Goal: Task Accomplishment & Management: Manage account settings

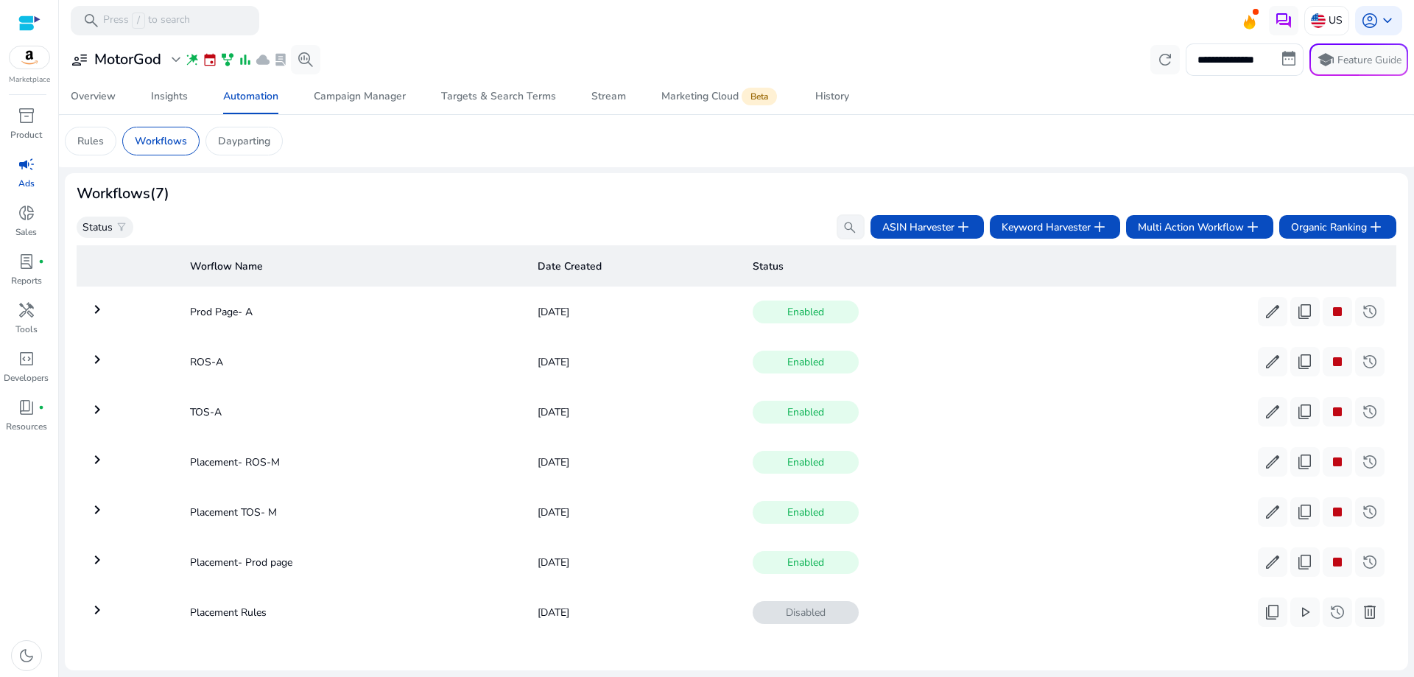
click at [27, 173] on span "campaign" at bounding box center [27, 164] width 18 height 18
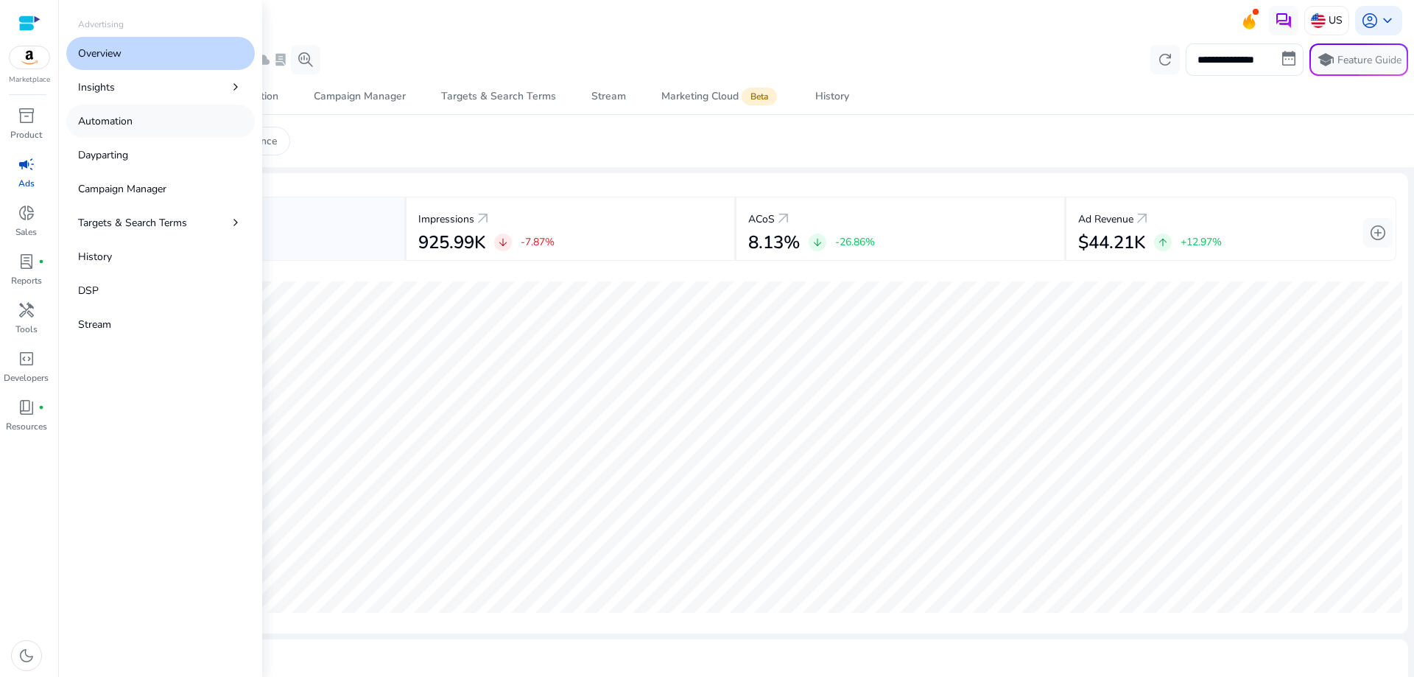
click at [119, 122] on p "Automation" at bounding box center [105, 120] width 54 height 15
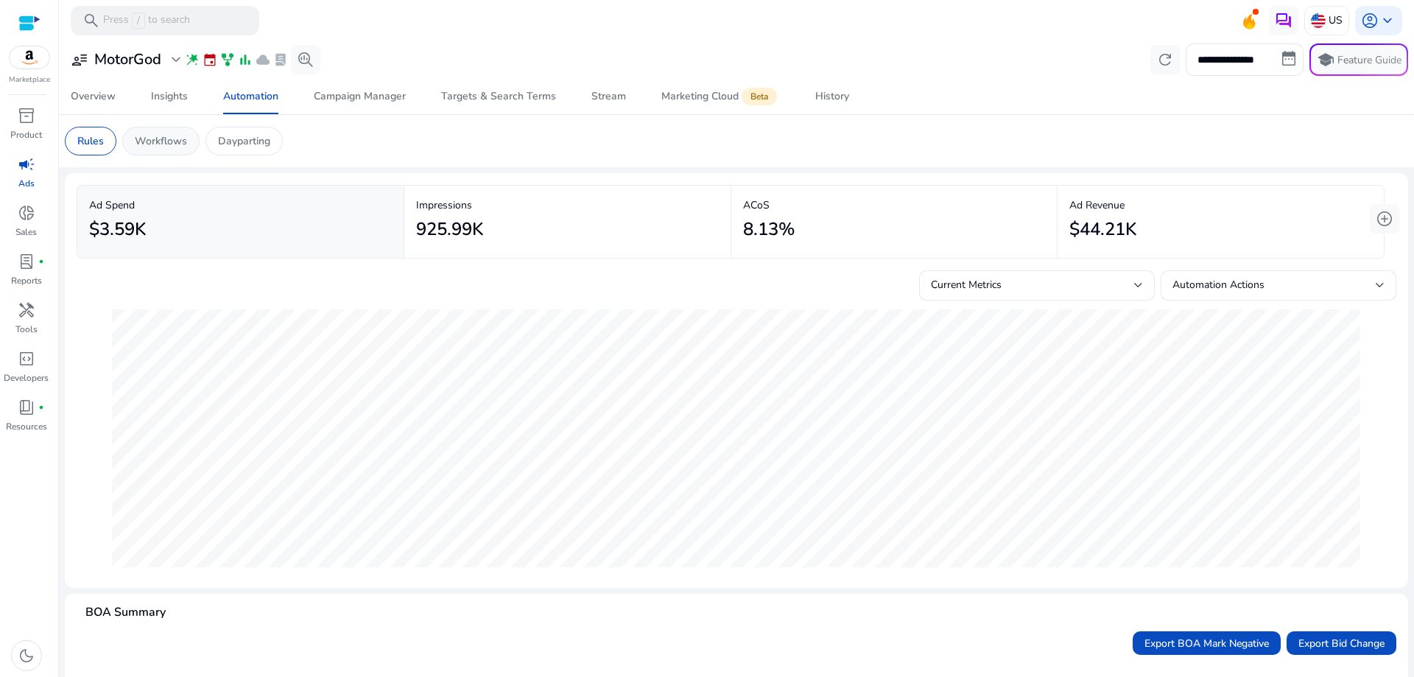
click at [182, 145] on p "Workflows" at bounding box center [161, 140] width 52 height 15
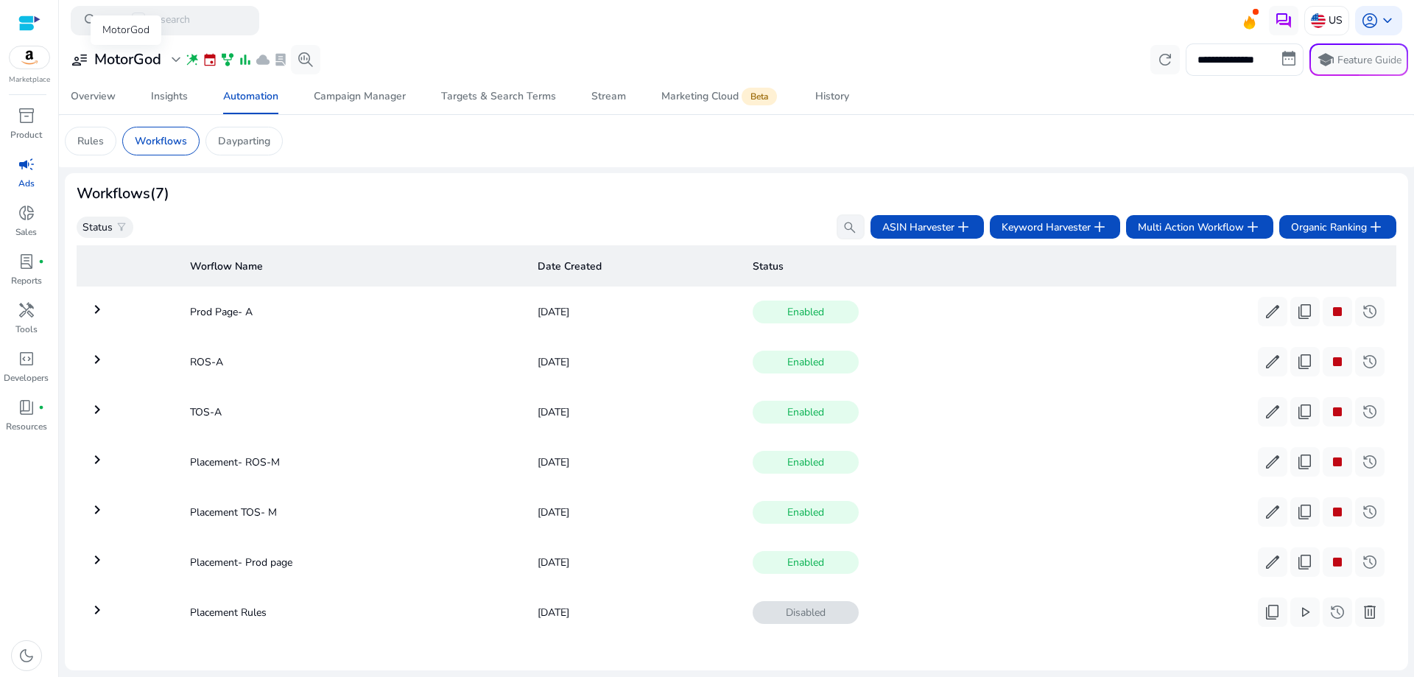
click at [112, 55] on h3 "MotorGod" at bounding box center [127, 60] width 67 height 18
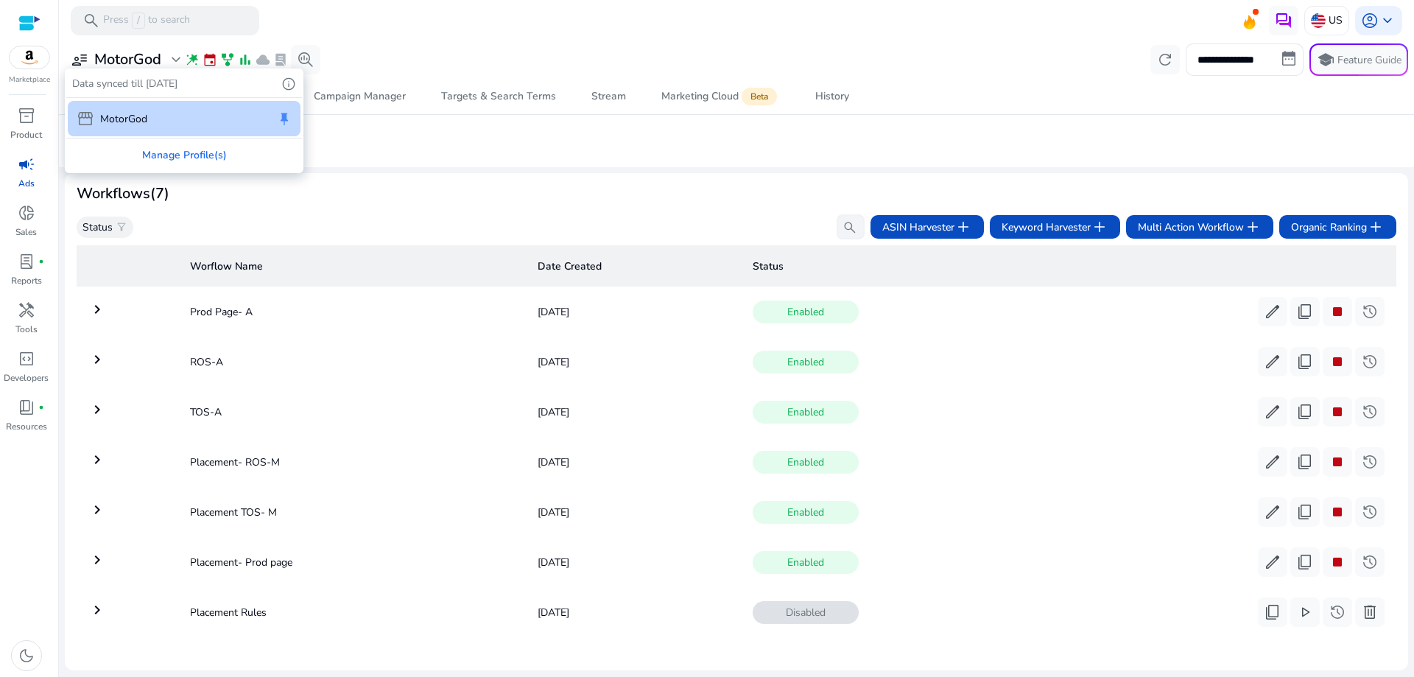
click at [231, 120] on div "storefront MotorGod keep" at bounding box center [184, 118] width 233 height 35
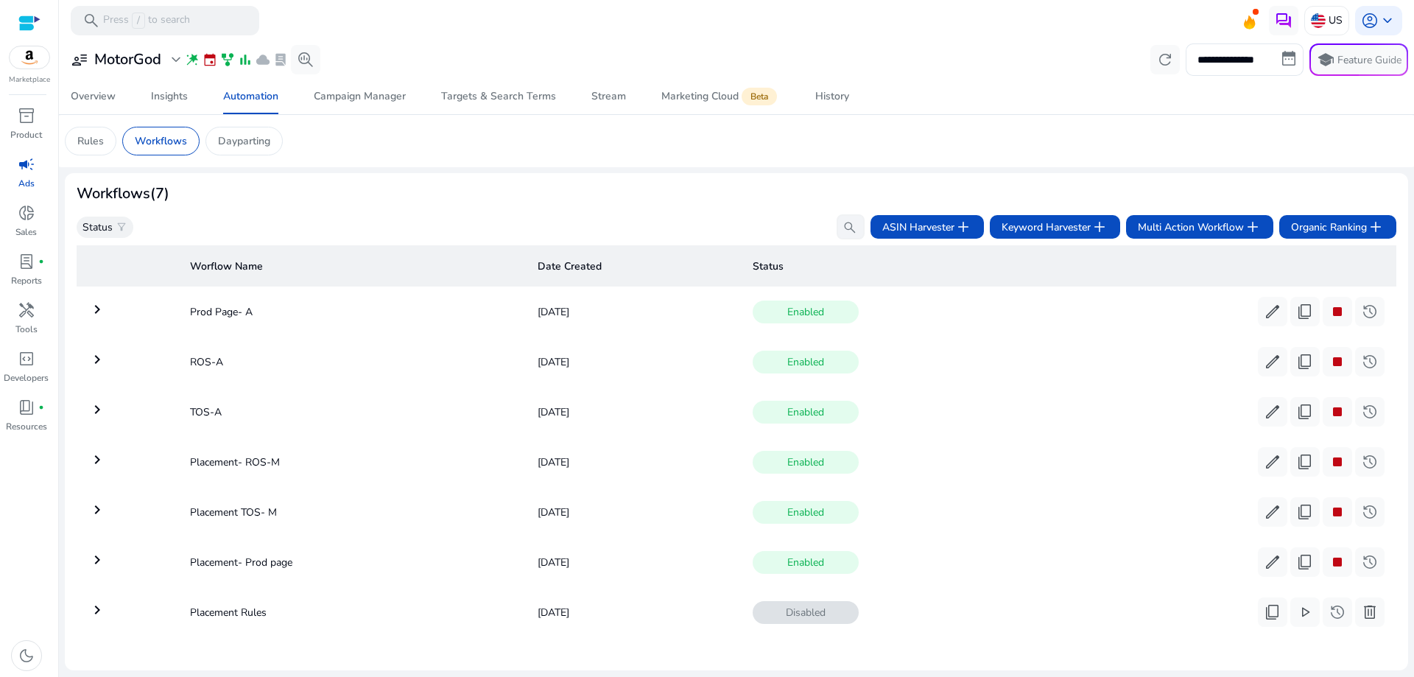
click at [29, 178] on p "Ads" at bounding box center [26, 183] width 16 height 13
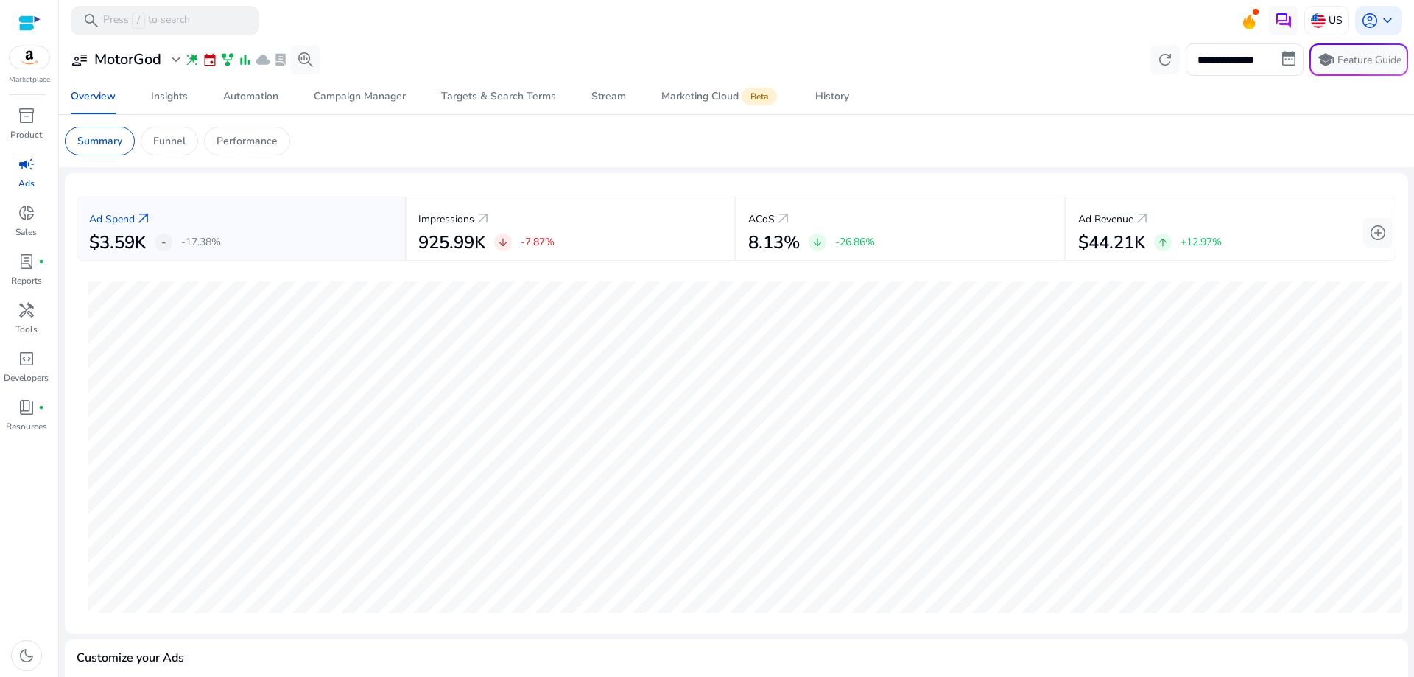
click at [381, 141] on app-sa-custom-tab "Summary Funnel Performance" at bounding box center [736, 141] width 1343 height 29
click at [273, 102] on div "Automation" at bounding box center [250, 96] width 55 height 10
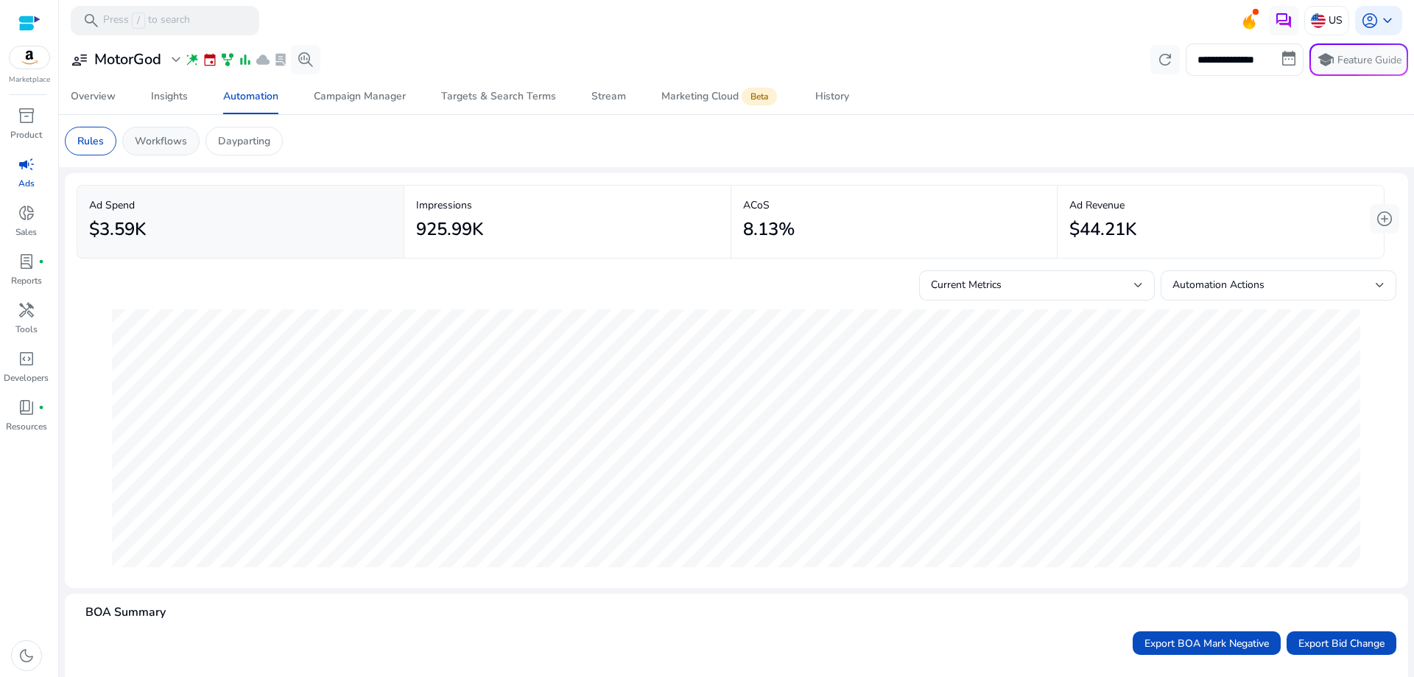
click at [161, 145] on p "Workflows" at bounding box center [161, 140] width 52 height 15
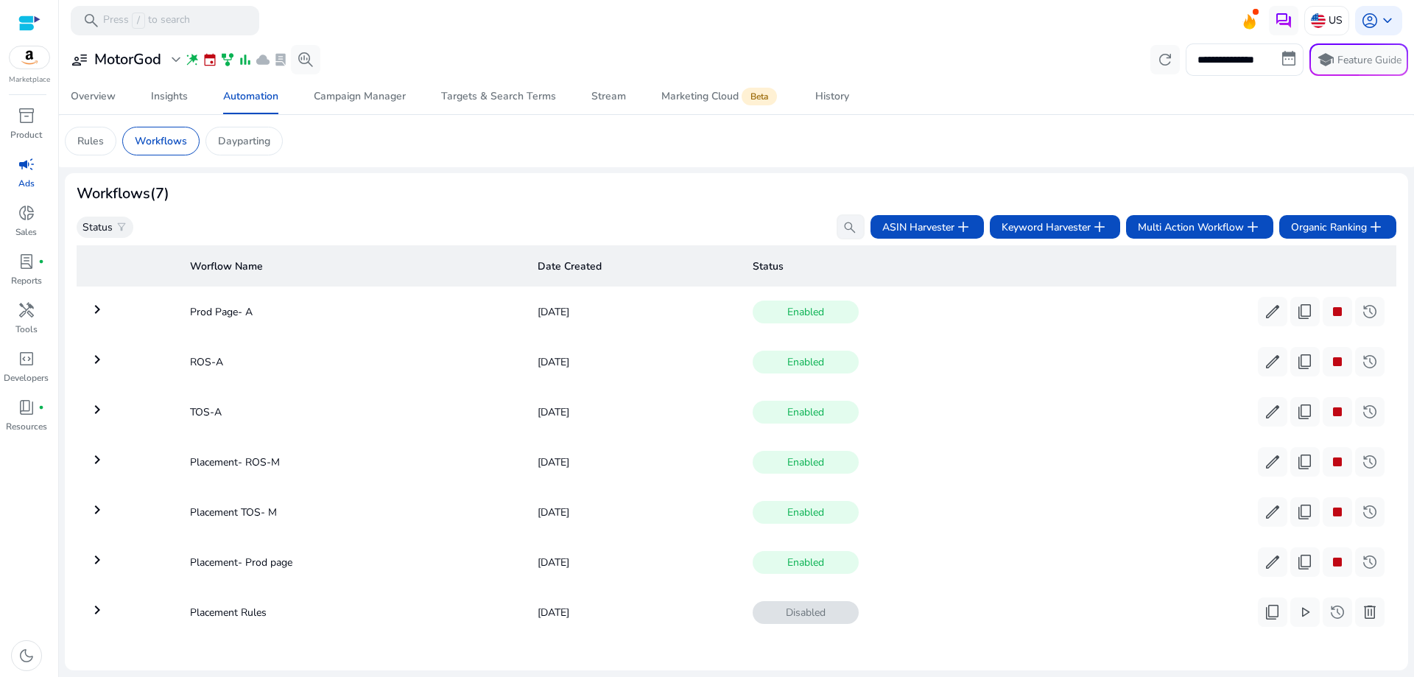
scroll to position [8, 0]
click at [1373, 9] on div "account_circle keyboard_arrow_down" at bounding box center [1378, 20] width 47 height 29
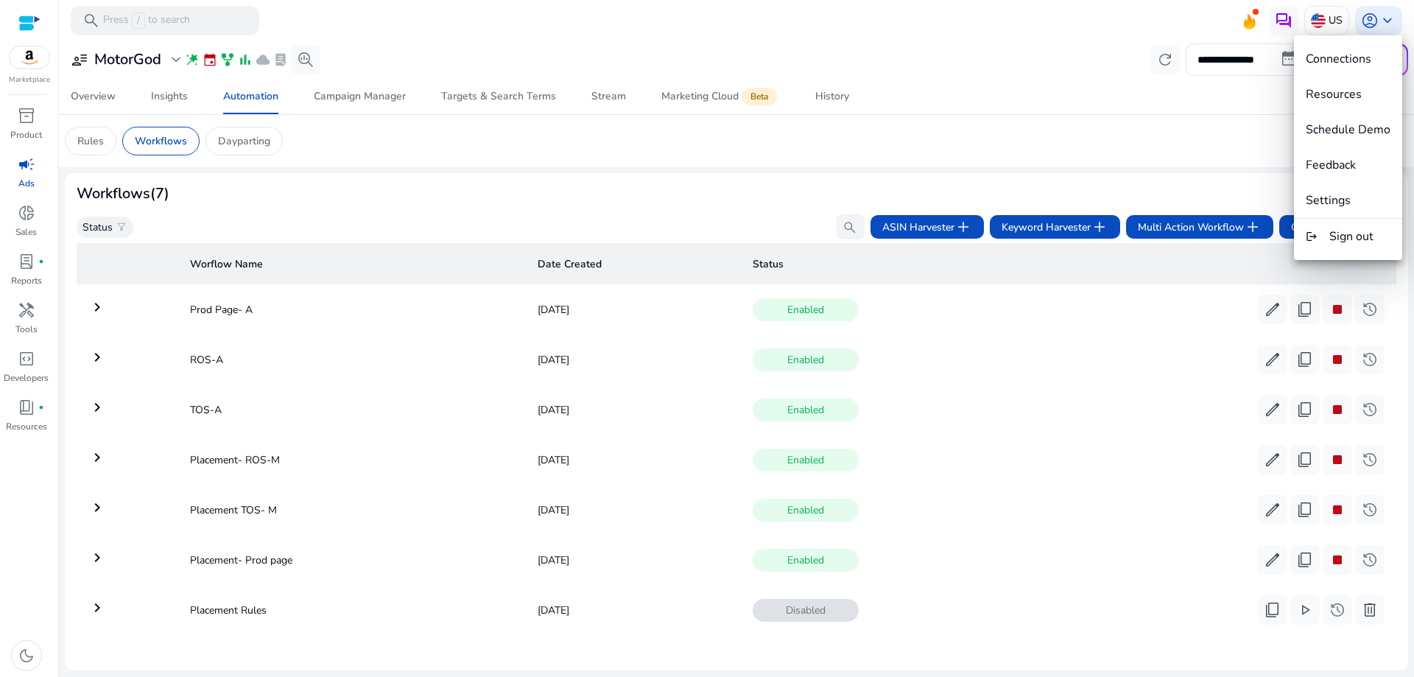
click at [1348, 202] on span "Settings" at bounding box center [1328, 200] width 45 height 16
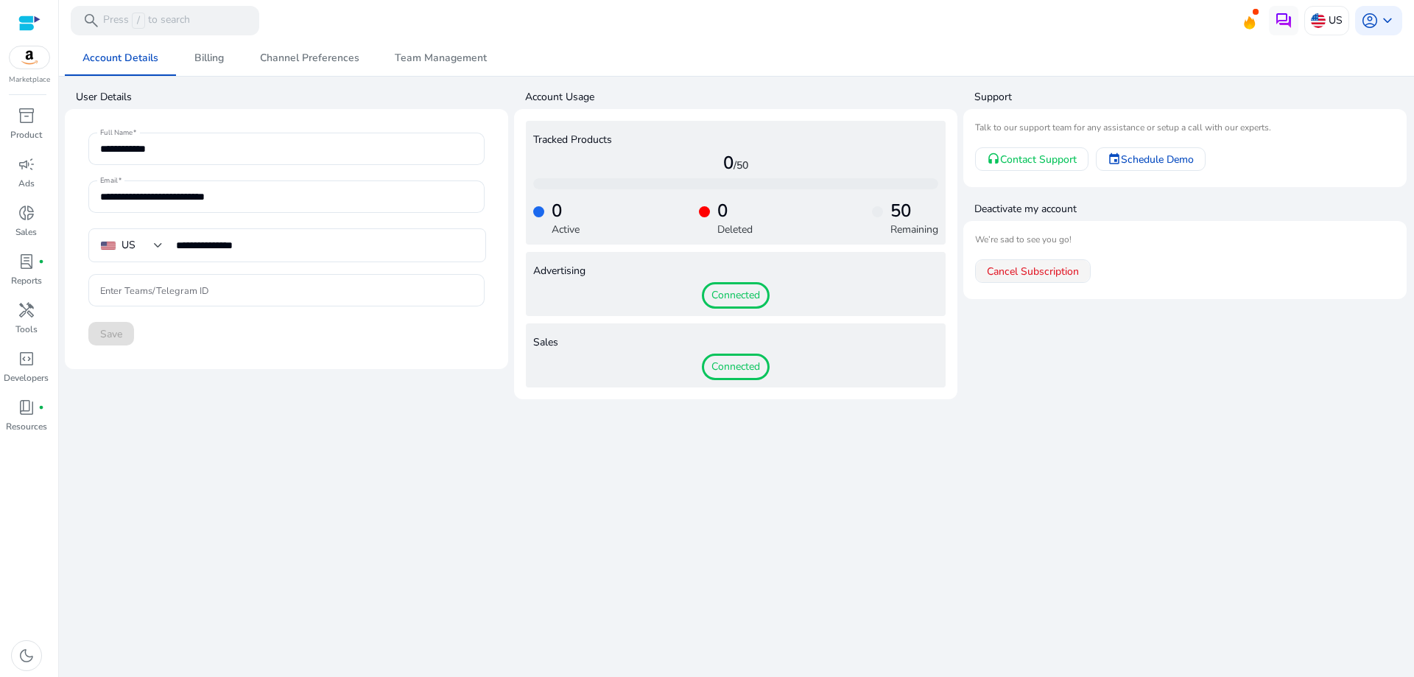
click at [1007, 275] on span "Cancel Subscription" at bounding box center [1033, 271] width 92 height 15
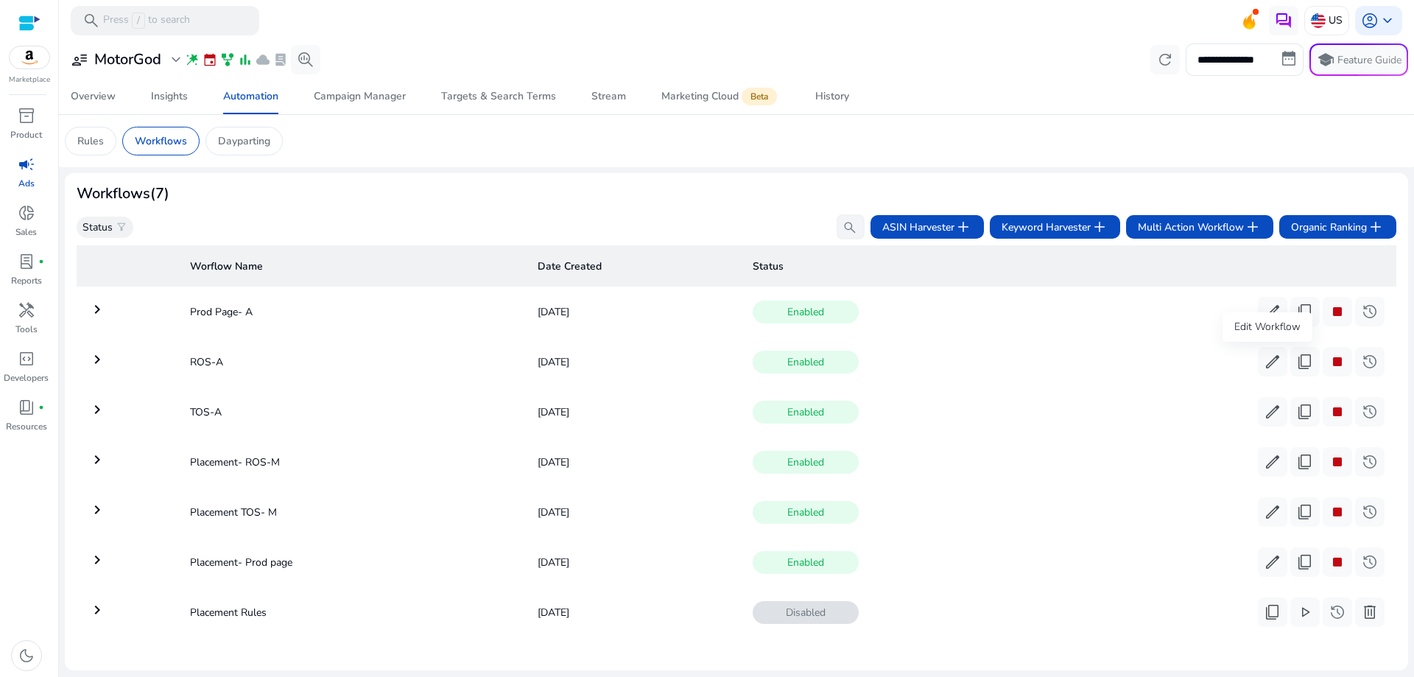
click at [1264, 317] on div "Edit Workflow" at bounding box center [1267, 326] width 90 height 29
click at [1270, 318] on span "edit" at bounding box center [1273, 312] width 18 height 18
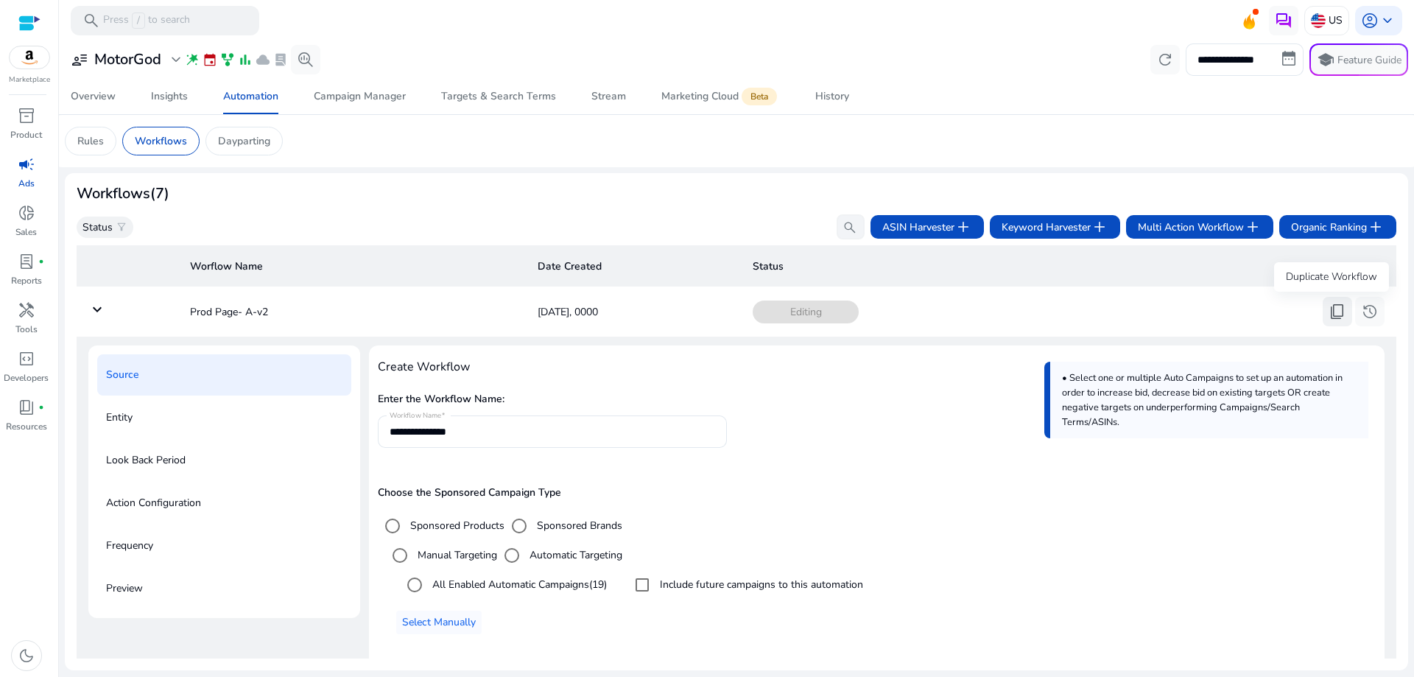
scroll to position [53, 0]
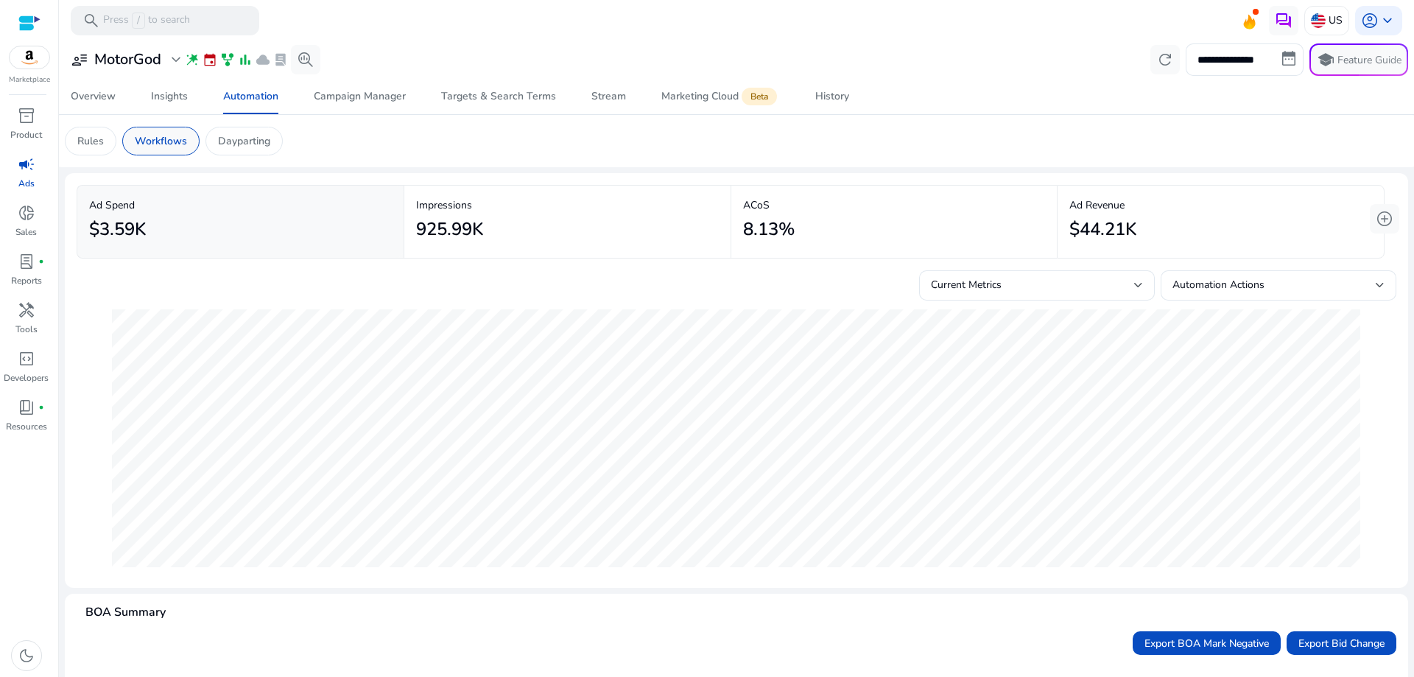
click at [158, 144] on p "Workflows" at bounding box center [161, 140] width 52 height 15
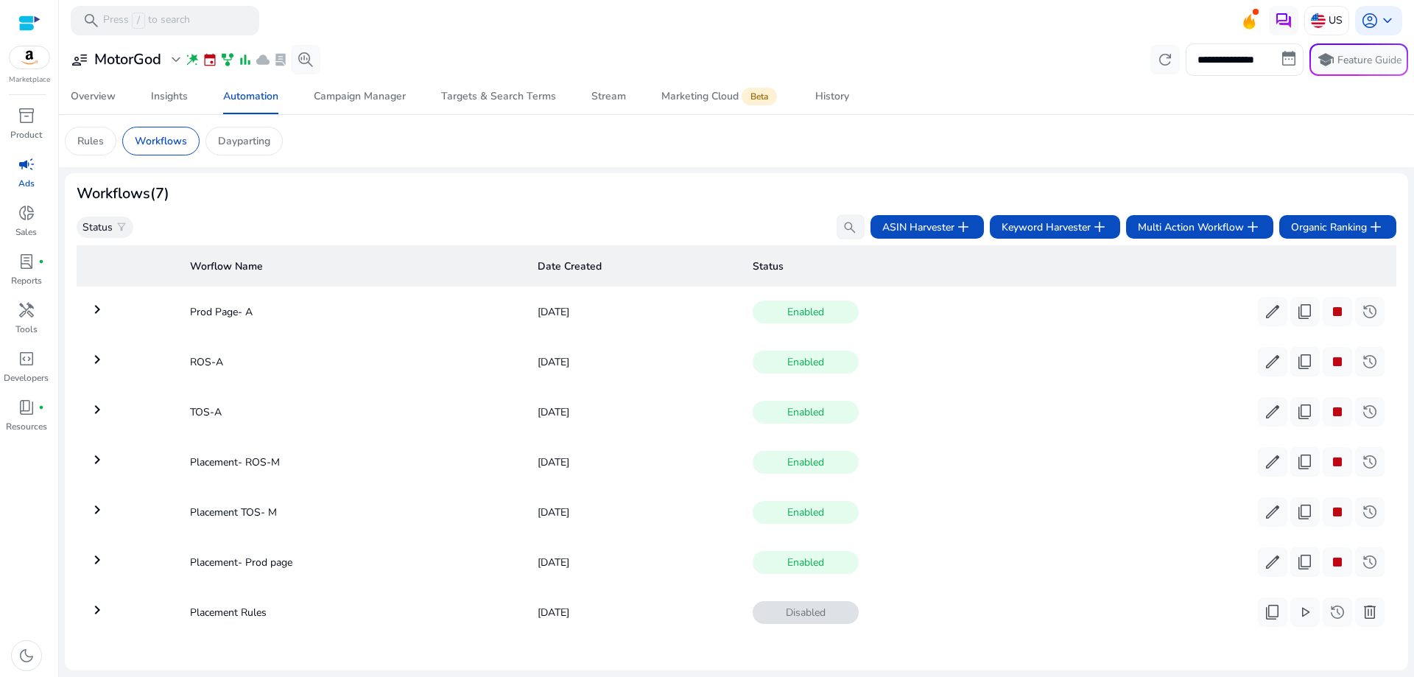
scroll to position [8, 0]
click at [1334, 306] on span "stop" at bounding box center [1338, 309] width 18 height 18
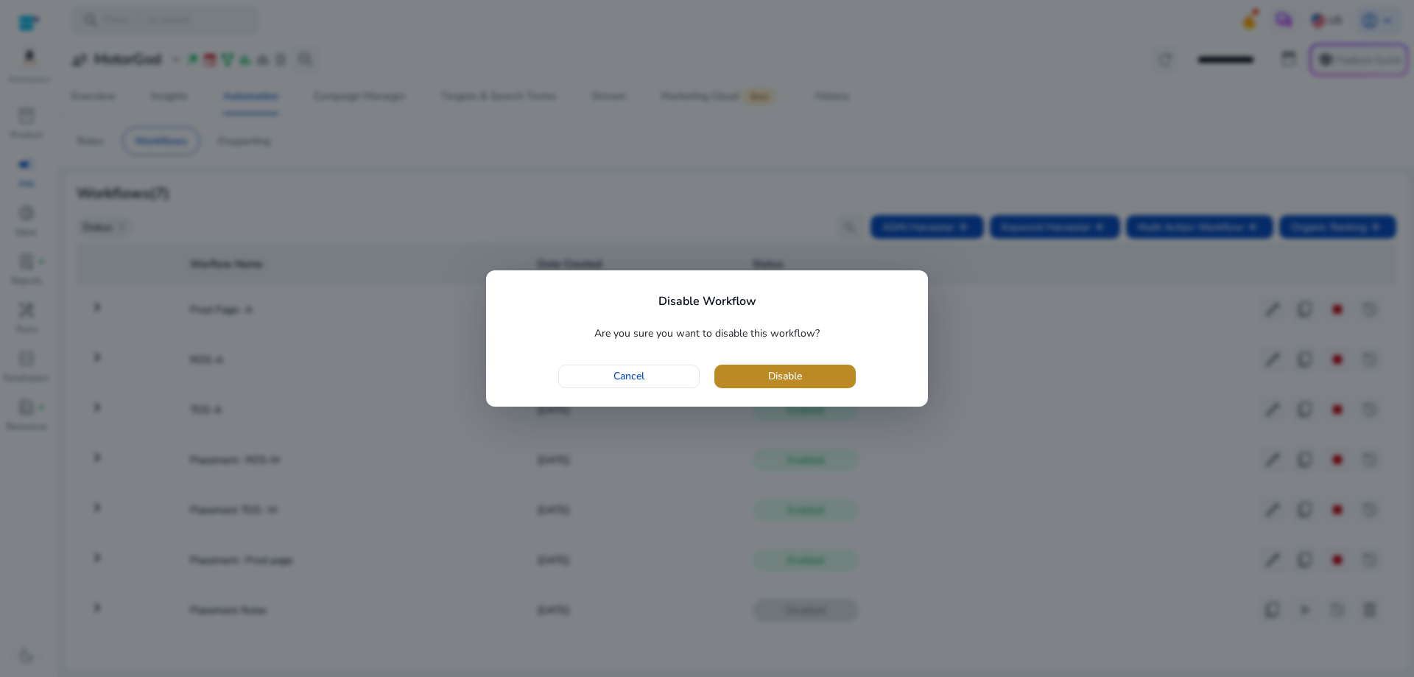
click at [809, 370] on span "button" at bounding box center [784, 376] width 141 height 35
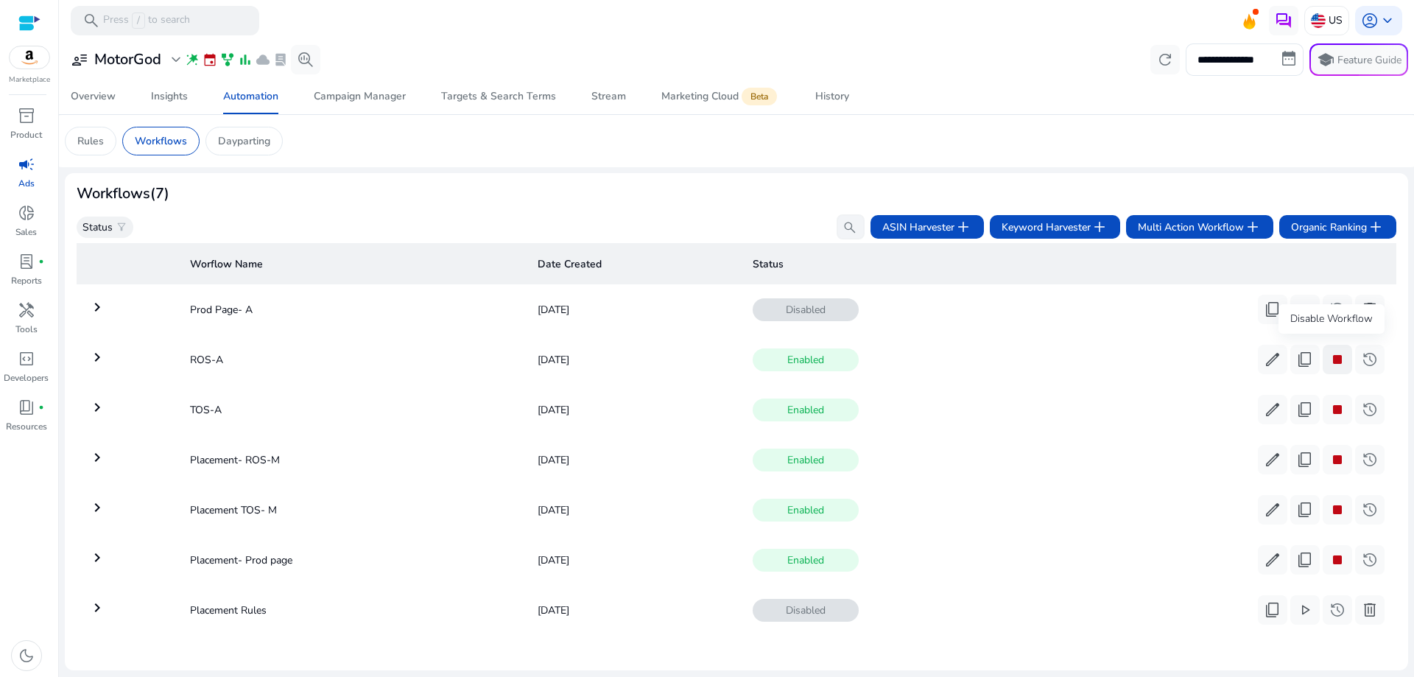
click at [1334, 352] on span "stop" at bounding box center [1338, 360] width 18 height 18
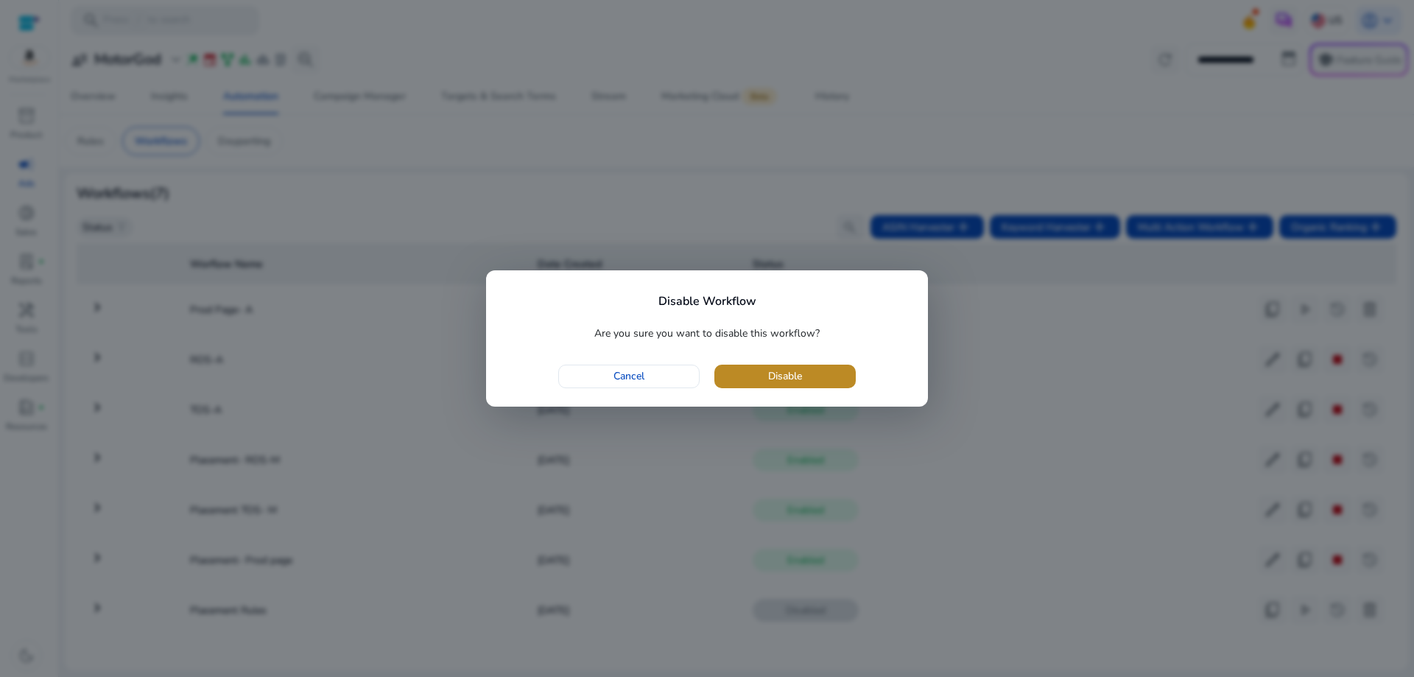
click at [778, 367] on span "button" at bounding box center [784, 376] width 141 height 35
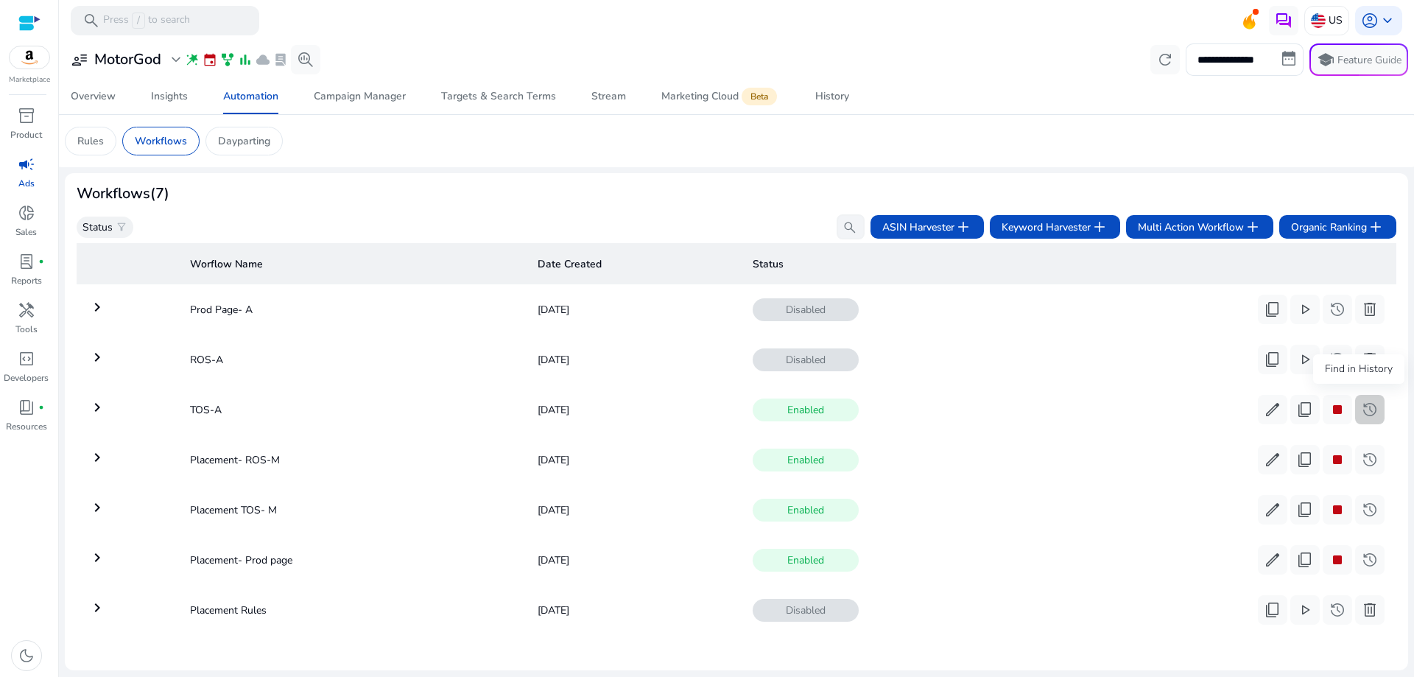
click at [1355, 402] on span at bounding box center [1369, 409] width 29 height 35
click at [1338, 406] on span "stop" at bounding box center [1338, 410] width 18 height 18
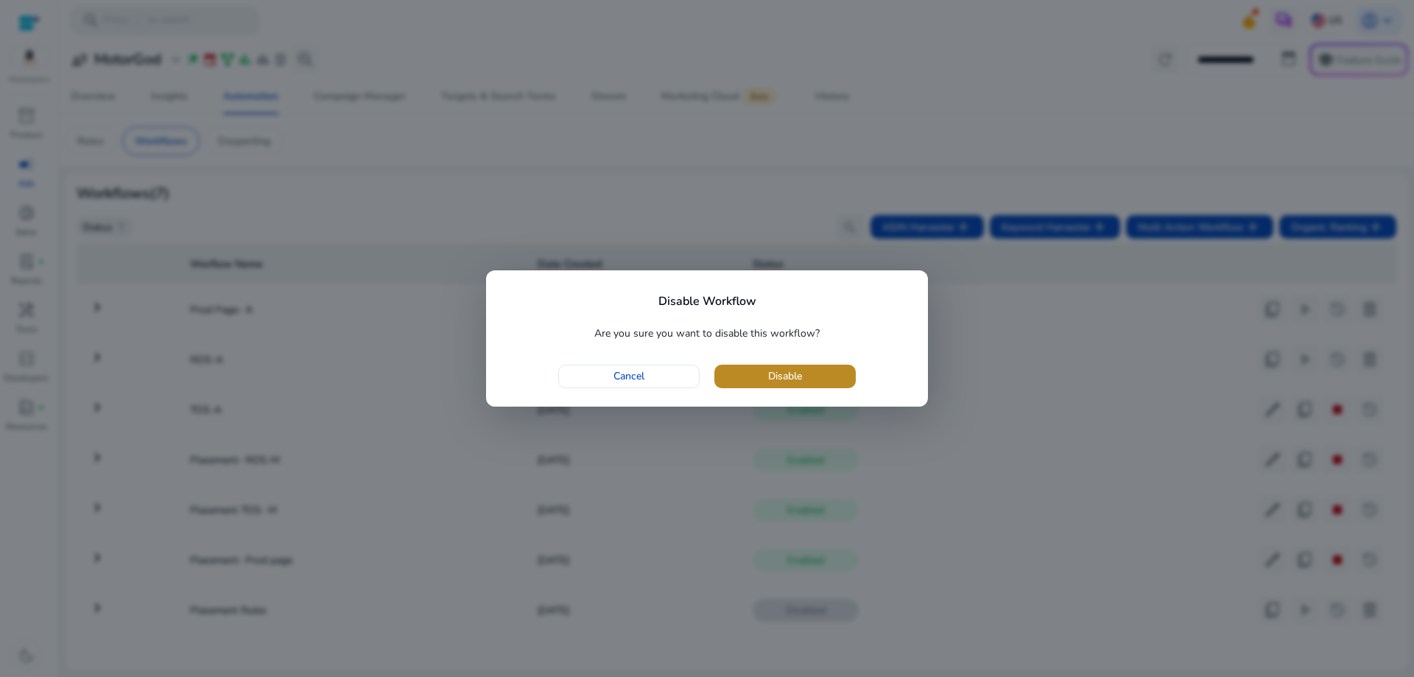
click at [809, 375] on span "button" at bounding box center [784, 376] width 141 height 35
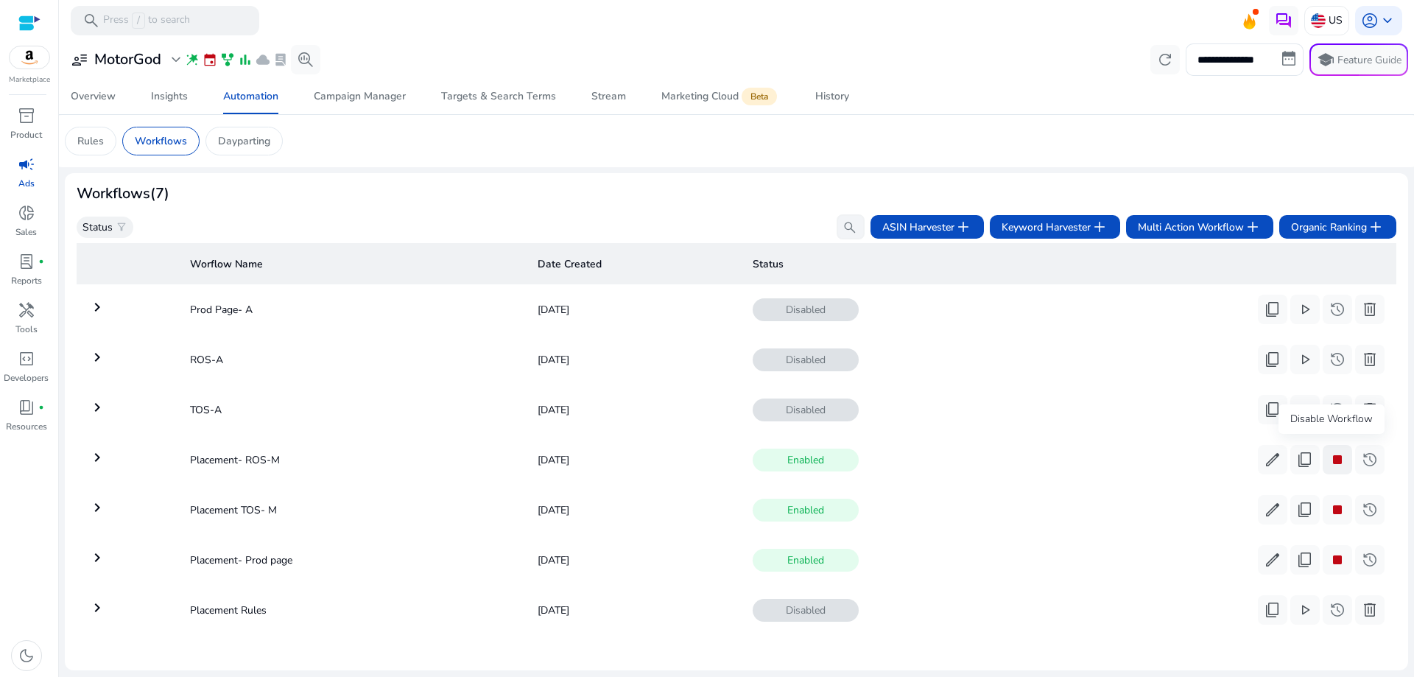
click at [1334, 453] on span "stop" at bounding box center [1338, 460] width 18 height 18
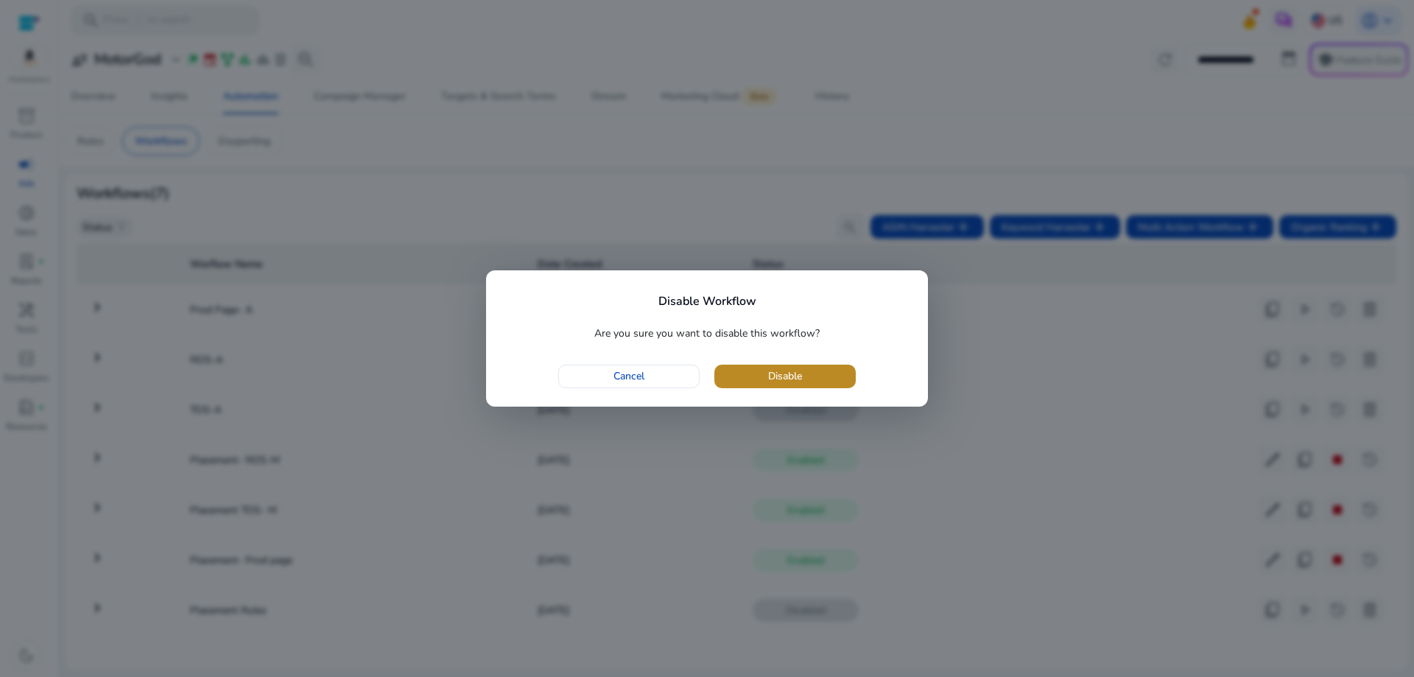
click at [789, 375] on span "Disable" at bounding box center [785, 375] width 34 height 15
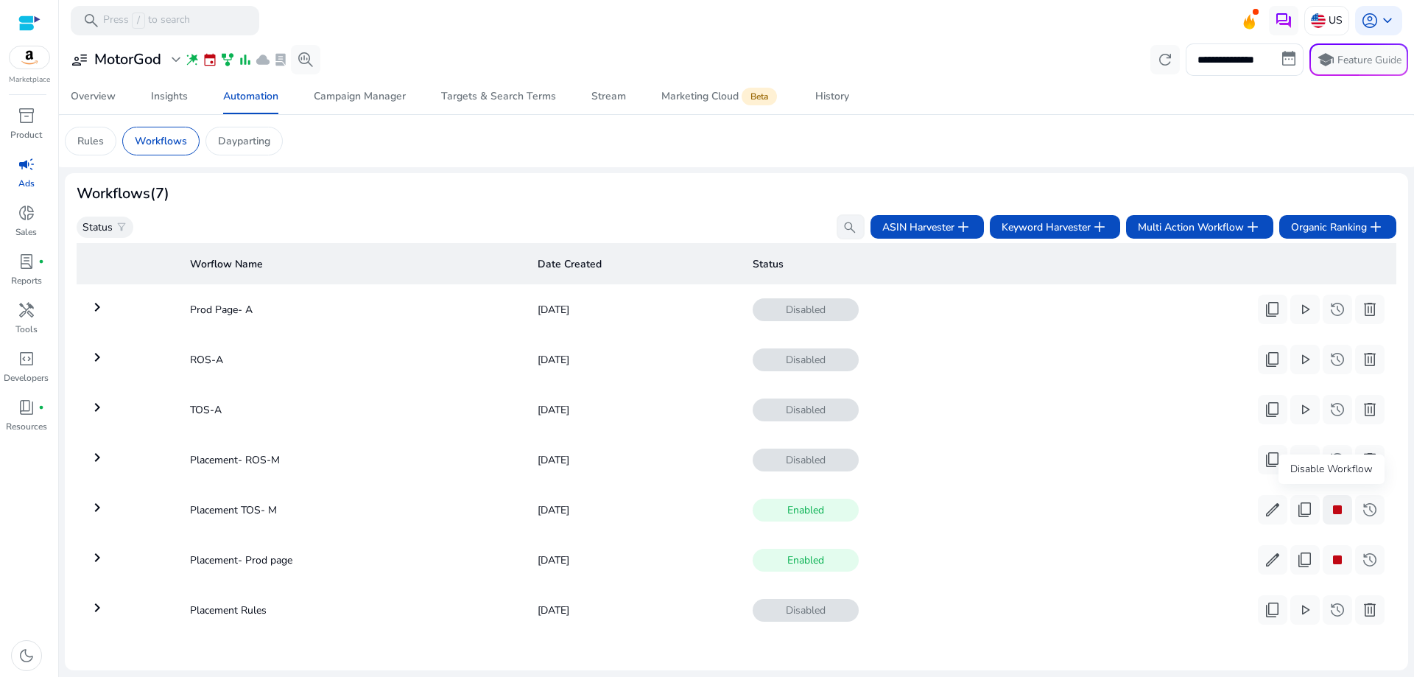
click at [1344, 500] on button "stop" at bounding box center [1337, 509] width 29 height 29
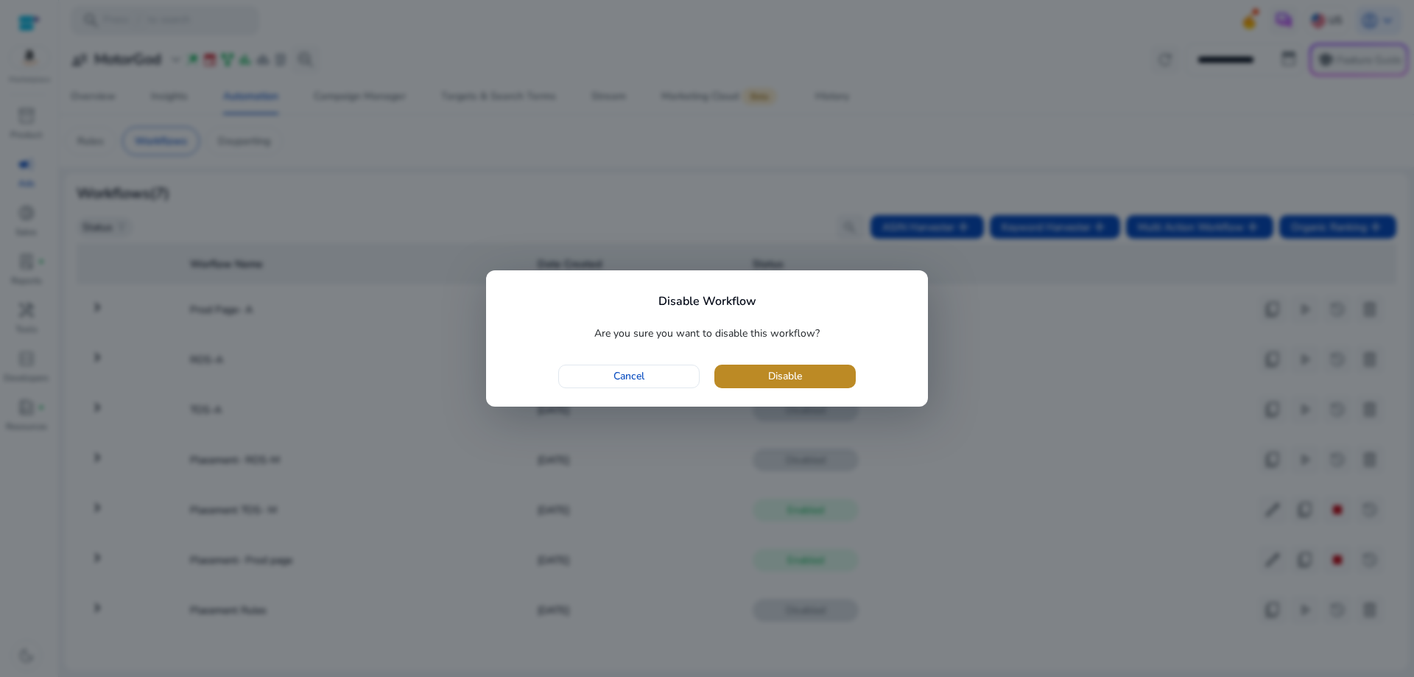
click at [794, 372] on span "Disable" at bounding box center [785, 375] width 34 height 15
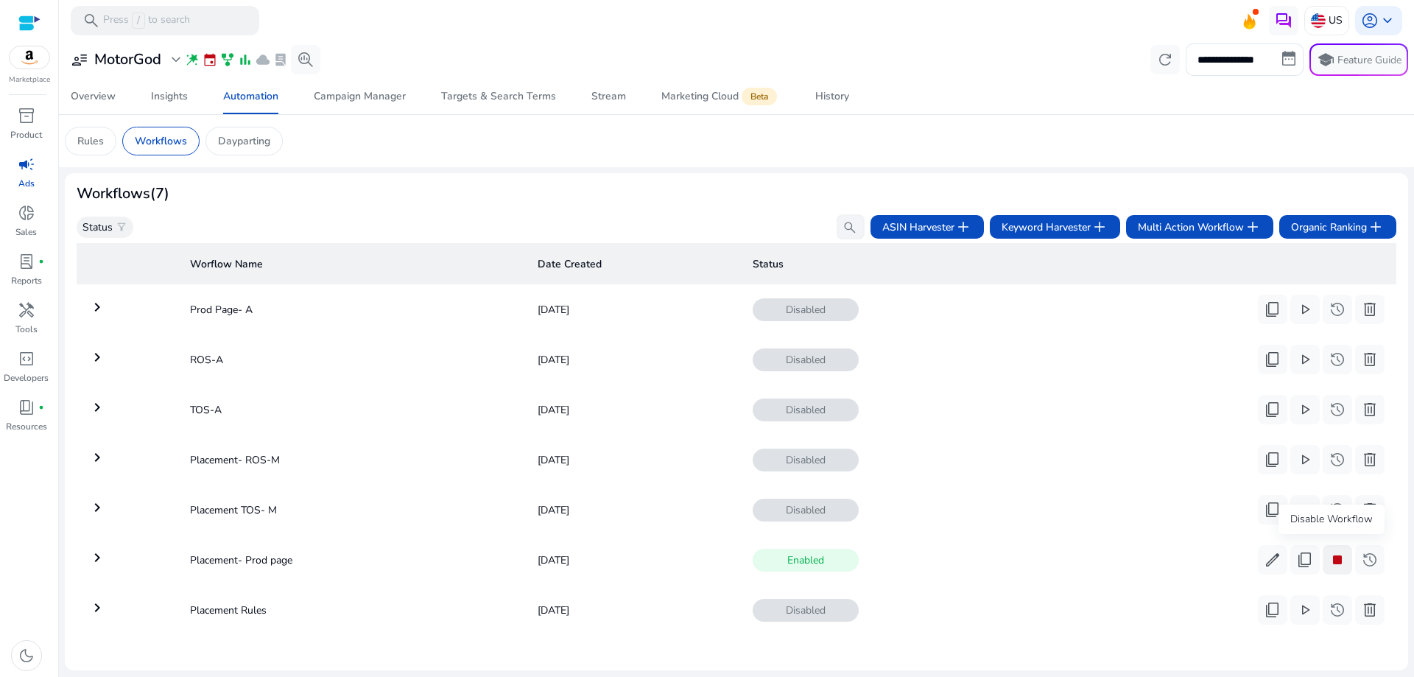
click at [1335, 551] on span "stop" at bounding box center [1338, 560] width 18 height 18
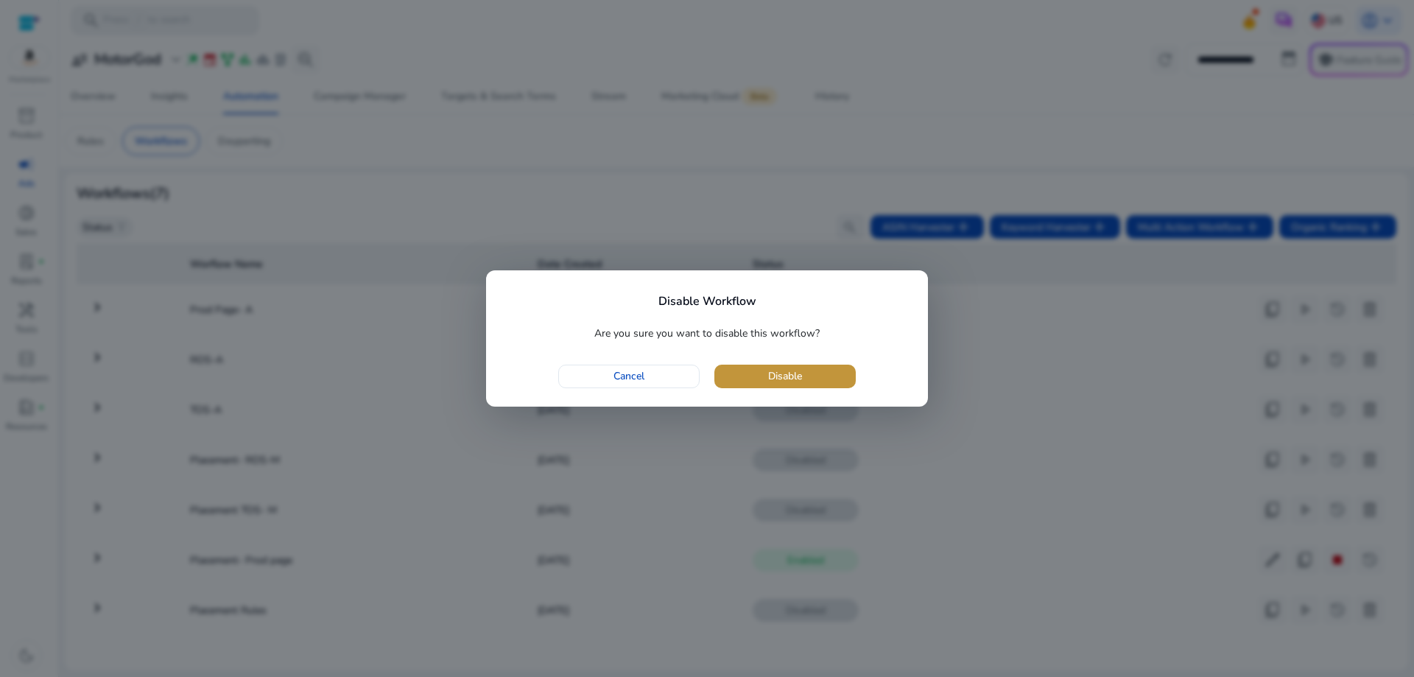
click at [802, 365] on span "button" at bounding box center [784, 376] width 141 height 35
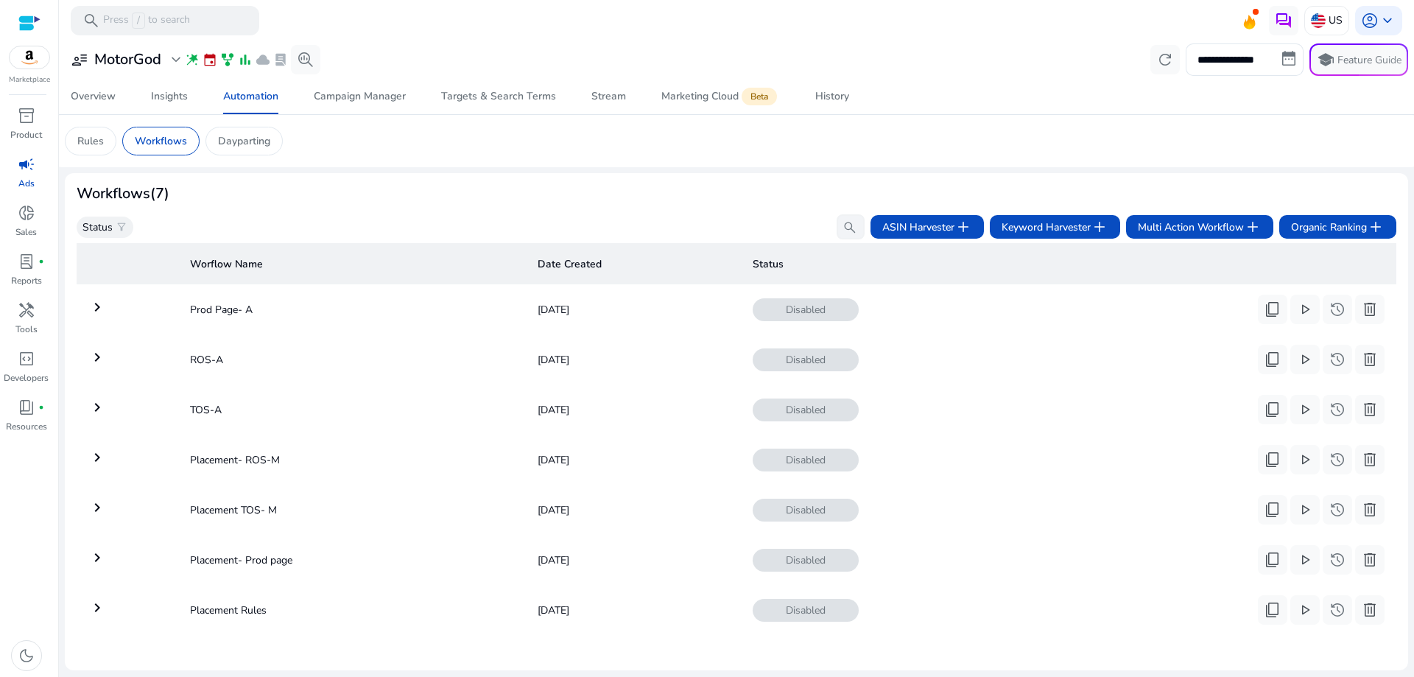
scroll to position [0, 0]
click at [1384, 25] on span "keyboard_arrow_down" at bounding box center [1388, 21] width 18 height 18
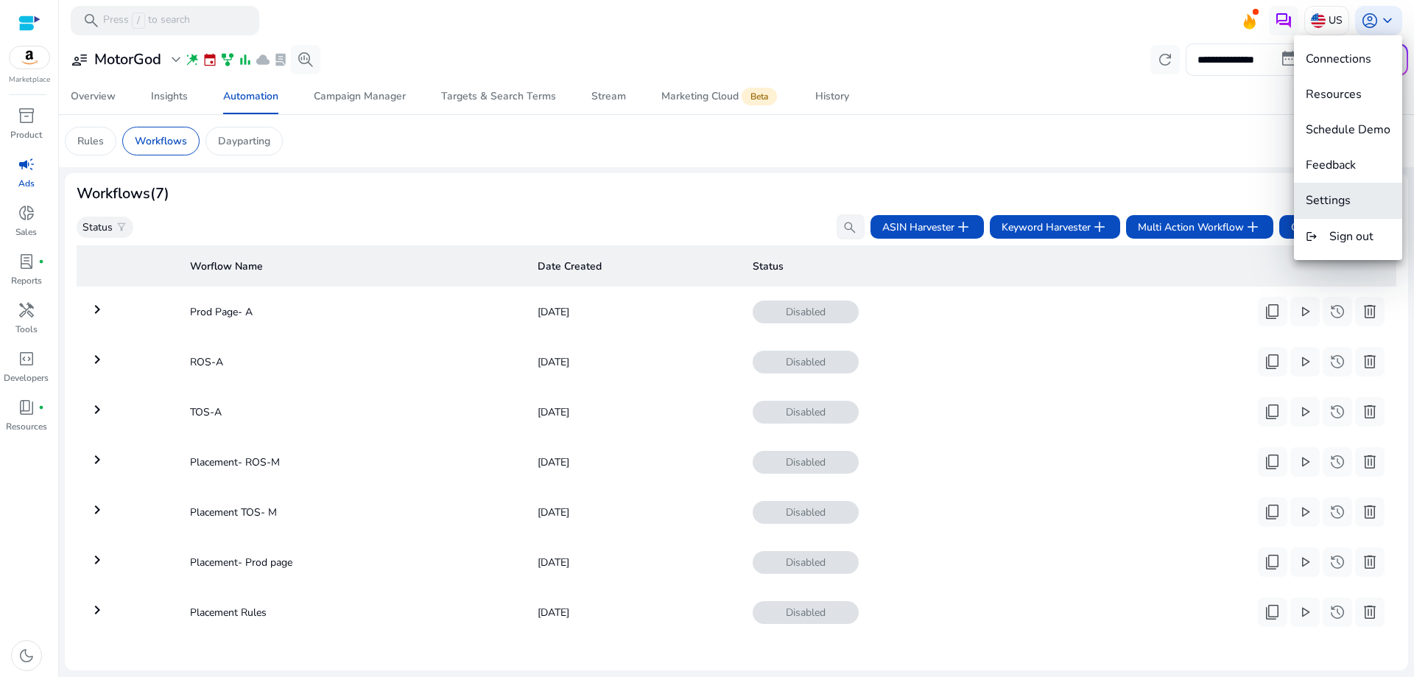
click at [1350, 194] on span "Settings" at bounding box center [1328, 200] width 45 height 16
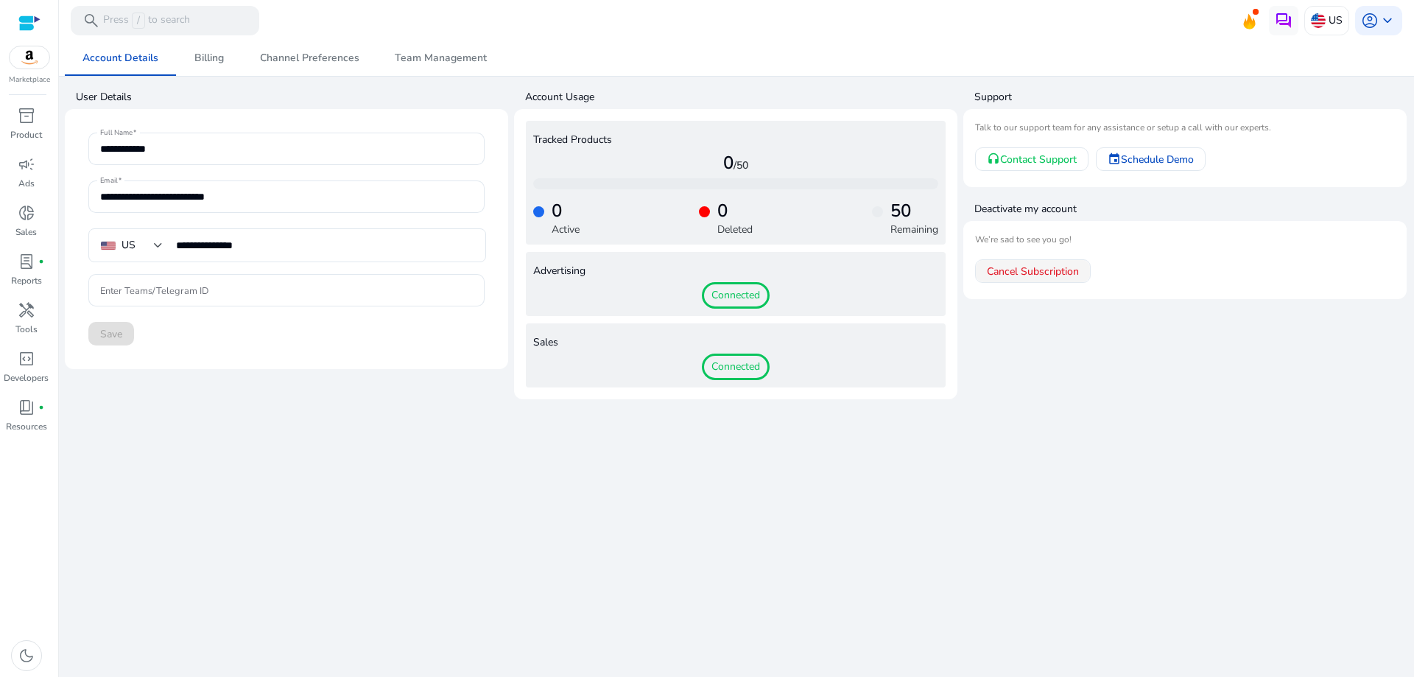
click at [997, 281] on span at bounding box center [1033, 270] width 114 height 35
click at [740, 295] on span "Connected" at bounding box center [736, 295] width 68 height 27
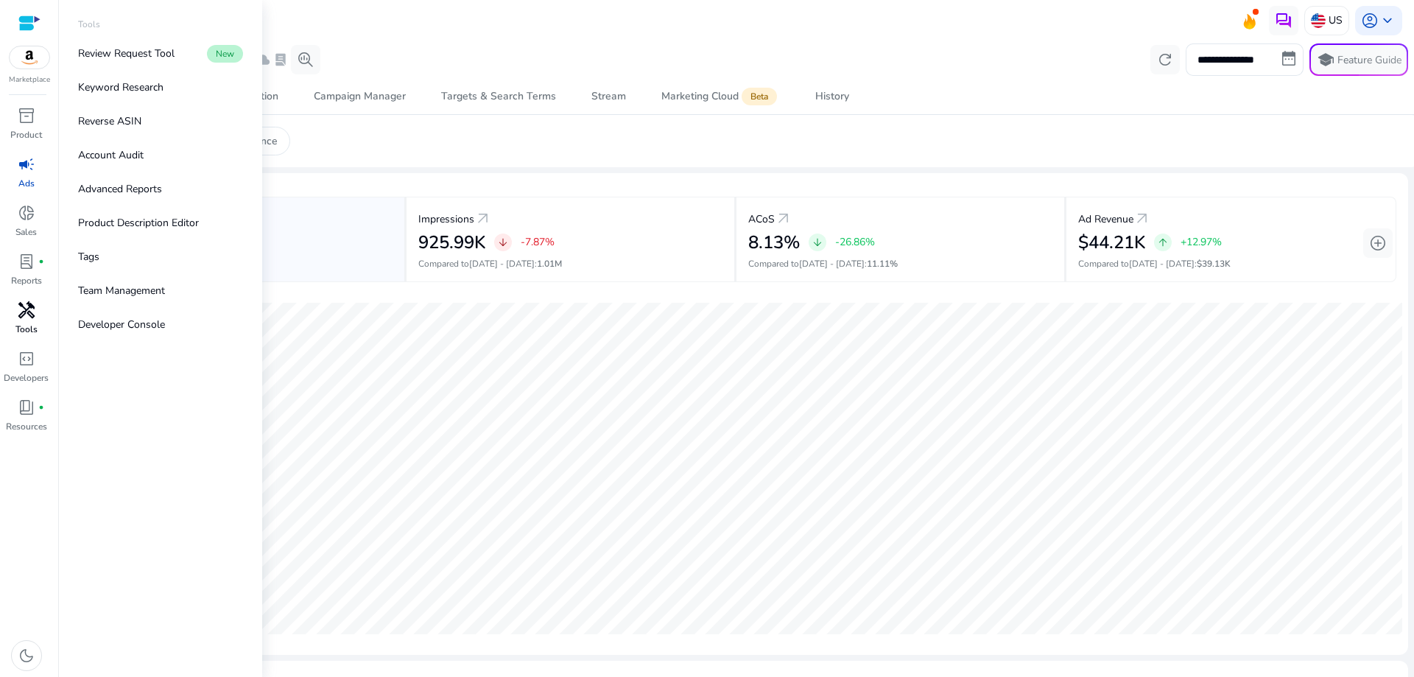
click at [26, 325] on p "Tools" at bounding box center [26, 329] width 22 height 13
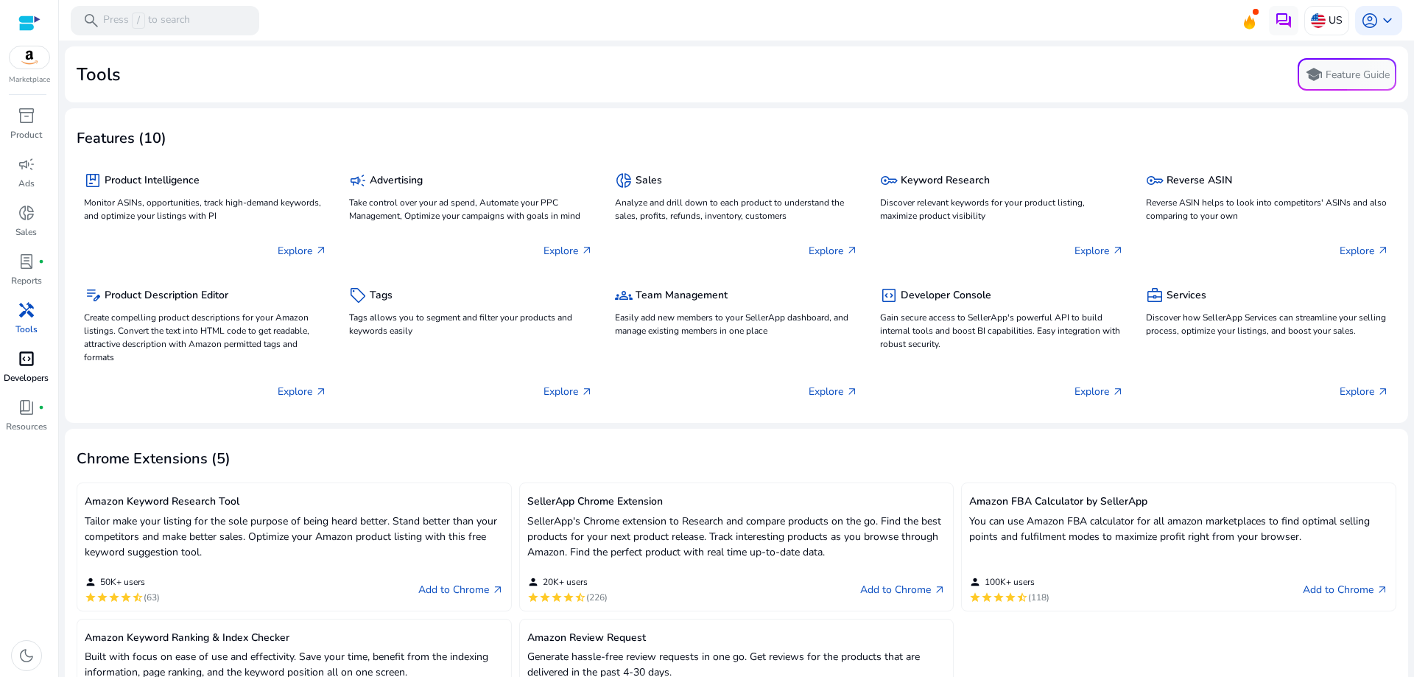
click at [25, 365] on span "code_blocks" at bounding box center [27, 359] width 18 height 18
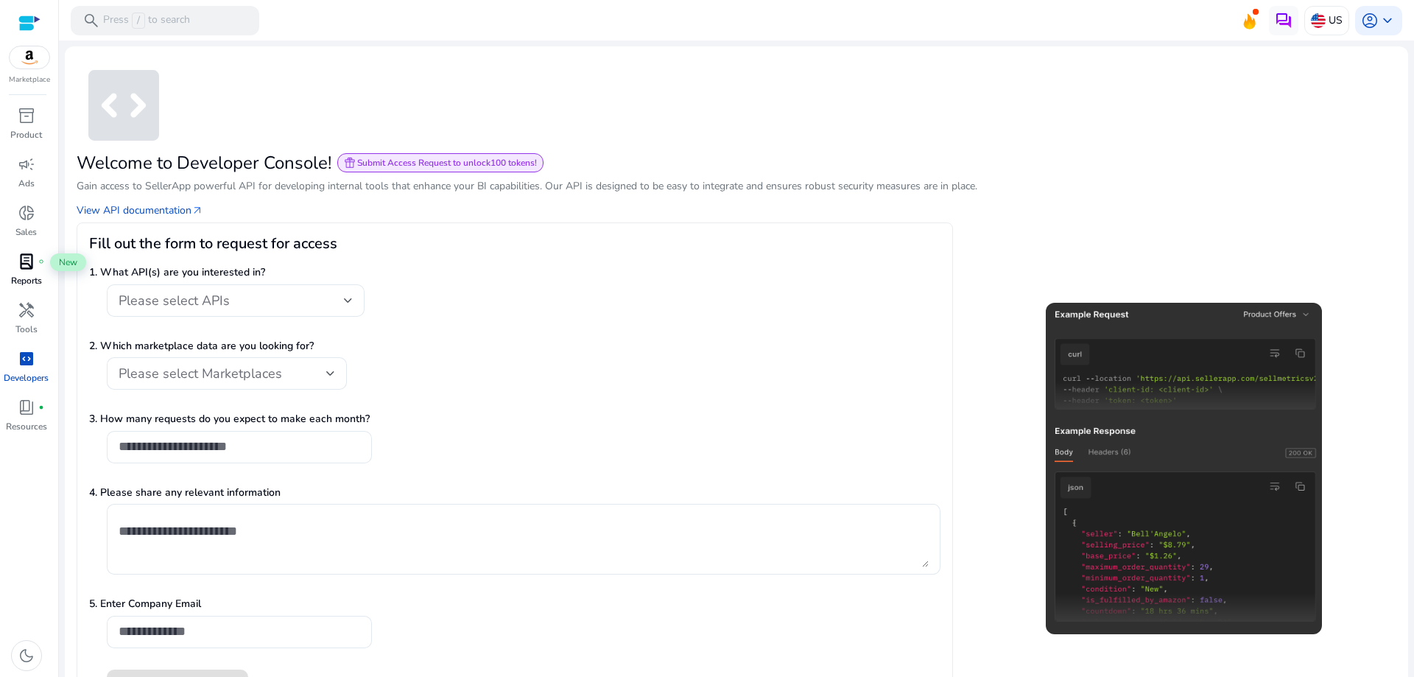
click at [26, 258] on span "lab_profile" at bounding box center [27, 262] width 18 height 18
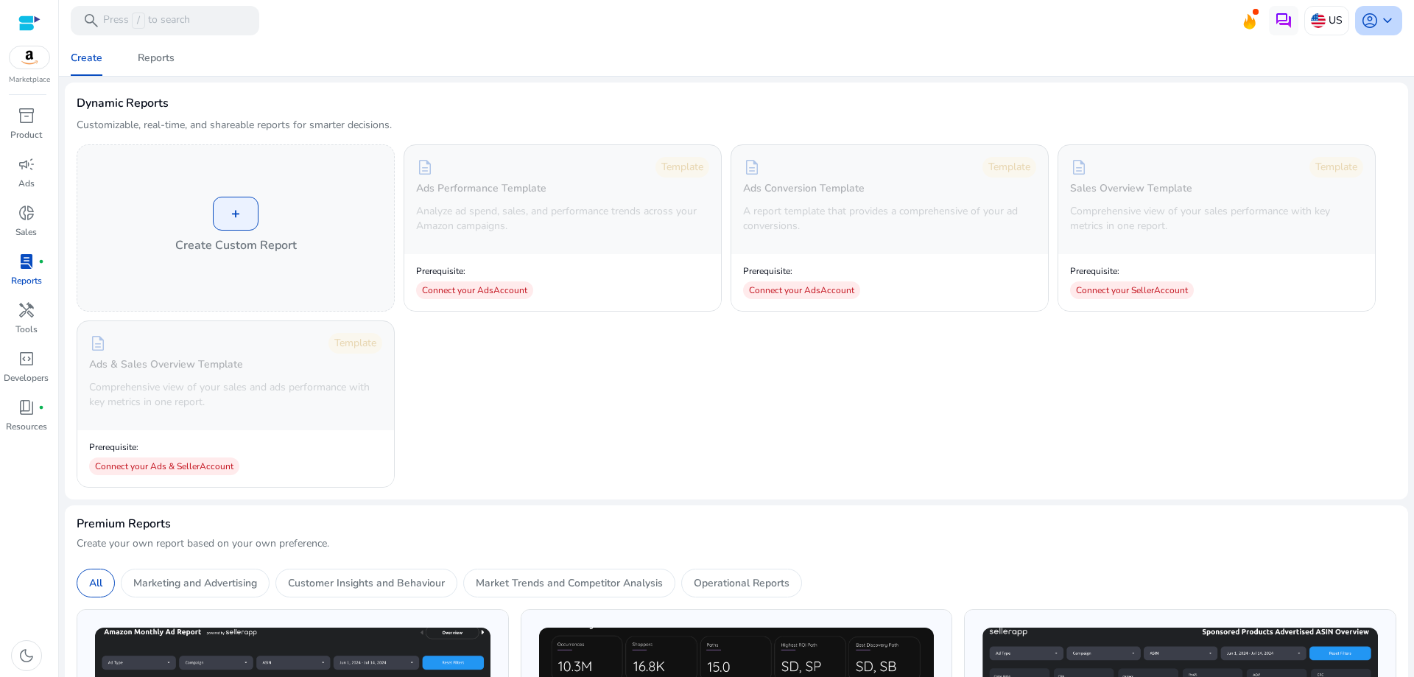
click at [1366, 26] on span "account_circle" at bounding box center [1370, 21] width 18 height 18
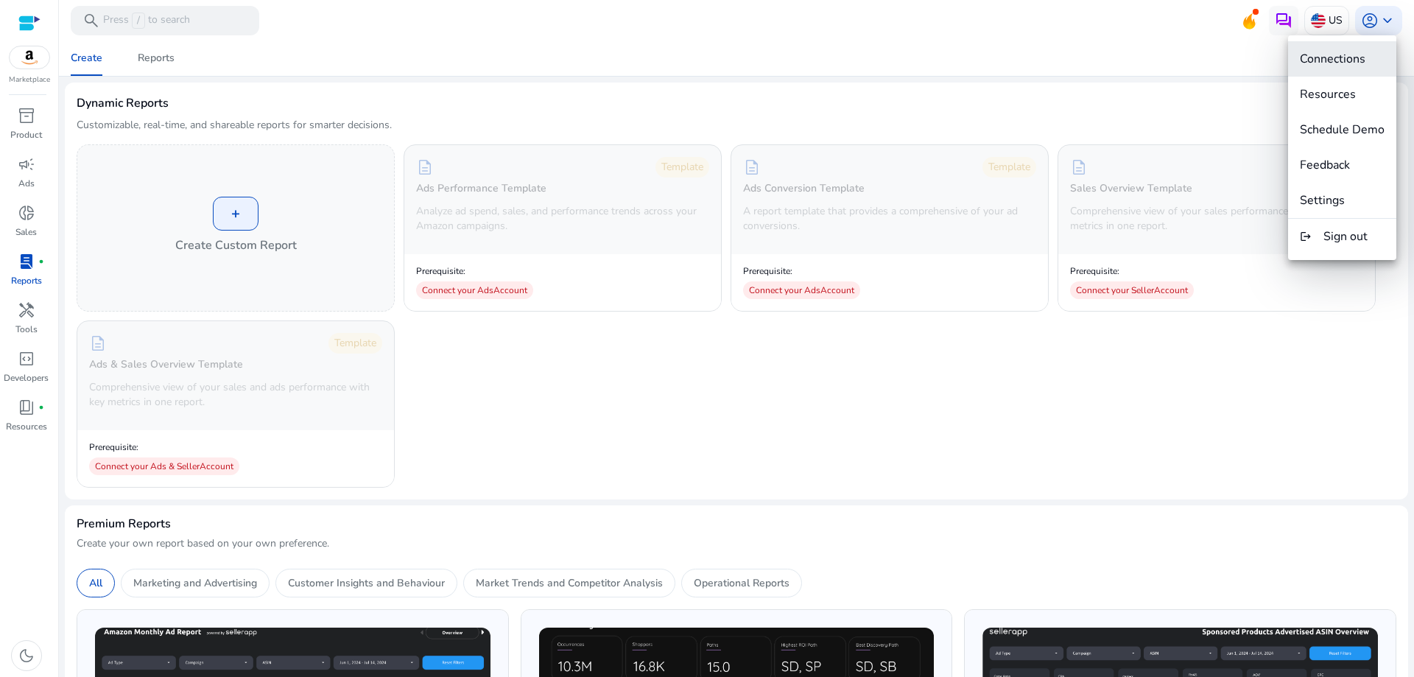
click at [1351, 58] on span "Connections" at bounding box center [1333, 59] width 66 height 16
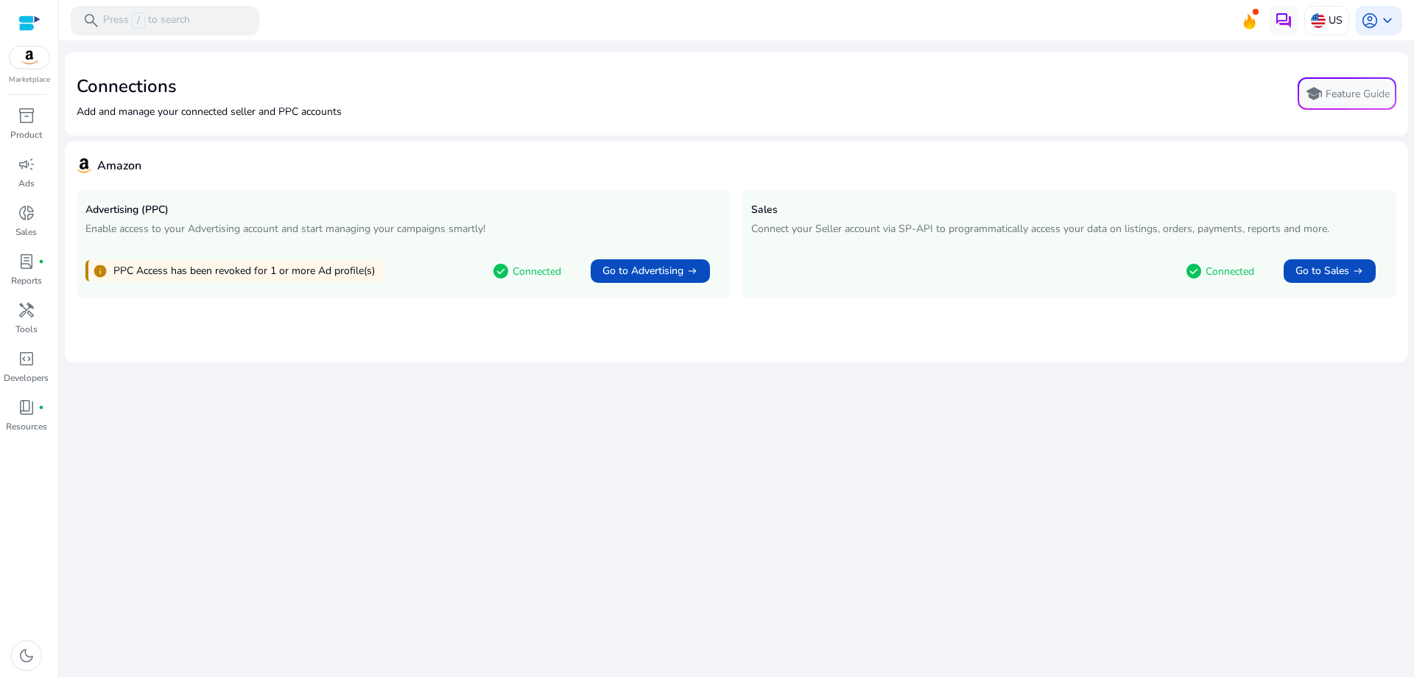
click at [524, 273] on p "Connected" at bounding box center [537, 271] width 49 height 15
click at [1378, 26] on span "account_circle" at bounding box center [1370, 21] width 18 height 18
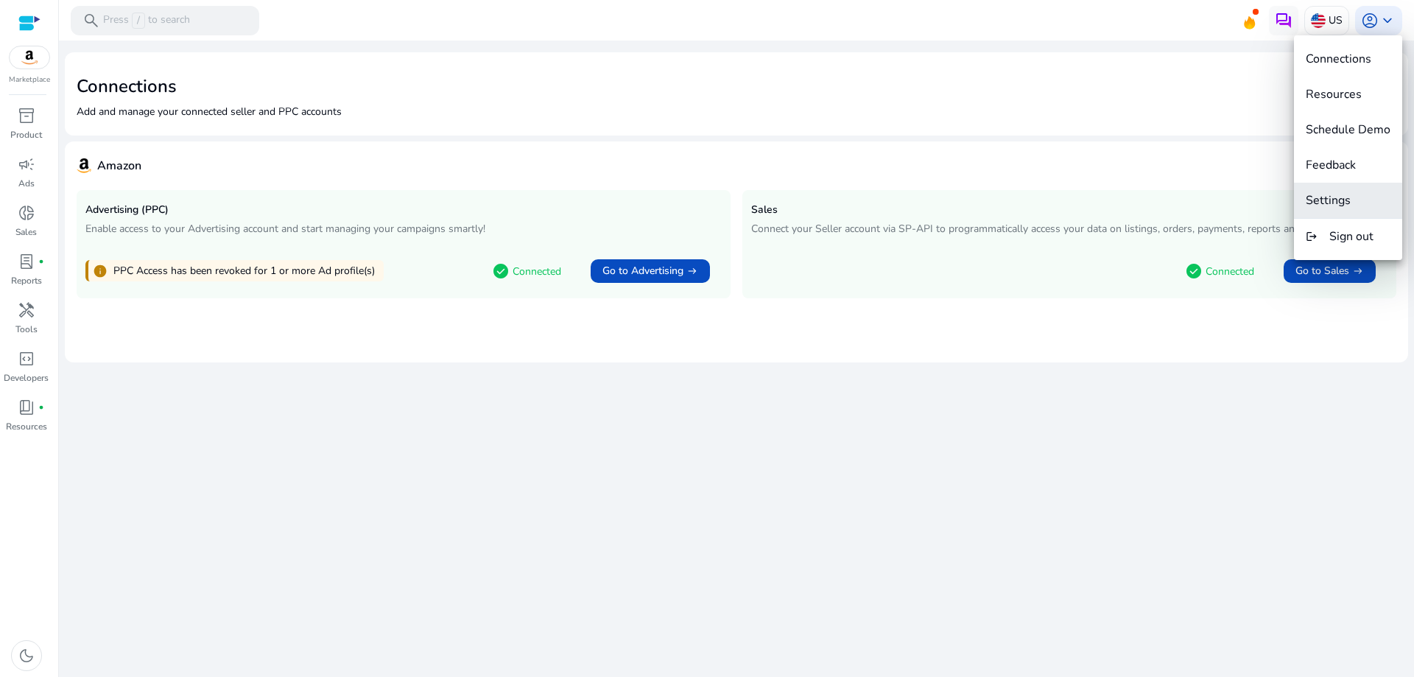
click at [1320, 210] on button "Settings" at bounding box center [1348, 200] width 108 height 35
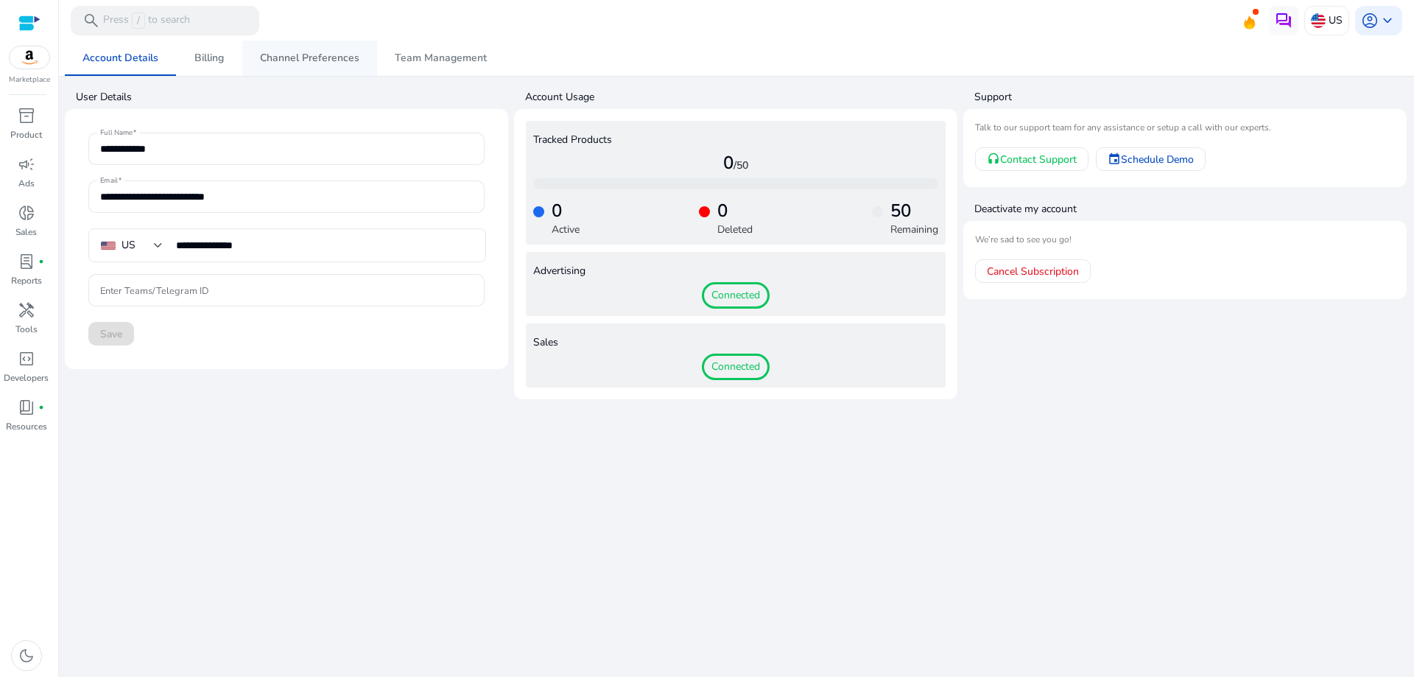
click at [296, 57] on span "Channel Preferences" at bounding box center [309, 58] width 99 height 10
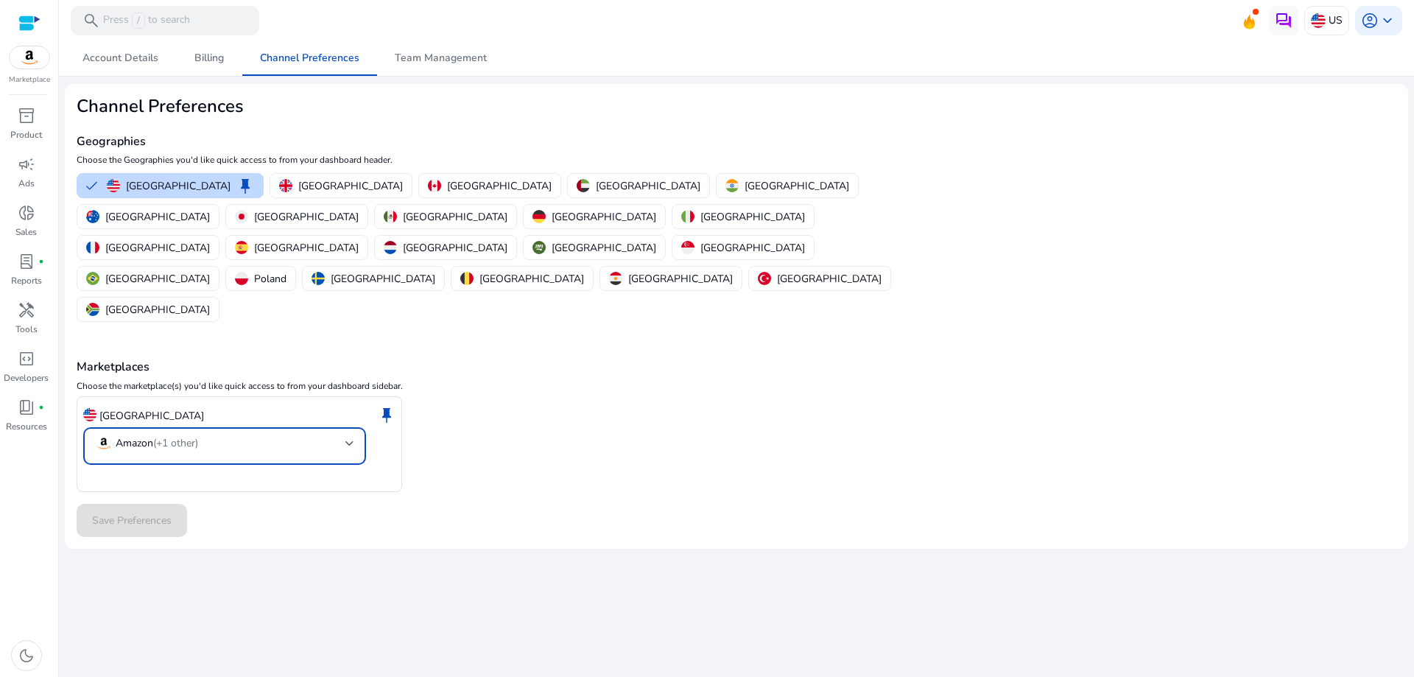
click at [351, 440] on div at bounding box center [349, 443] width 9 height 6
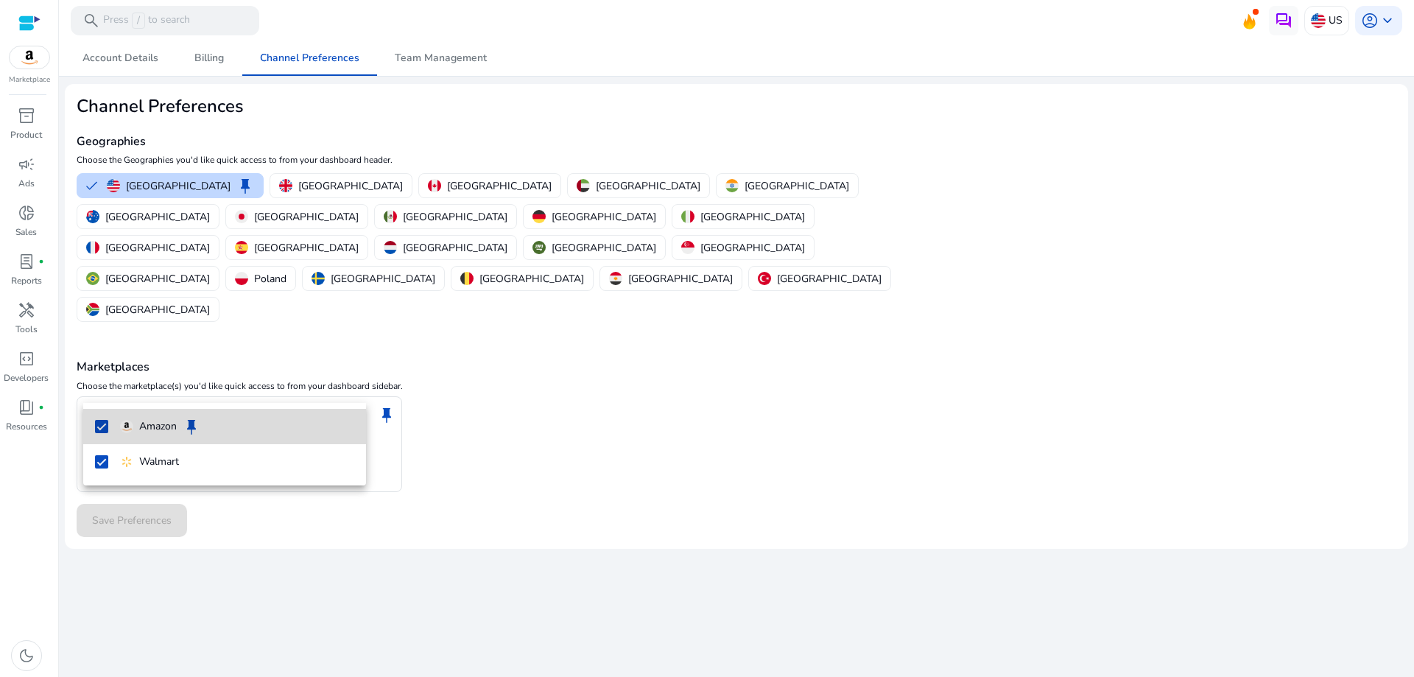
click at [99, 426] on mat-pseudo-checkbox at bounding box center [101, 426] width 13 height 13
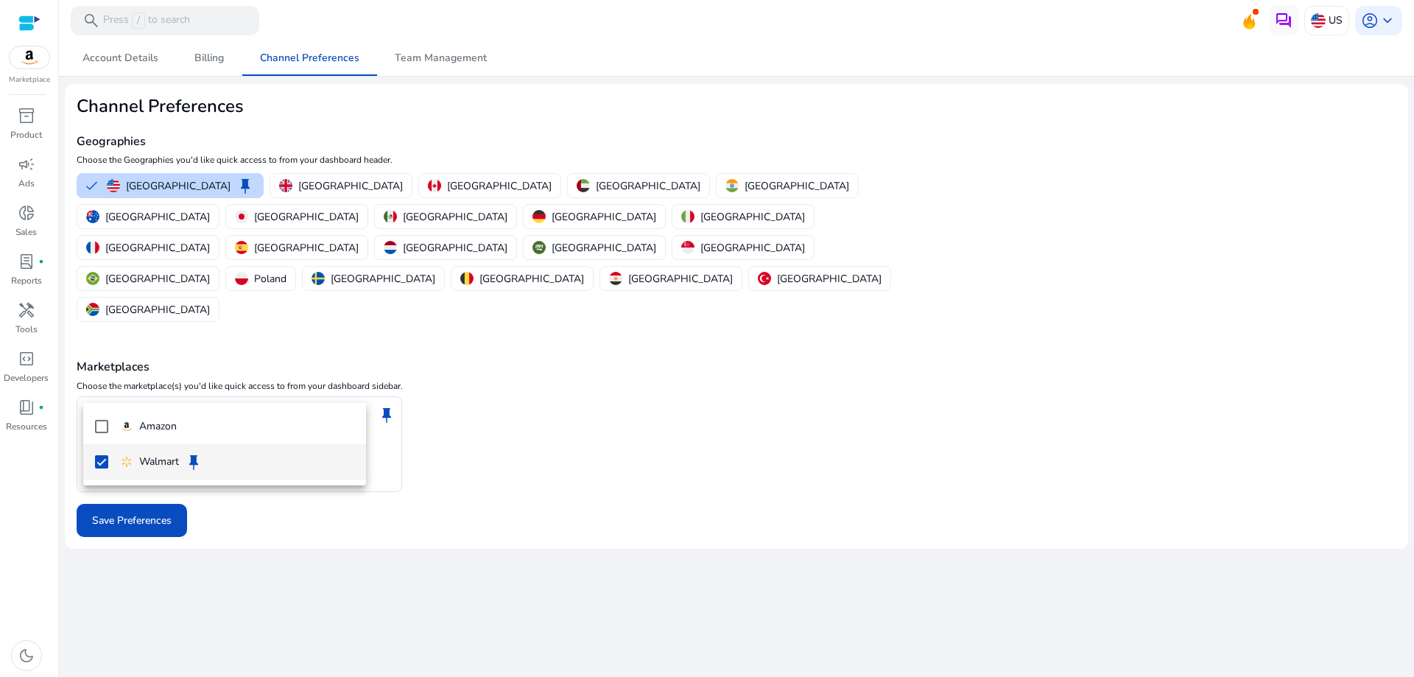
click at [98, 454] on mat-option "Walmart keep" at bounding box center [224, 461] width 283 height 35
click at [526, 431] on div at bounding box center [707, 338] width 1414 height 677
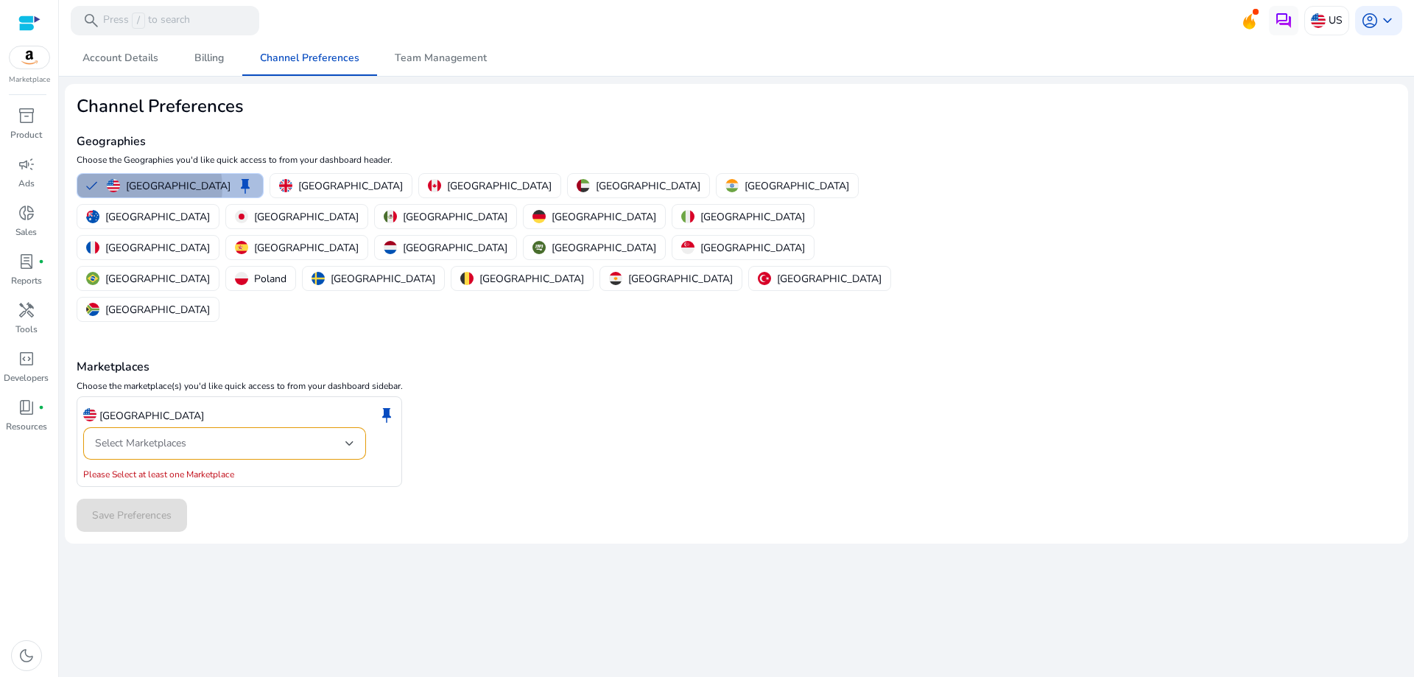
click at [144, 187] on p "[GEOGRAPHIC_DATA]" at bounding box center [178, 185] width 105 height 15
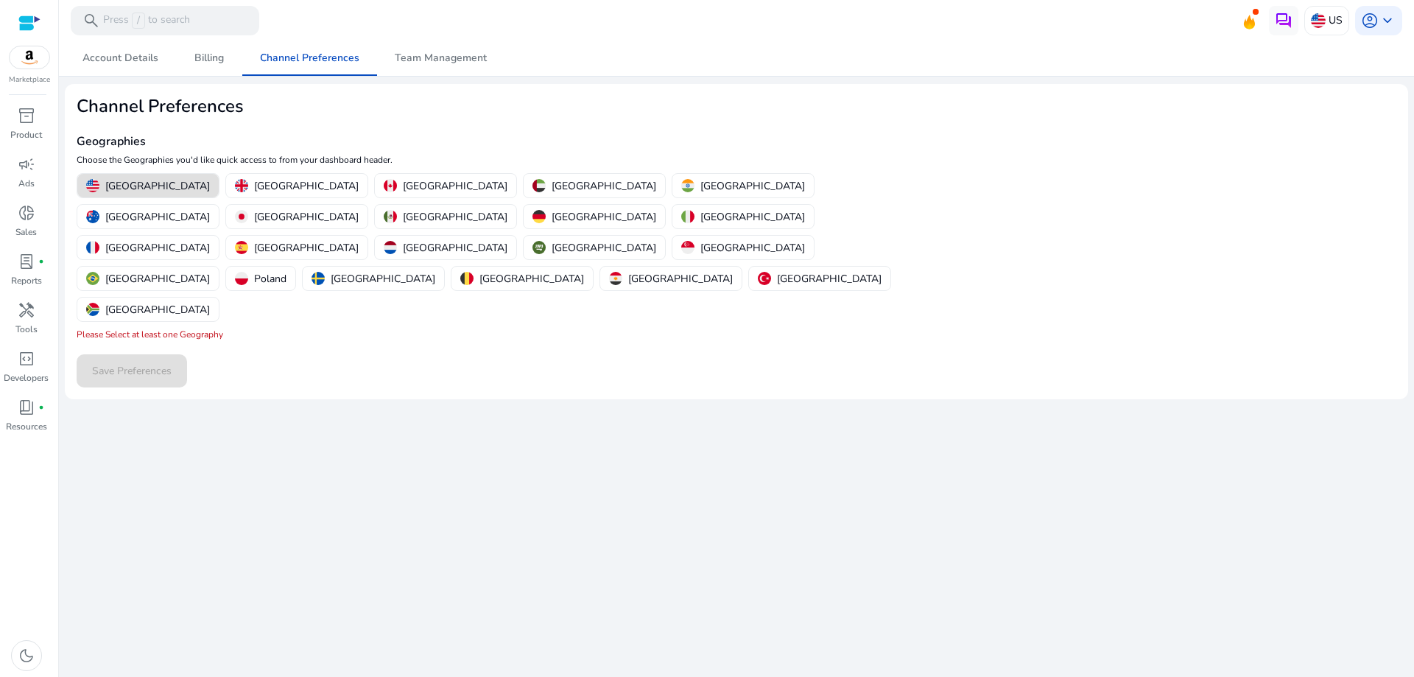
click at [373, 354] on div "We are getting things ready for you... Account Details Billing Channel Preferen…" at bounding box center [736, 359] width 1343 height 636
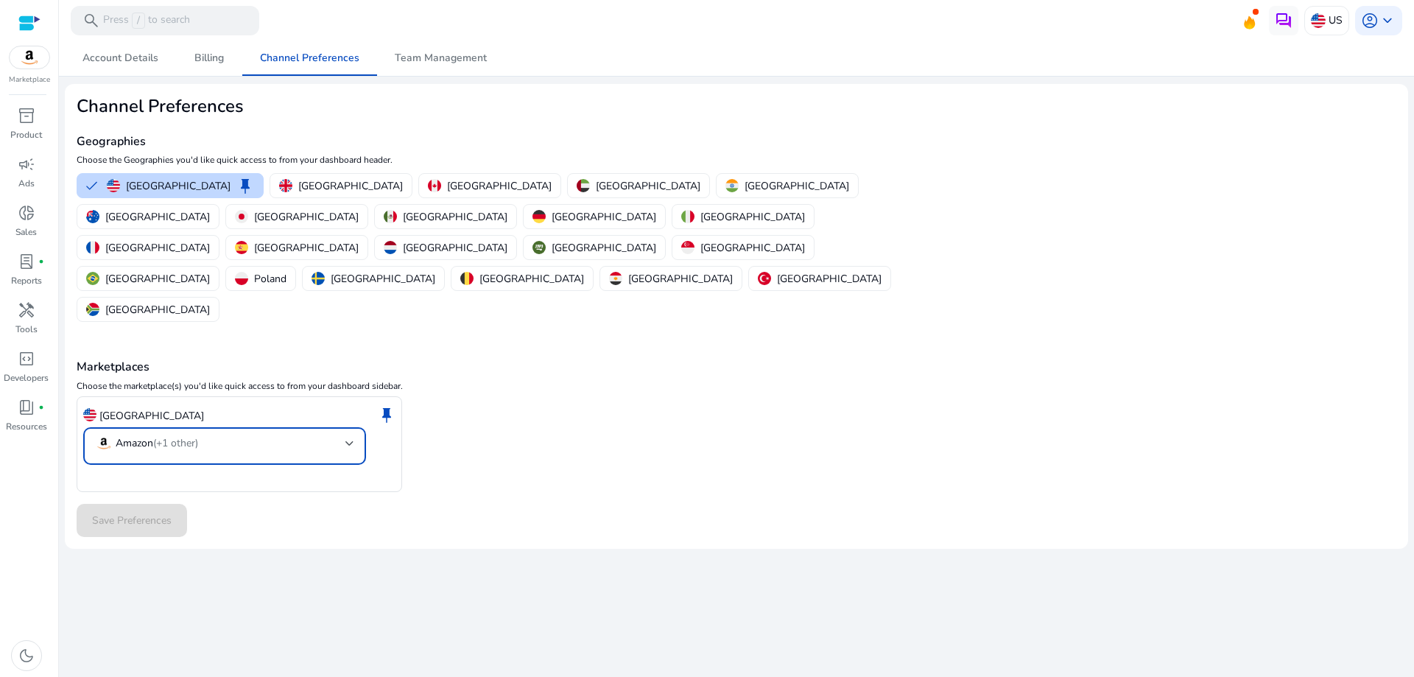
click at [340, 434] on mat-select-trigger "Amazon (+1 other)" at bounding box center [220, 443] width 250 height 18
click at [88, 429] on mat-option "Amazon keep" at bounding box center [224, 426] width 283 height 35
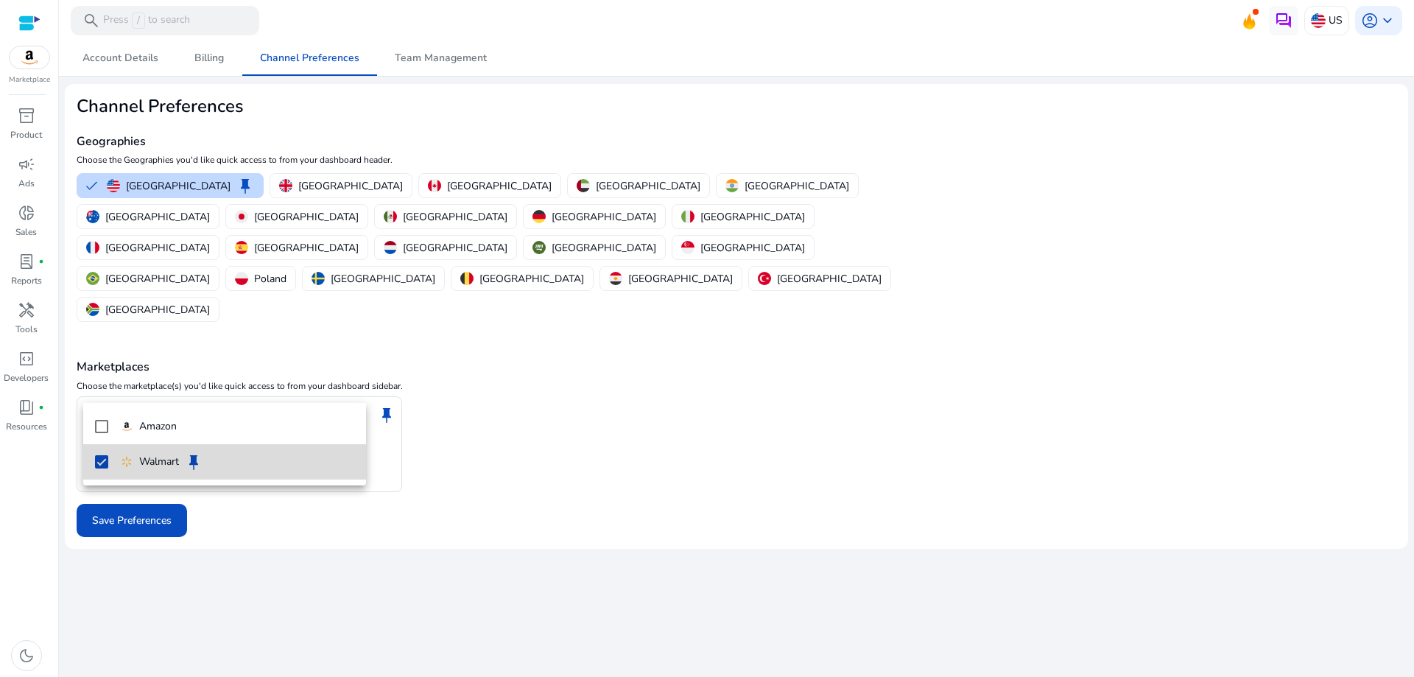
click at [102, 454] on mat-option "Walmart keep" at bounding box center [224, 461] width 283 height 35
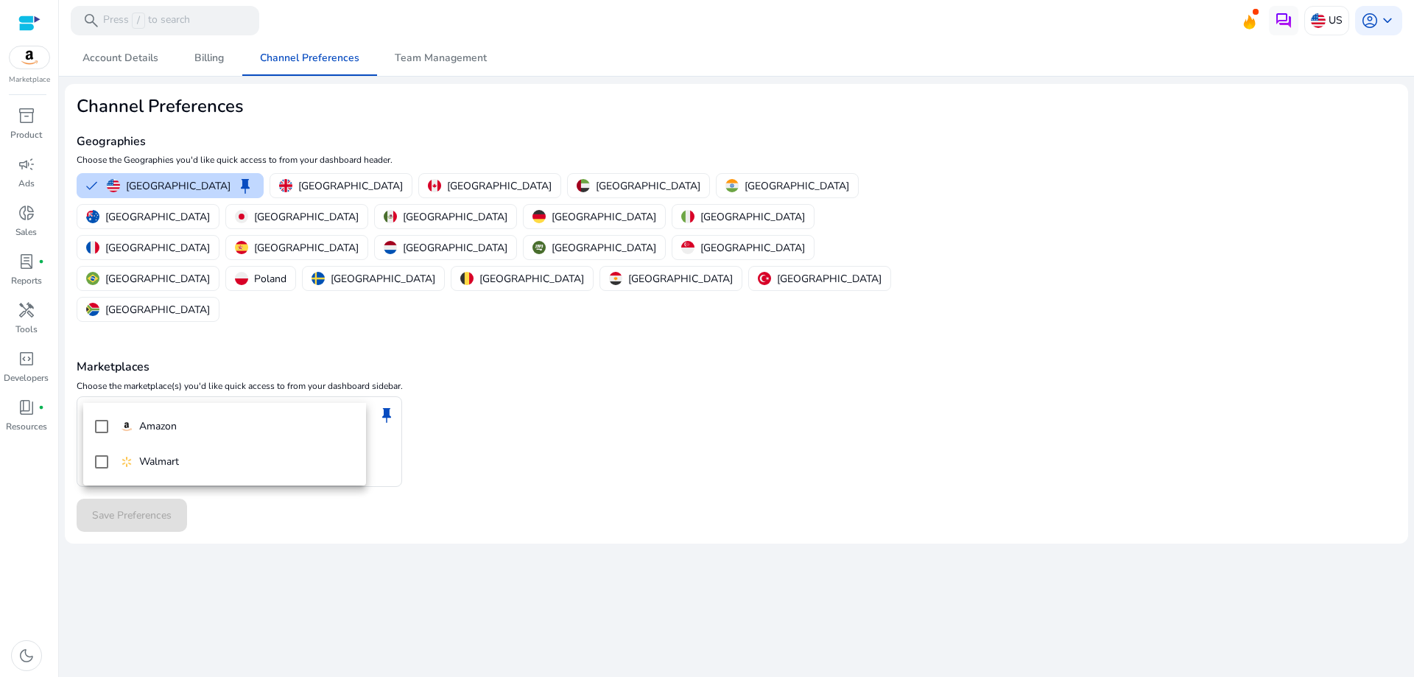
click at [156, 189] on div at bounding box center [707, 338] width 1414 height 677
click at [636, 396] on div "United States keep Select Marketplaces Please Select at least one Marketplace" at bounding box center [737, 441] width 1320 height 91
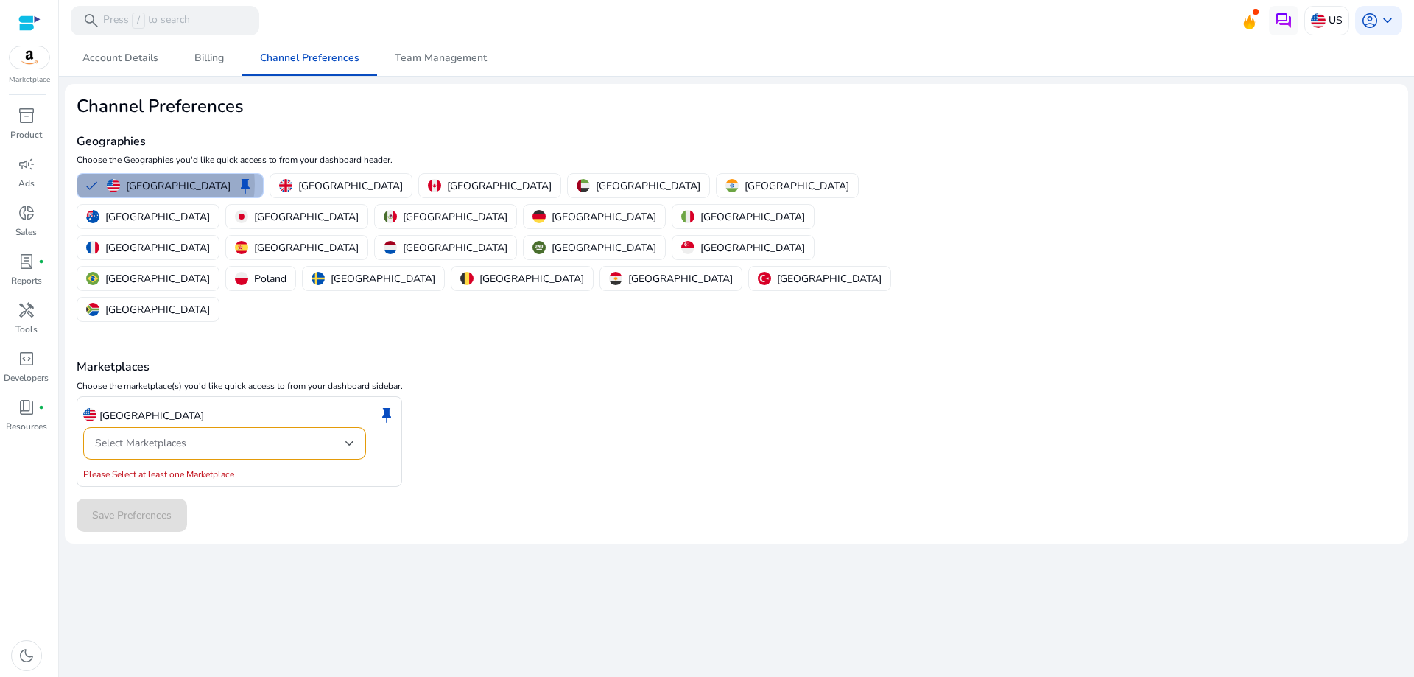
click at [166, 184] on p "United States" at bounding box center [178, 185] width 105 height 15
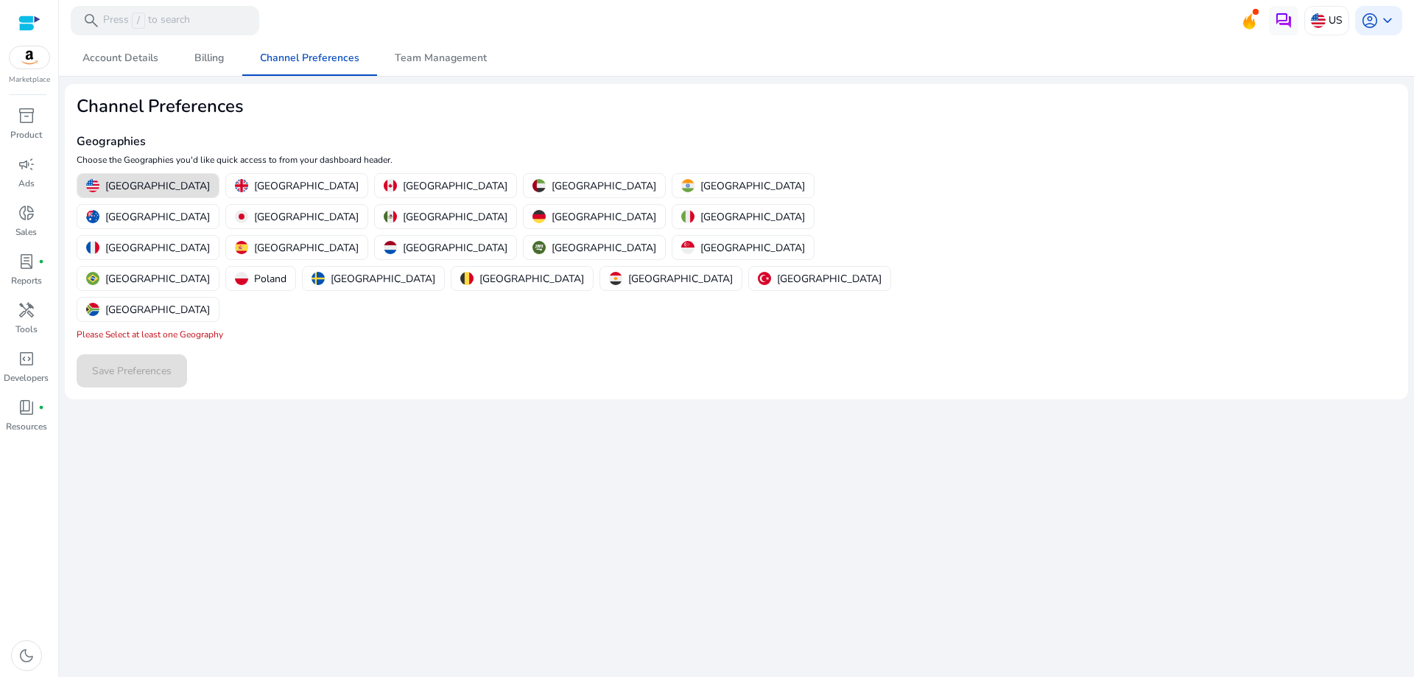
click at [323, 331] on mat-card "Channel Preferences Geographies Choose the Geographies you'd like quick access …" at bounding box center [736, 241] width 1343 height 315
click at [146, 354] on div "Save Preferences" at bounding box center [737, 370] width 1320 height 33
click at [110, 69] on span "Account Details" at bounding box center [120, 58] width 76 height 35
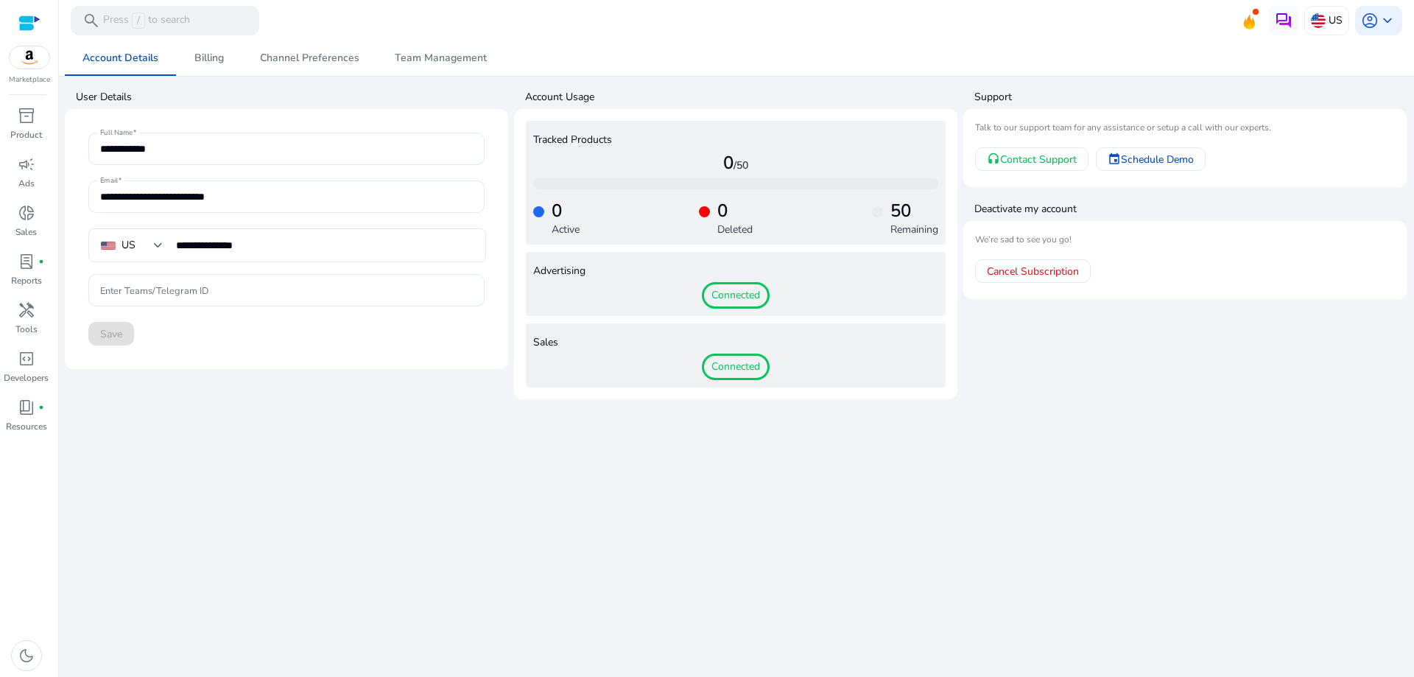
click at [736, 287] on span "Connected" at bounding box center [736, 295] width 68 height 27
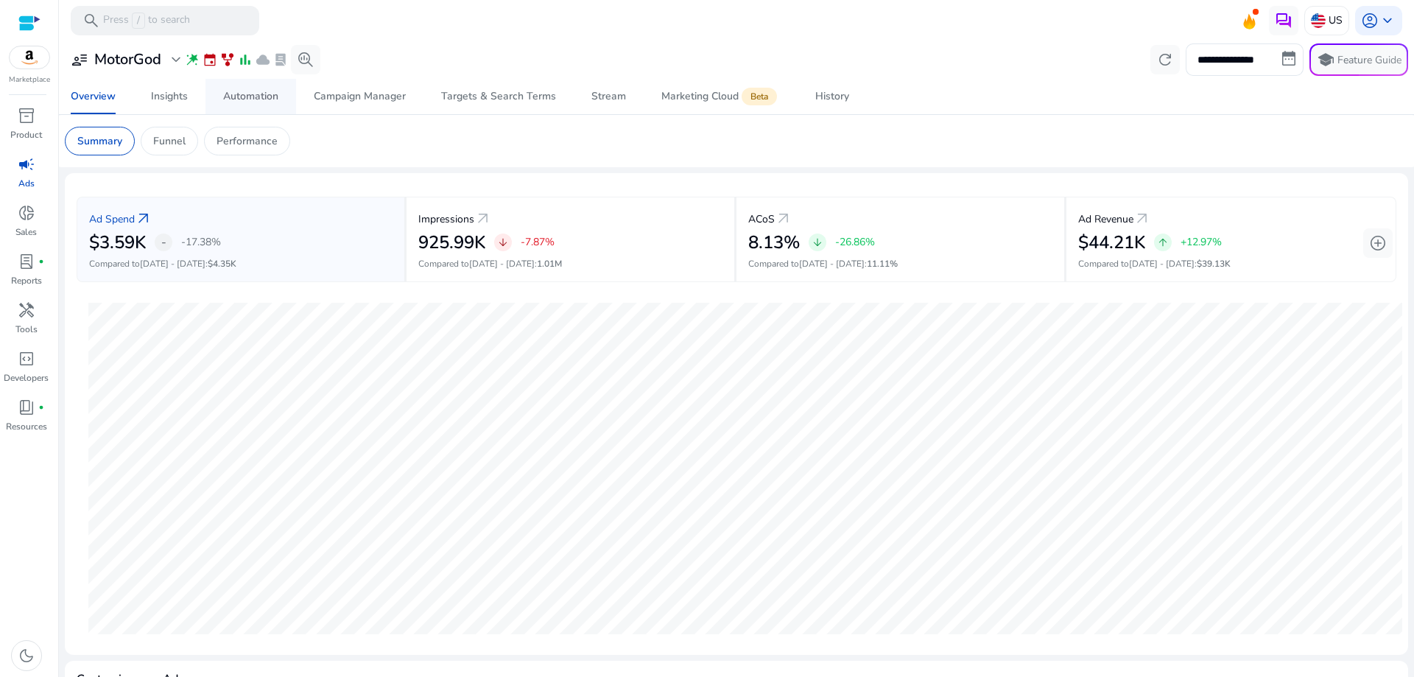
click at [251, 91] on div "Automation" at bounding box center [250, 96] width 55 height 10
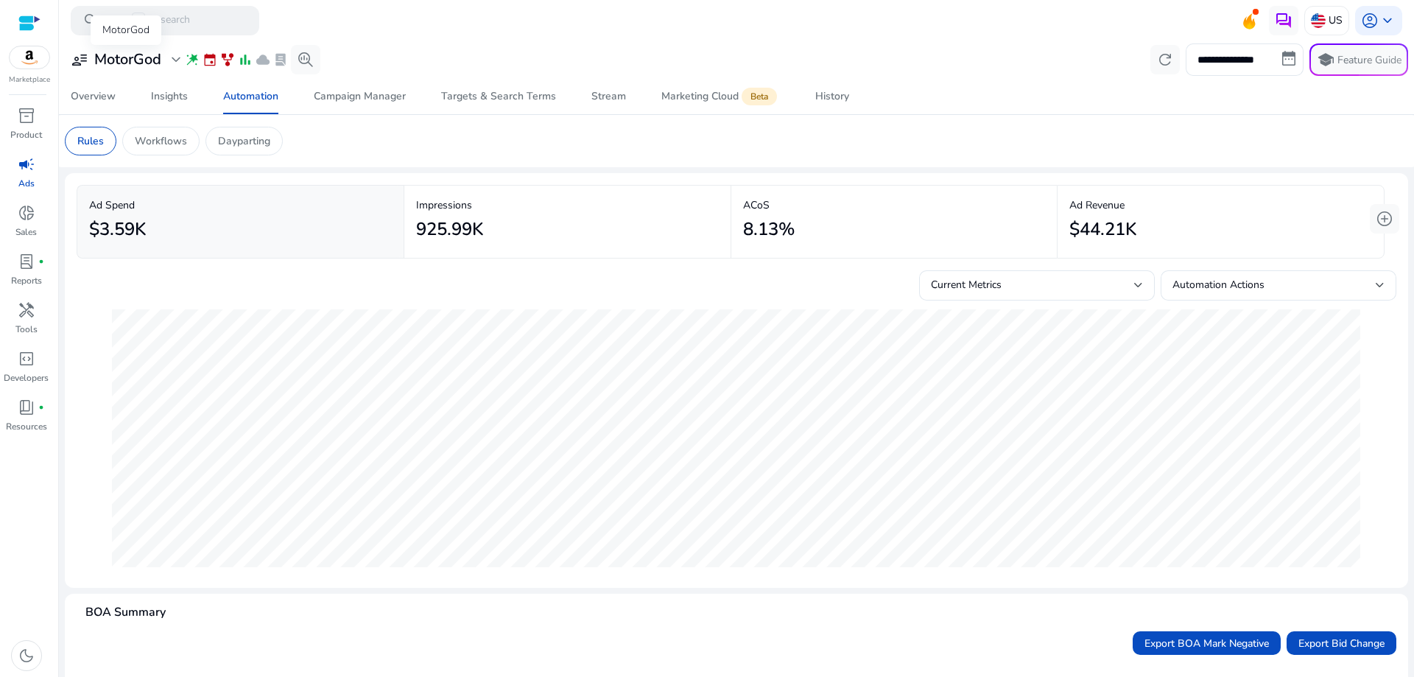
click at [180, 58] on span "expand_more" at bounding box center [176, 60] width 18 height 18
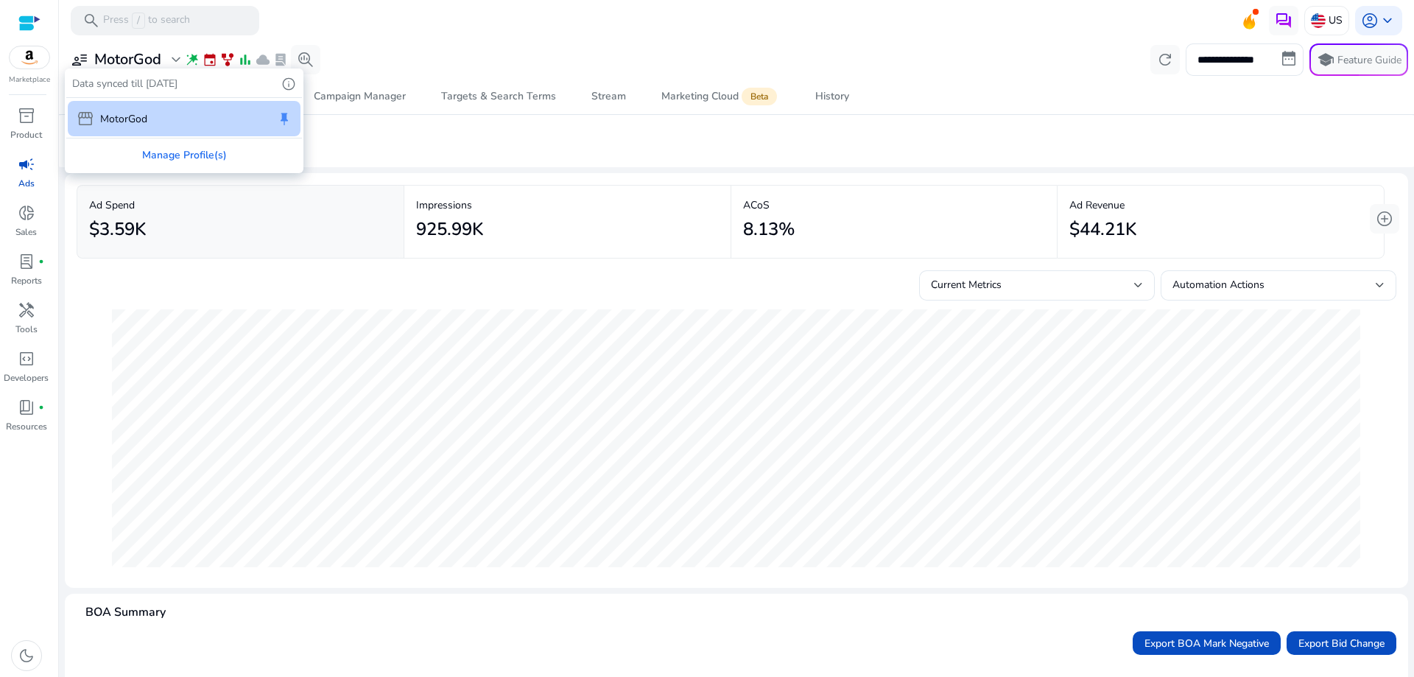
click at [79, 54] on div at bounding box center [707, 338] width 1414 height 677
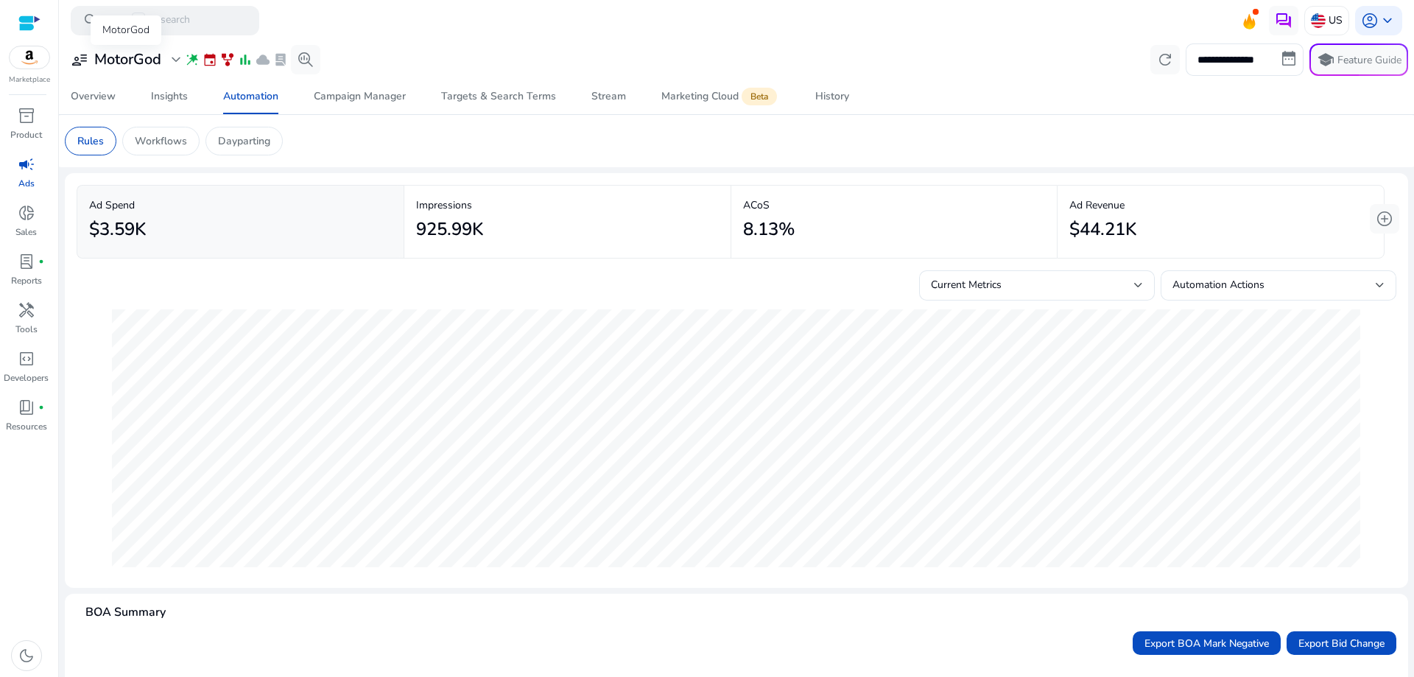
click at [77, 59] on span "user_attributes" at bounding box center [80, 60] width 18 height 18
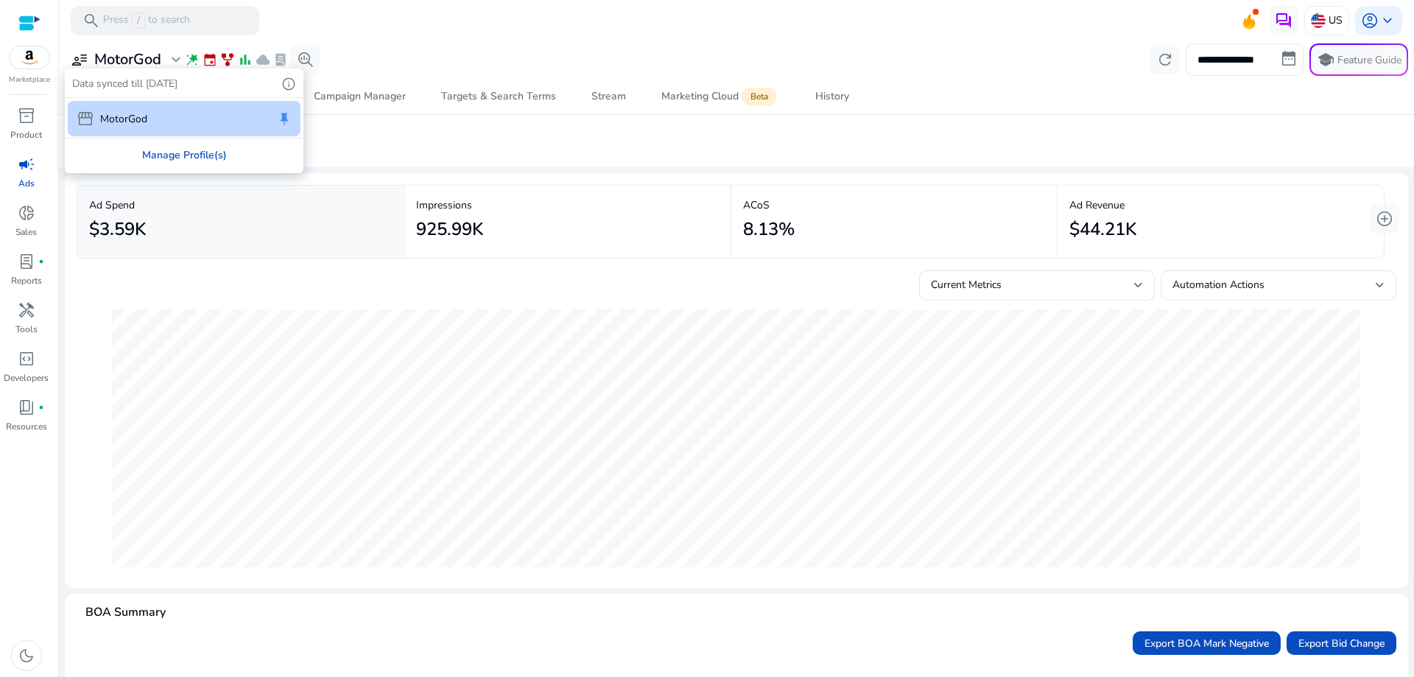
click at [180, 164] on div "Manage Profile(s)" at bounding box center [184, 154] width 236 height 33
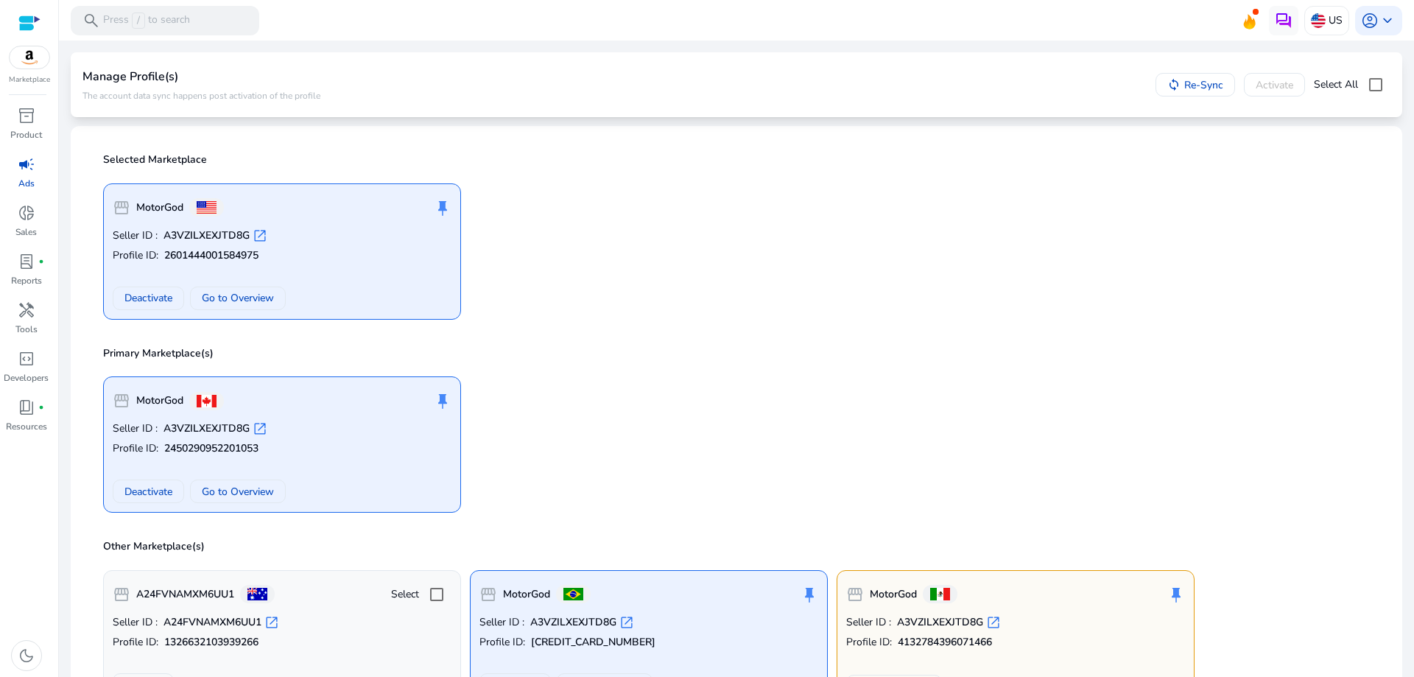
scroll to position [284, 0]
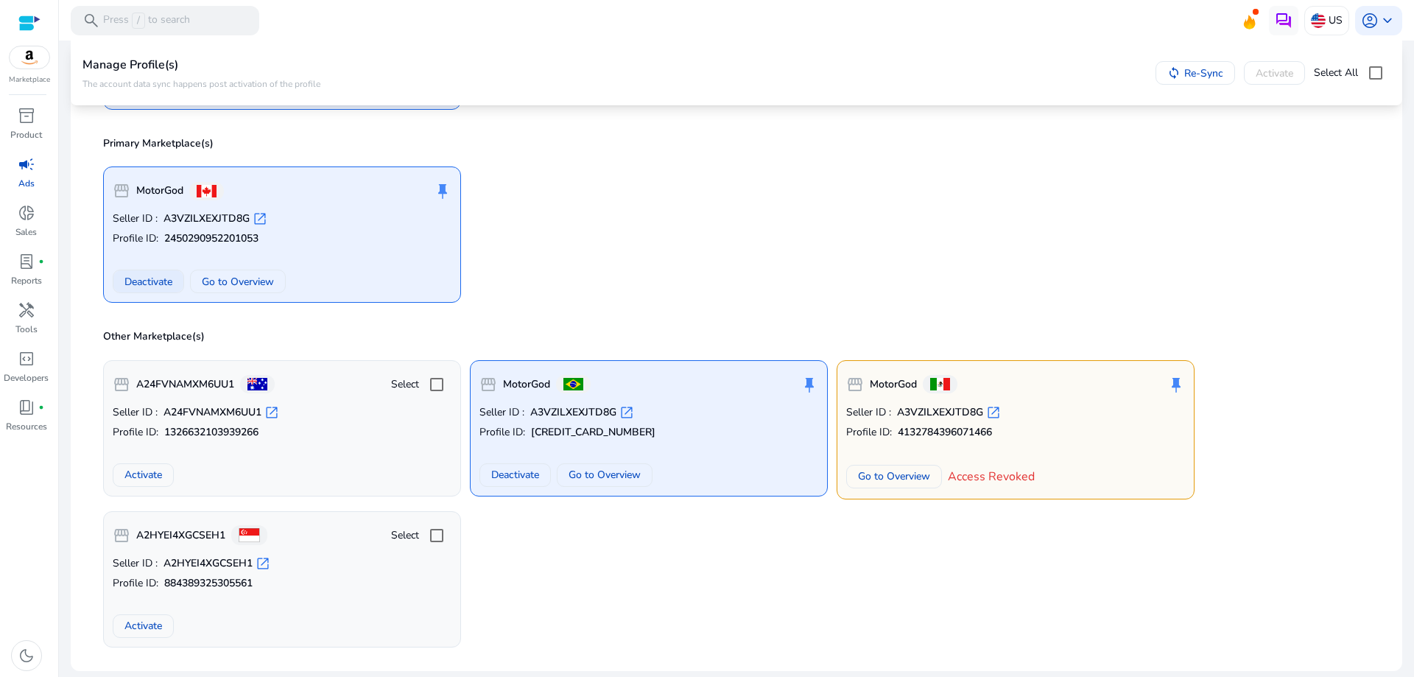
click at [127, 287] on span "Deactivate" at bounding box center [148, 281] width 48 height 15
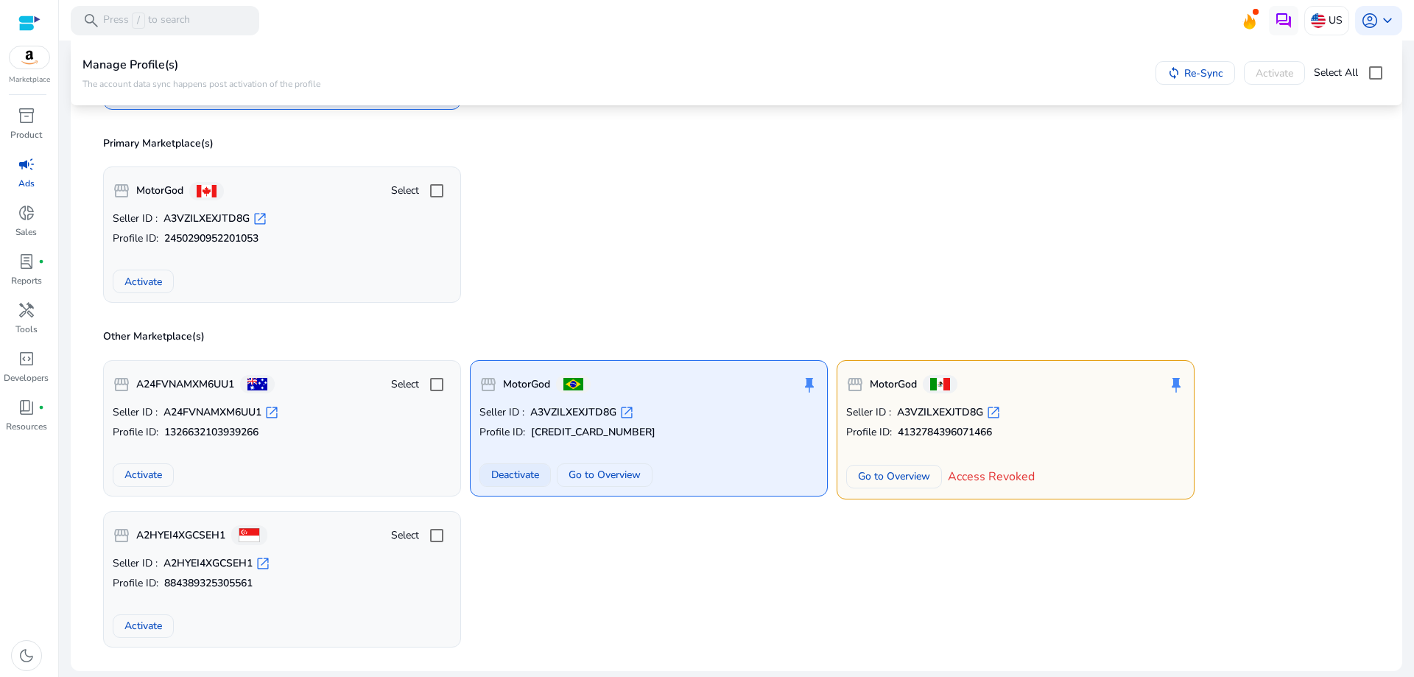
click at [528, 475] on span "Deactivate" at bounding box center [515, 474] width 48 height 15
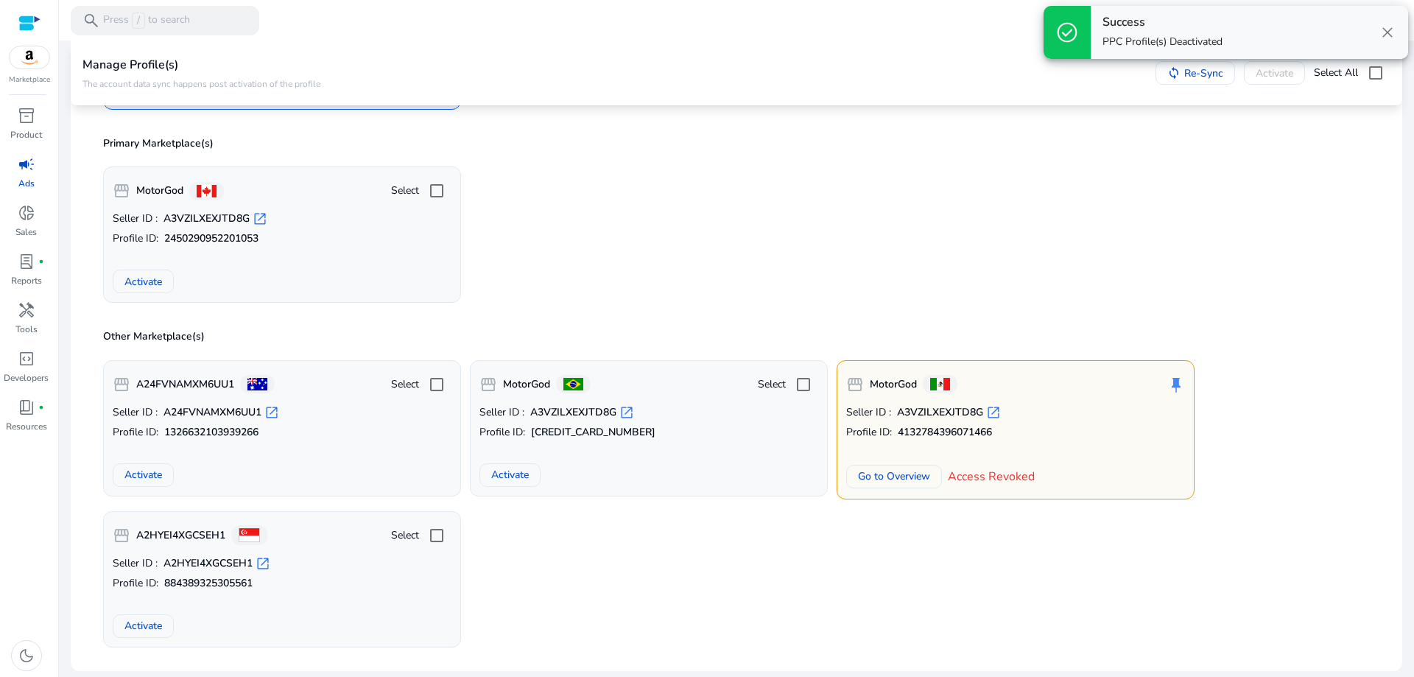
click at [798, 189] on div "storefront MotorGod Select Seller ID : A3VZILXEXJTD8G open_in_new Profile ID: 2…" at bounding box center [736, 229] width 1284 height 148
click at [991, 469] on span "Access Revoked" at bounding box center [991, 477] width 87 height 18
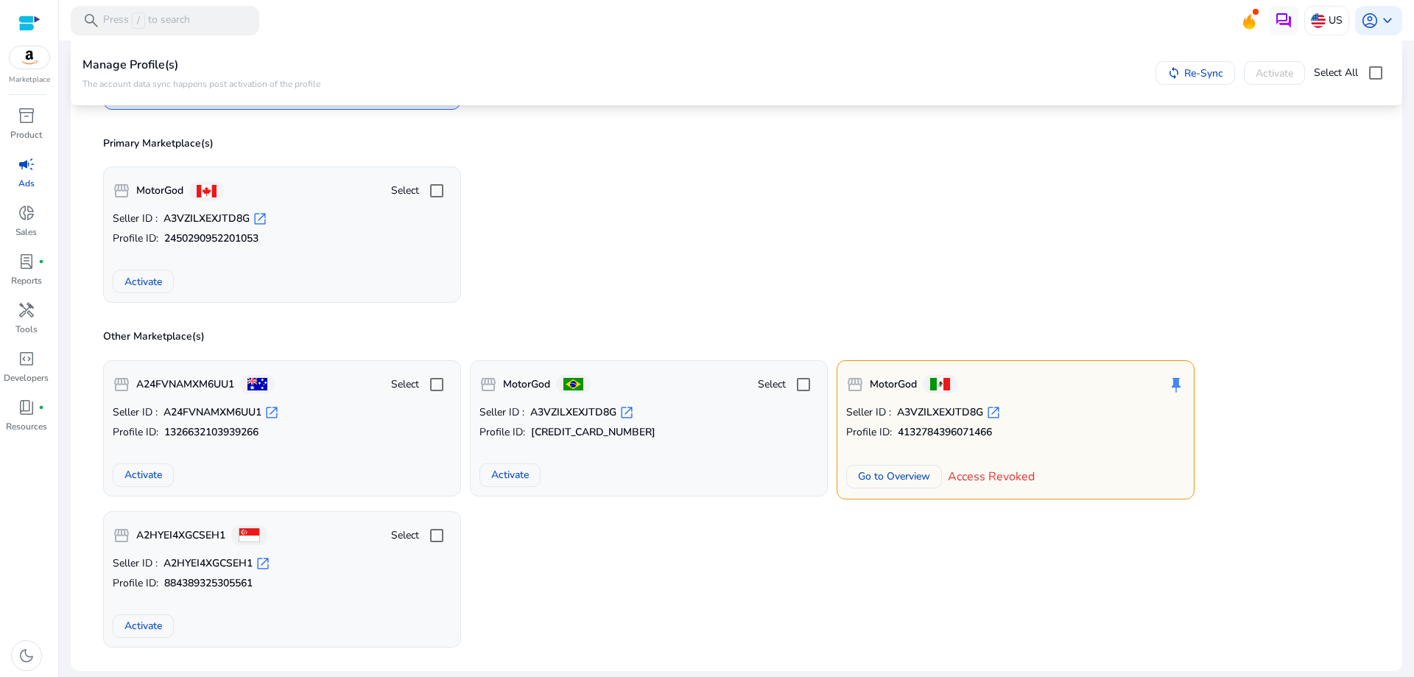
click at [776, 150] on p "Primary Marketplace(s)" at bounding box center [741, 143] width 1276 height 15
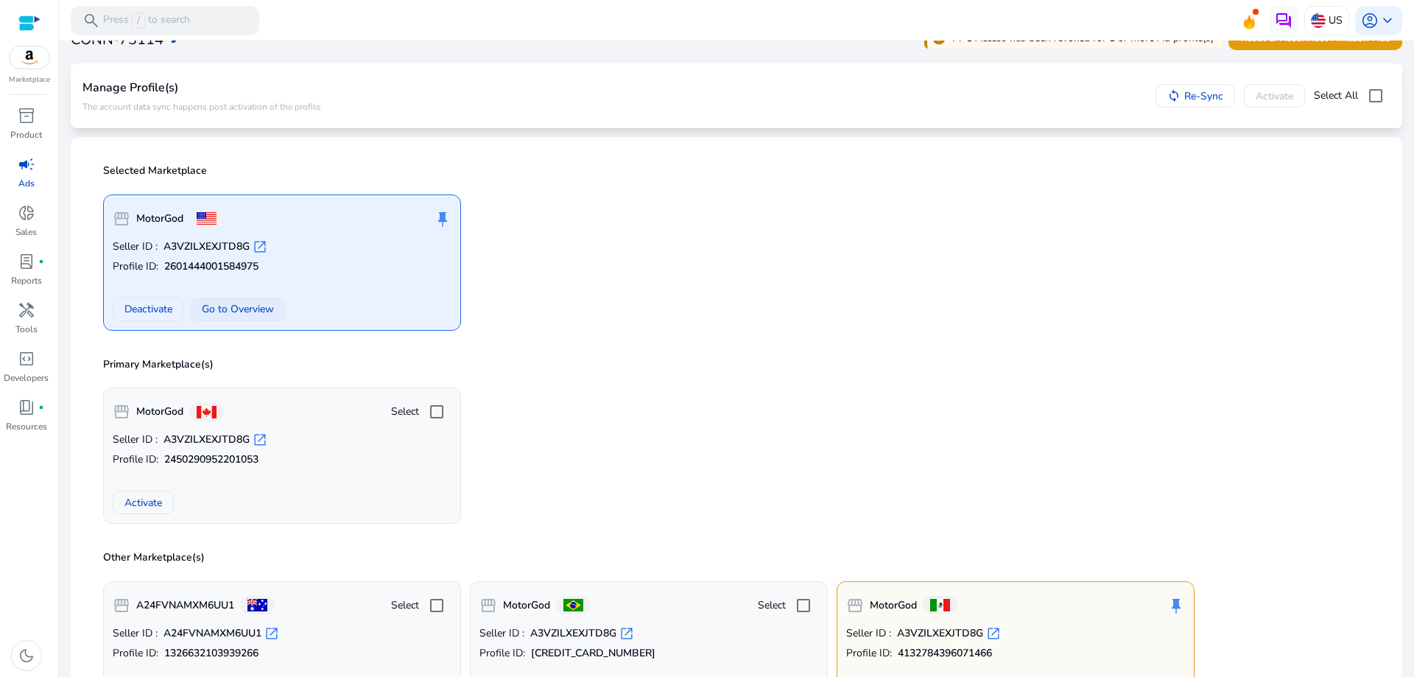
click at [238, 306] on span "Go to Overview" at bounding box center [238, 308] width 72 height 15
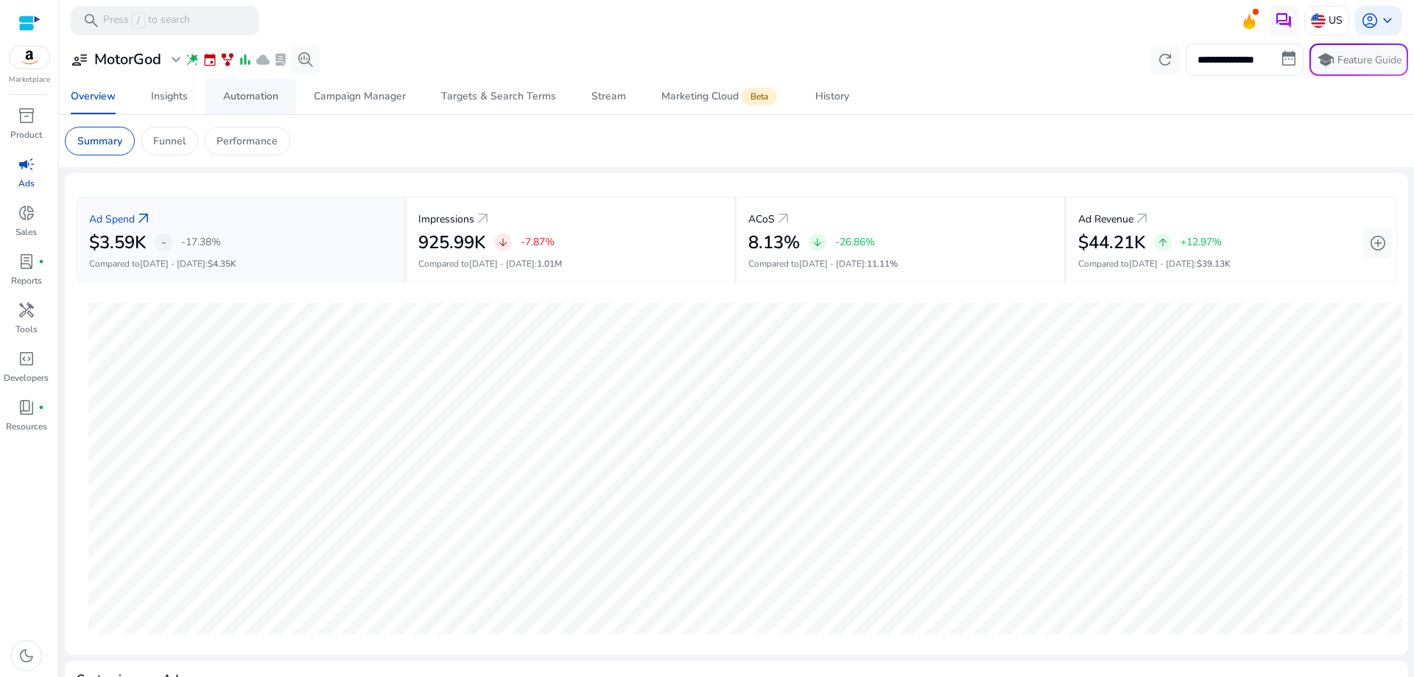
click at [258, 102] on div "Automation" at bounding box center [250, 96] width 55 height 10
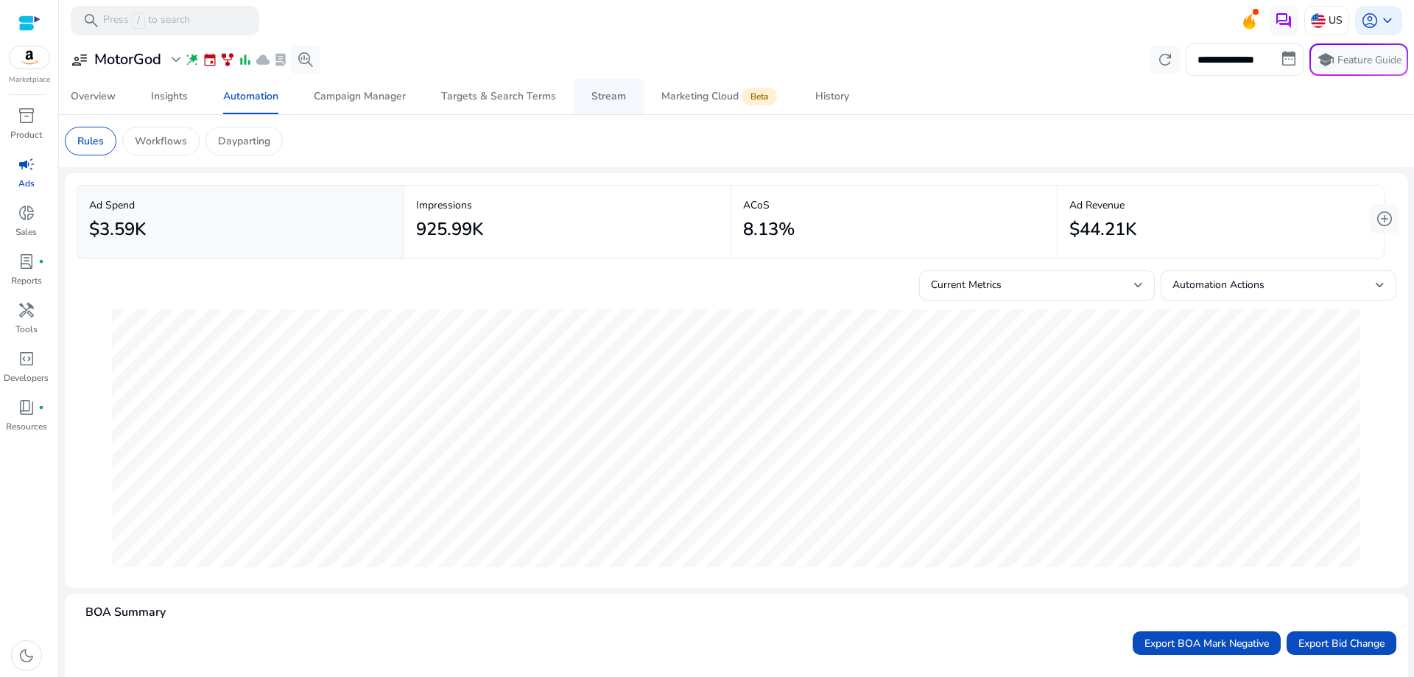
click at [606, 97] on div "Stream" at bounding box center [608, 96] width 35 height 10
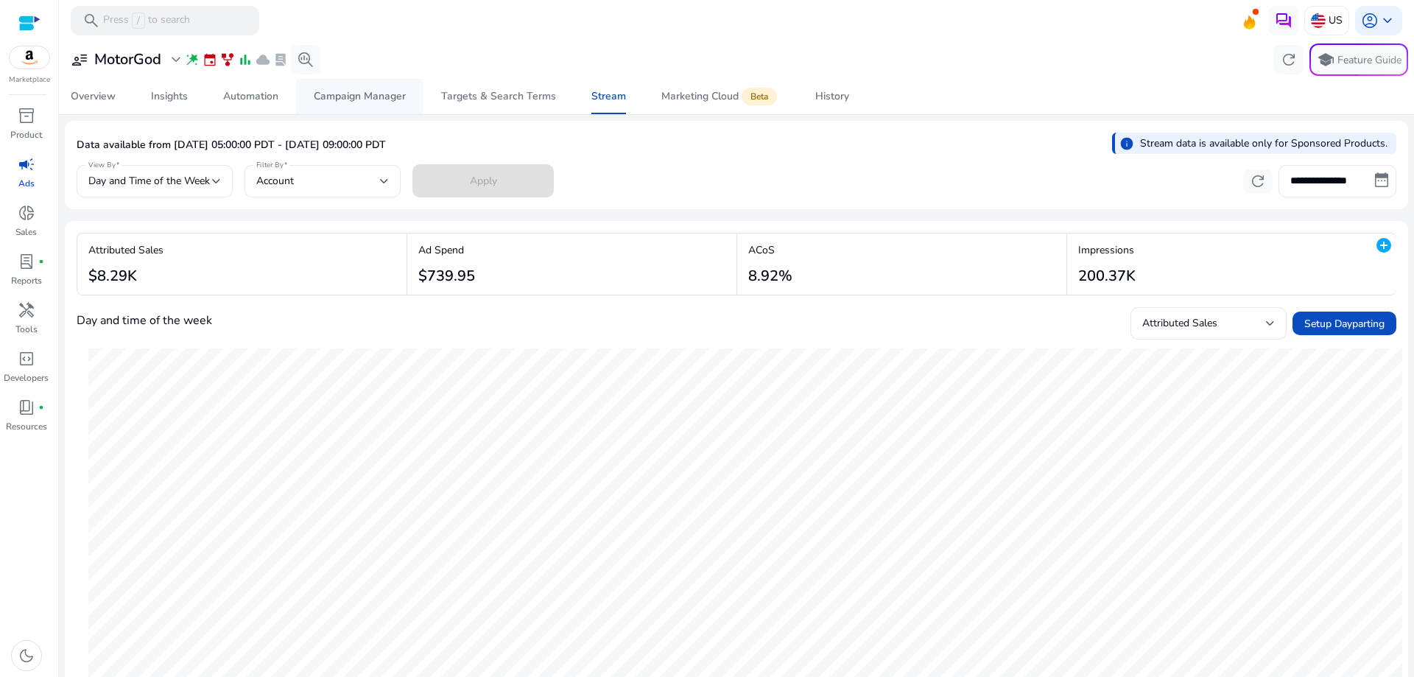
click at [366, 96] on div "Campaign Manager" at bounding box center [360, 96] width 92 height 10
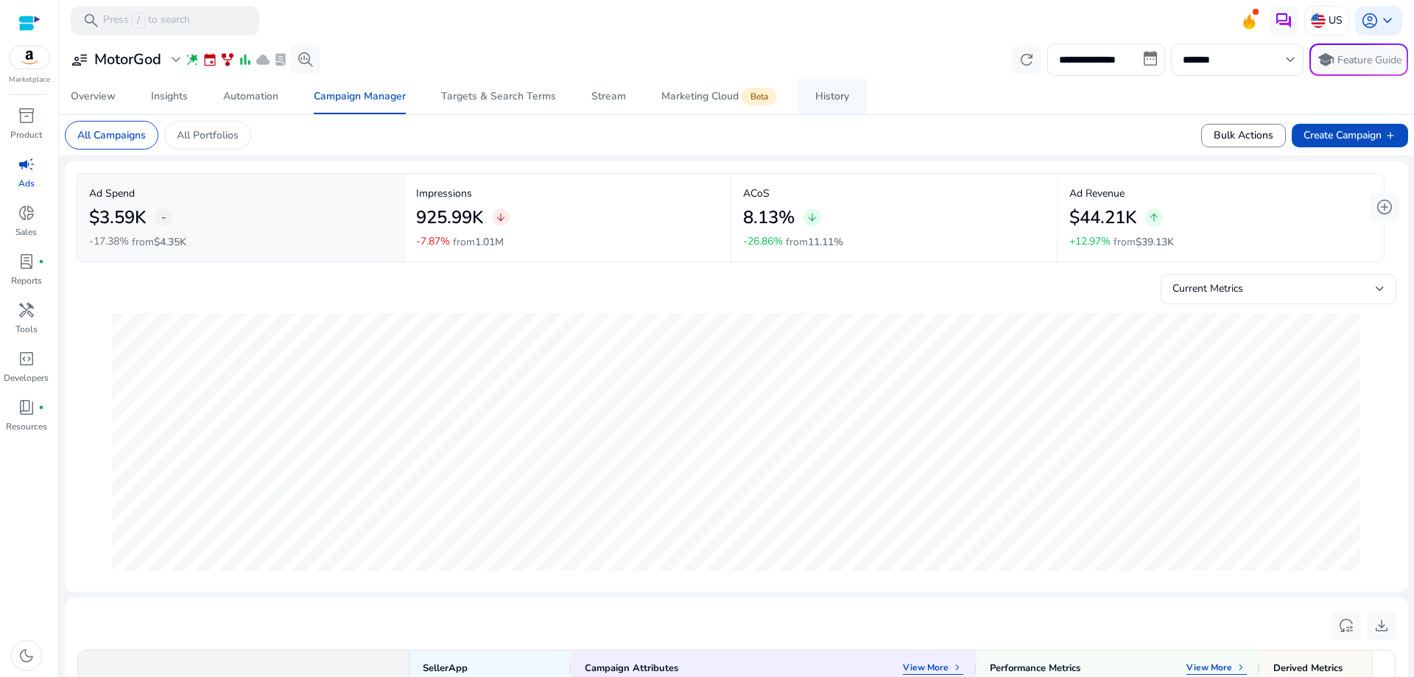
click at [826, 99] on div "History" at bounding box center [832, 96] width 34 height 10
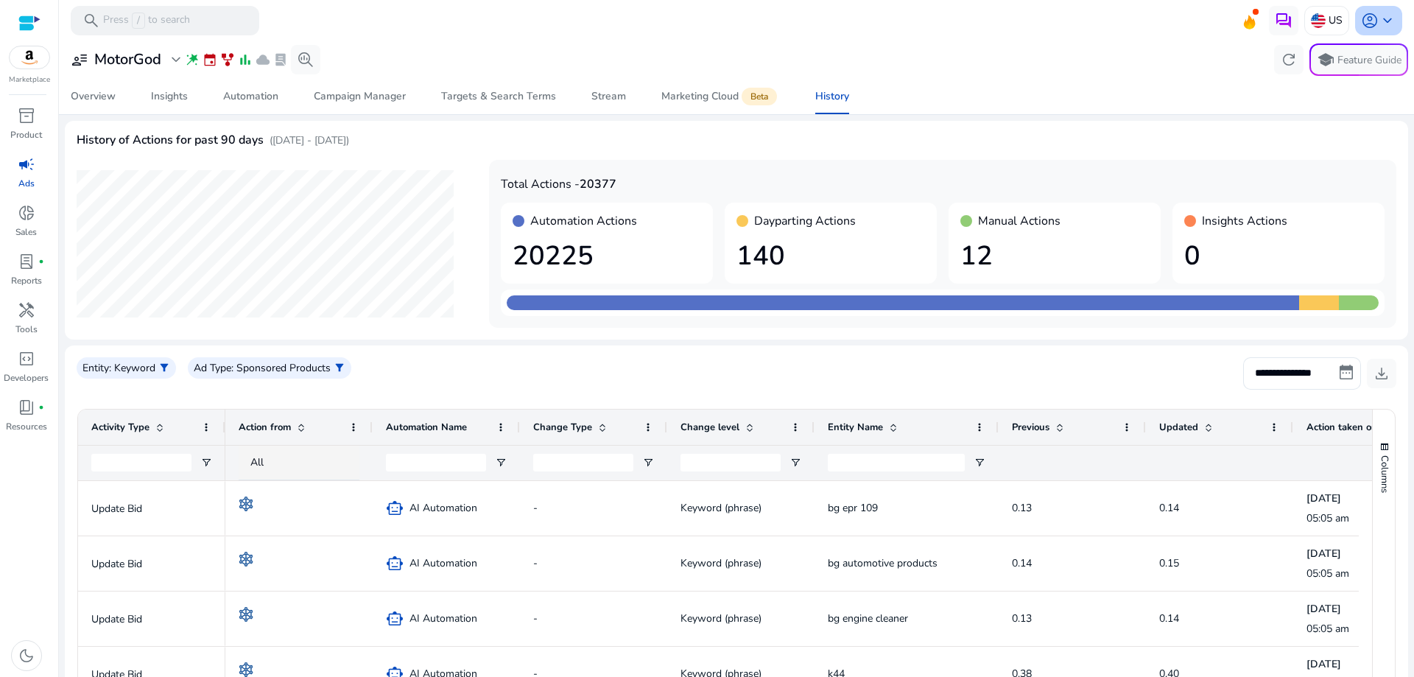
click at [1365, 12] on span "account_circle" at bounding box center [1370, 21] width 18 height 18
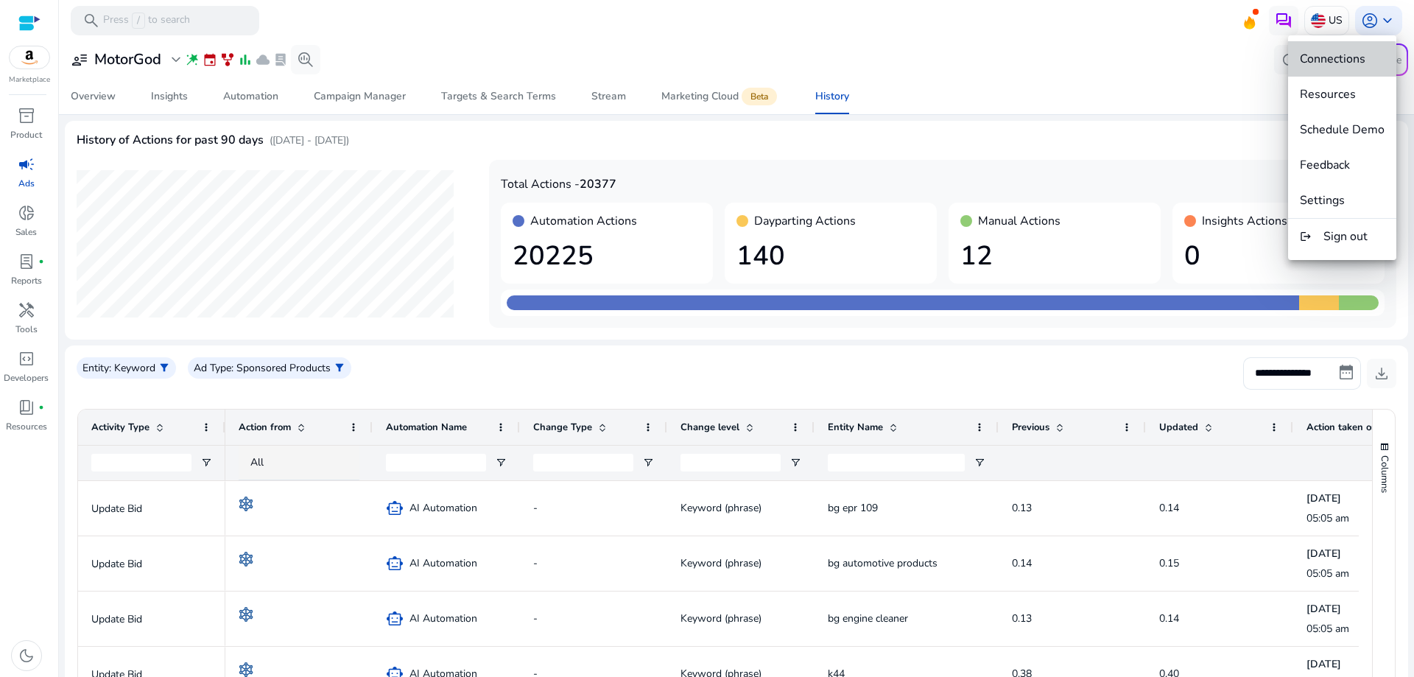
click at [1340, 61] on span "Connections" at bounding box center [1333, 59] width 66 height 16
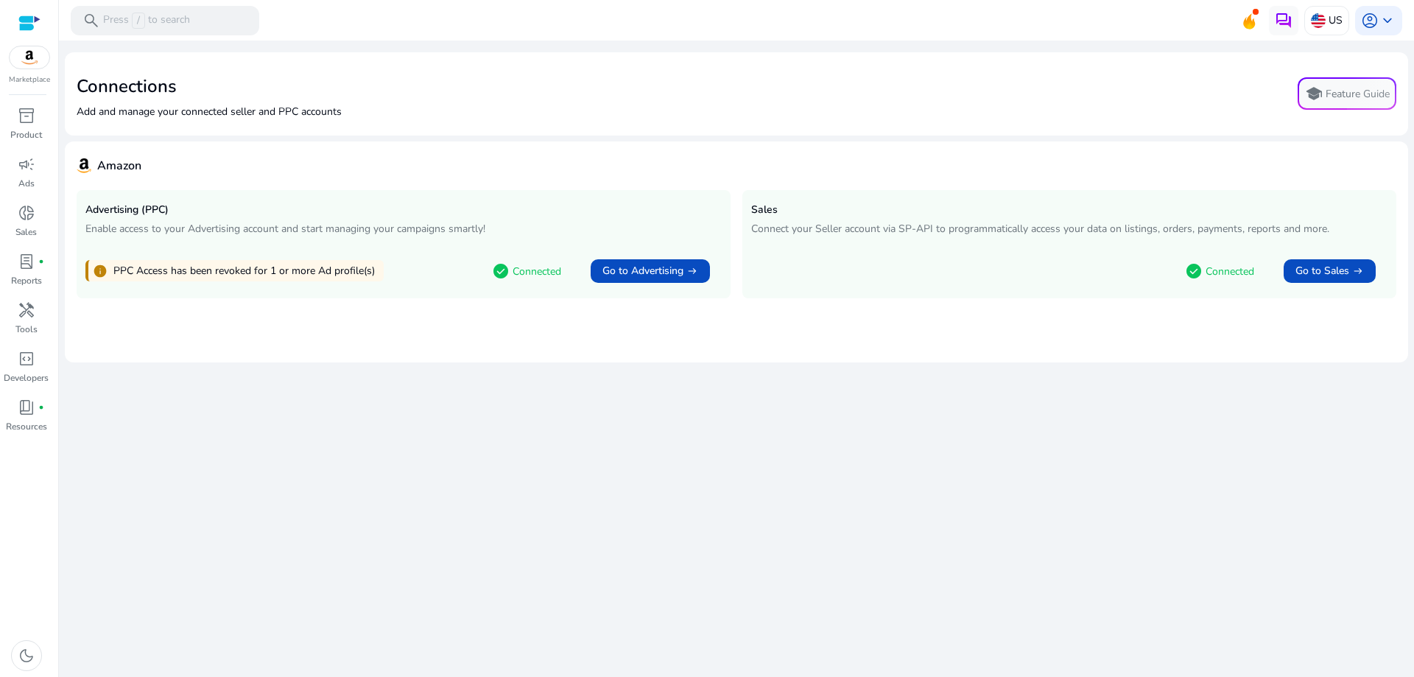
click at [418, 358] on mat-card "Amazon Advertising (PPC) Enable access to your Advertising account and start ma…" at bounding box center [736, 251] width 1343 height 221
click at [909, 247] on div "check_circle Connected Go to Sales arrow_right_alt" at bounding box center [1069, 268] width 636 height 43
click at [1319, 275] on span "Go to Sales" at bounding box center [1322, 271] width 54 height 15
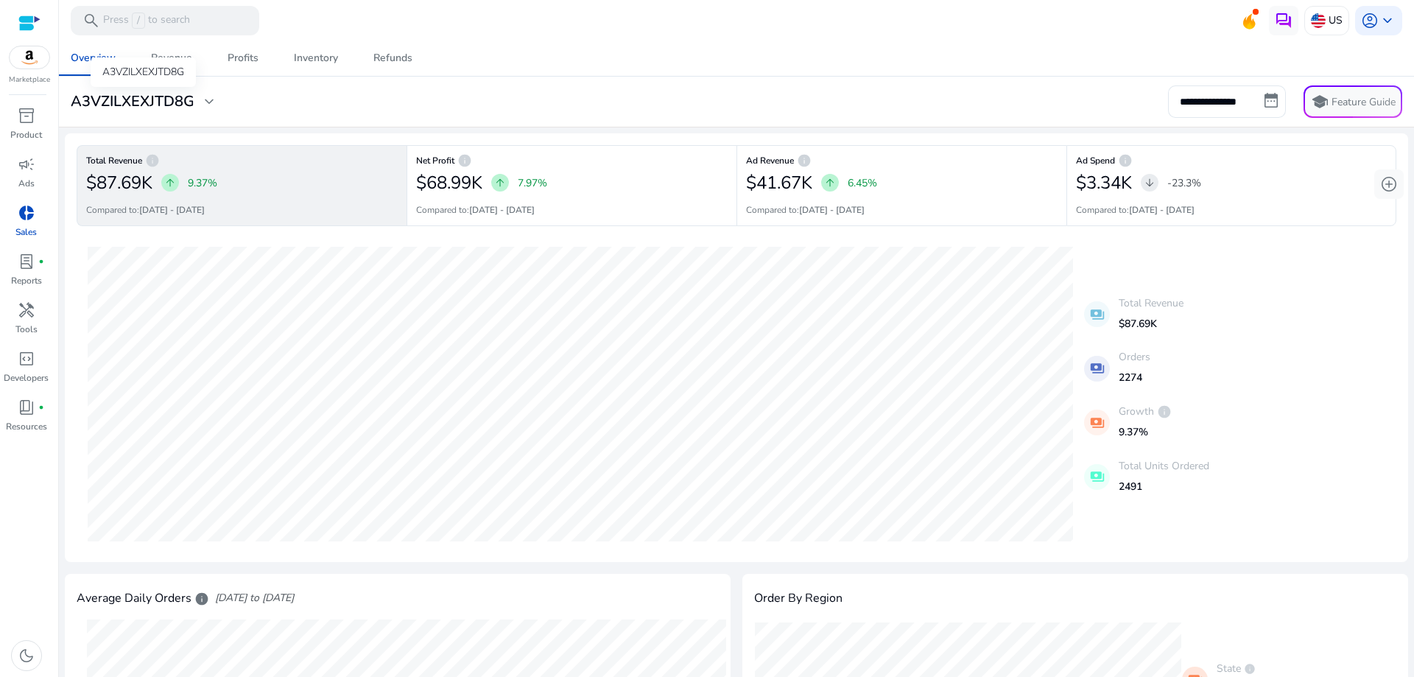
click at [207, 104] on span "expand_more" at bounding box center [209, 102] width 18 height 18
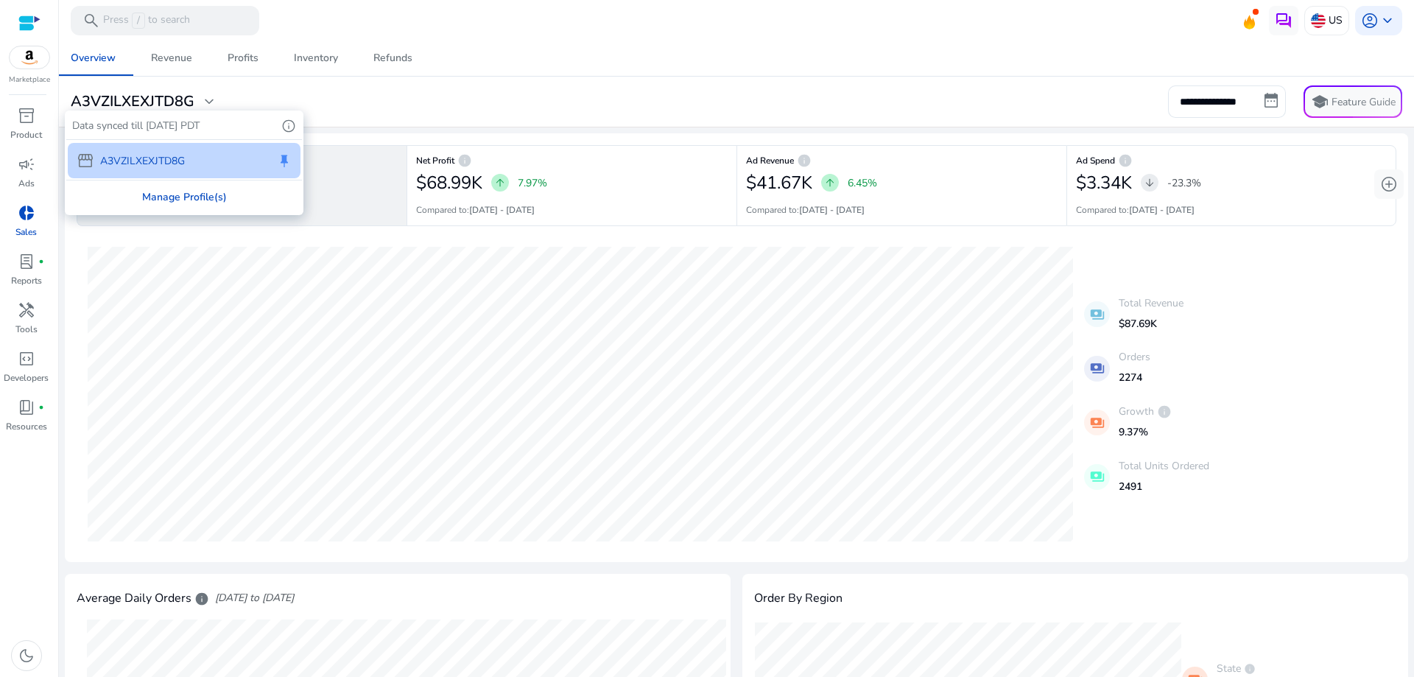
click at [197, 197] on div "Manage Profile(s)" at bounding box center [184, 196] width 236 height 33
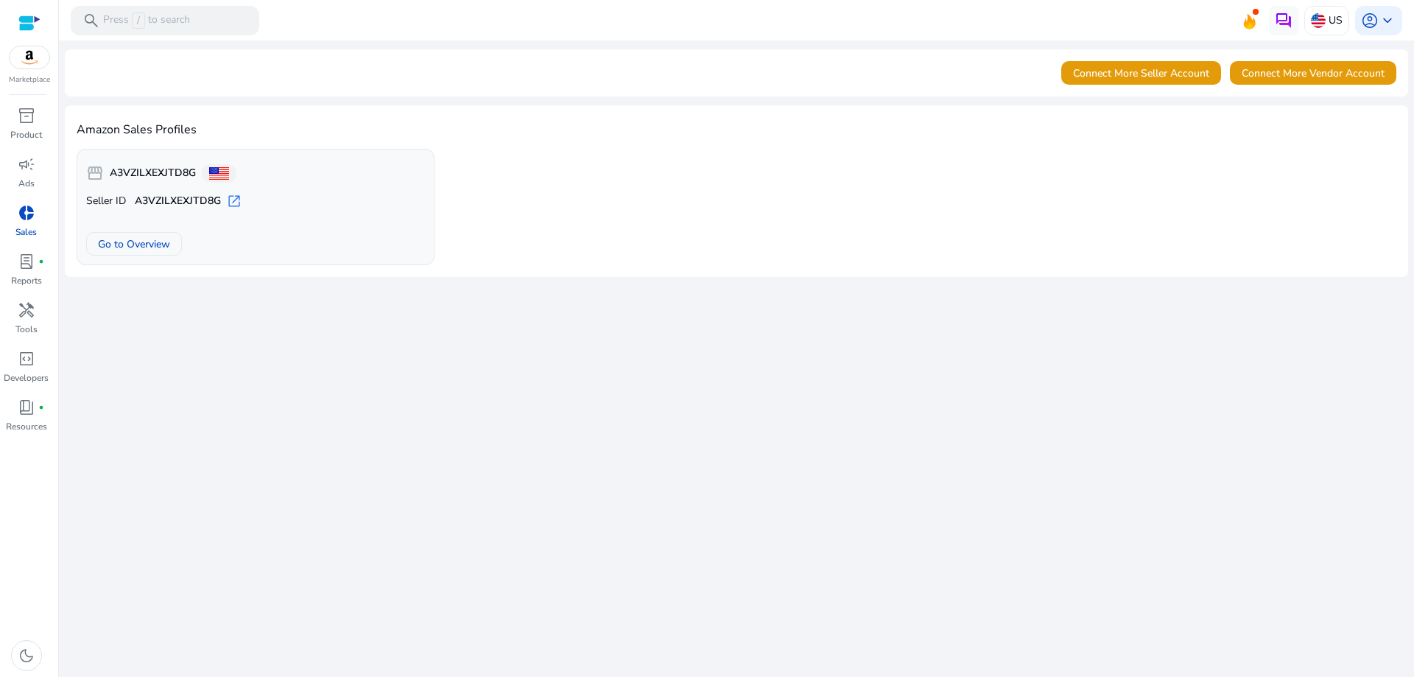
click at [231, 200] on span "open_in_new" at bounding box center [234, 201] width 15 height 15
click at [1373, 22] on span "account_circle" at bounding box center [1370, 21] width 18 height 18
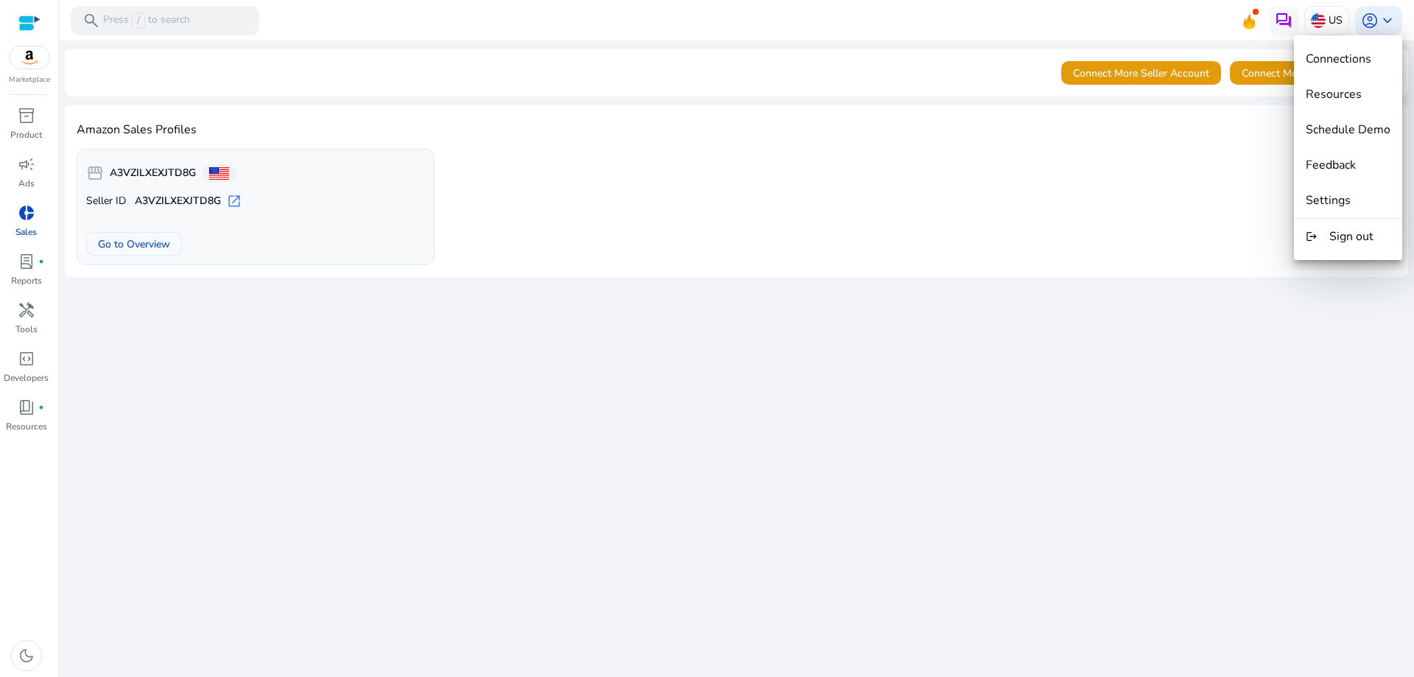
click at [1341, 218] on mat-divider at bounding box center [1348, 218] width 108 height 1
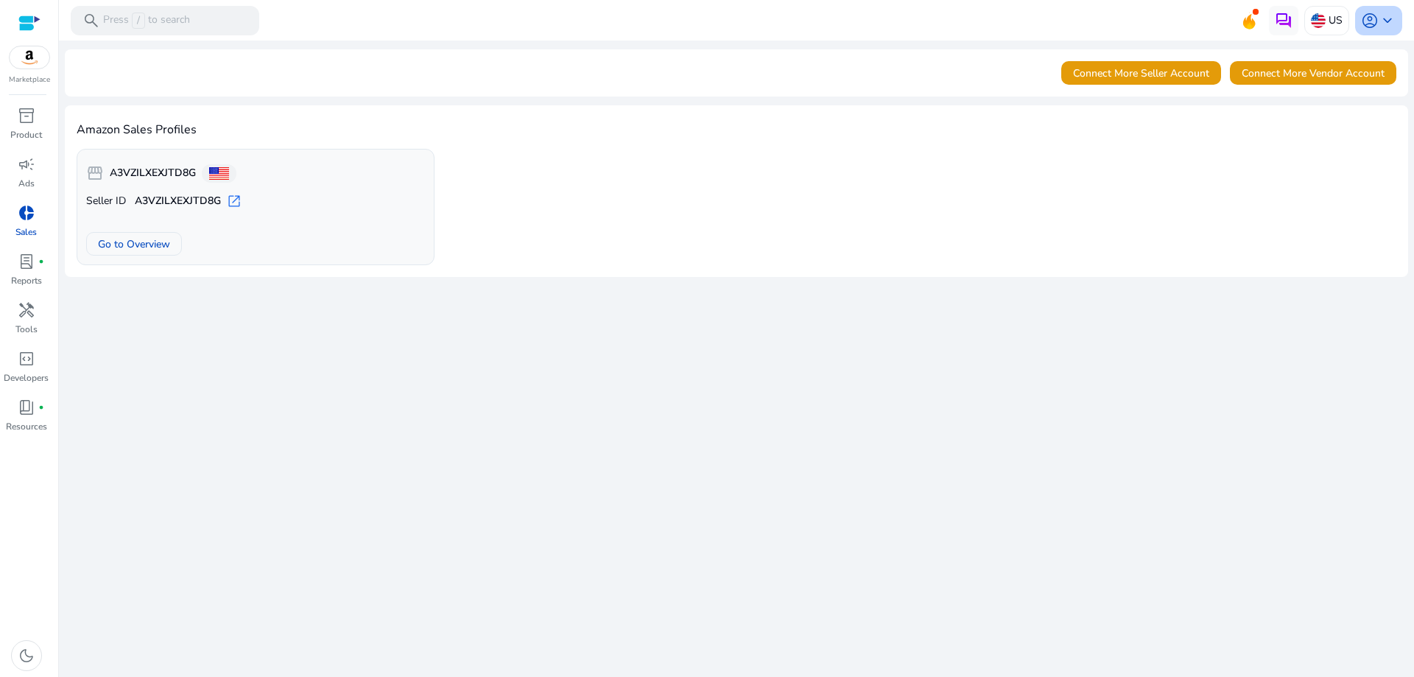
click at [1396, 24] on span "keyboard_arrow_down" at bounding box center [1388, 21] width 18 height 18
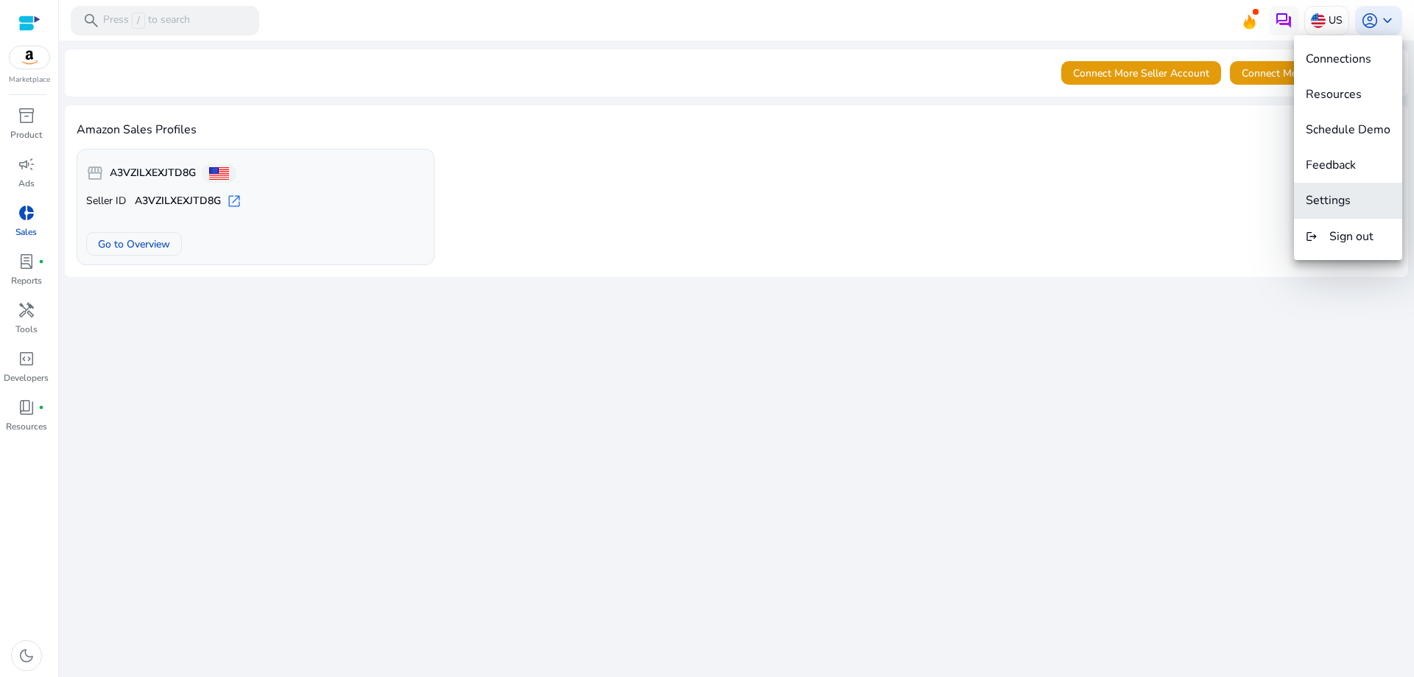
click at [1335, 195] on span "Settings" at bounding box center [1328, 200] width 45 height 16
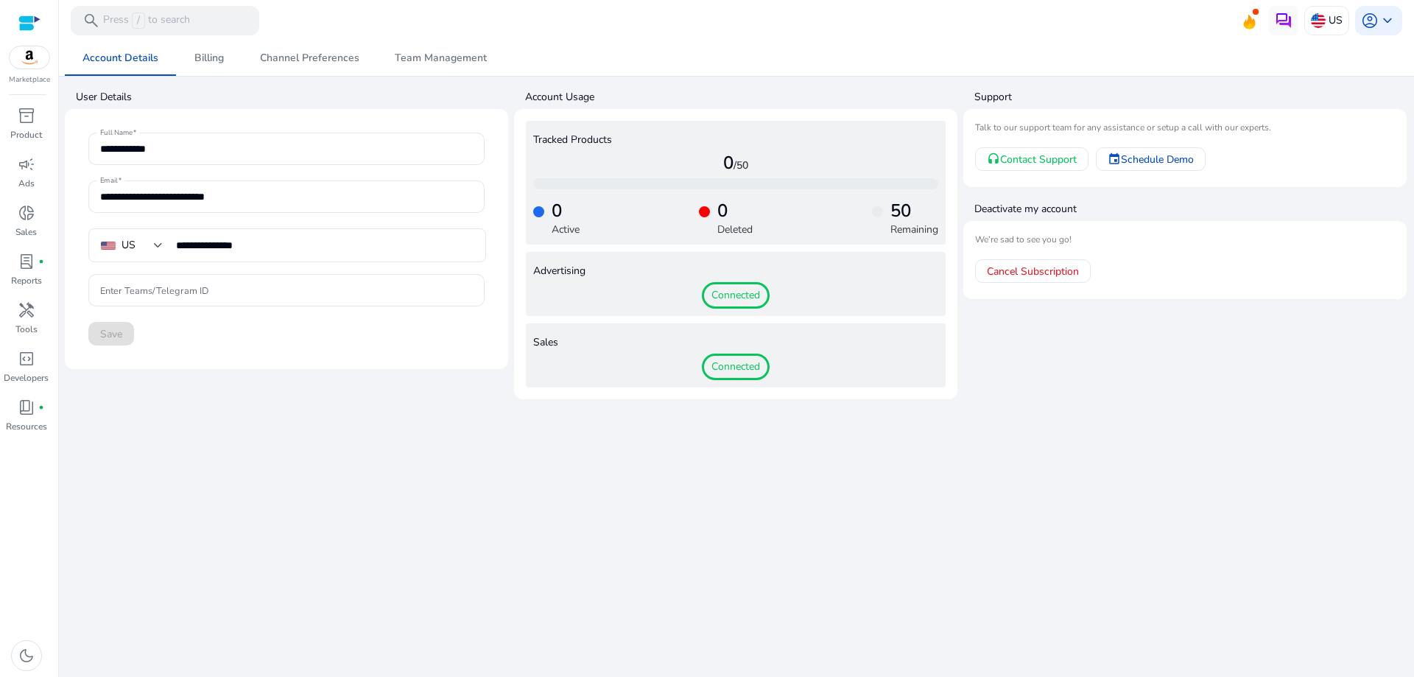
click at [45, 62] on img at bounding box center [30, 57] width 40 height 22
click at [29, 59] on img at bounding box center [30, 57] width 40 height 22
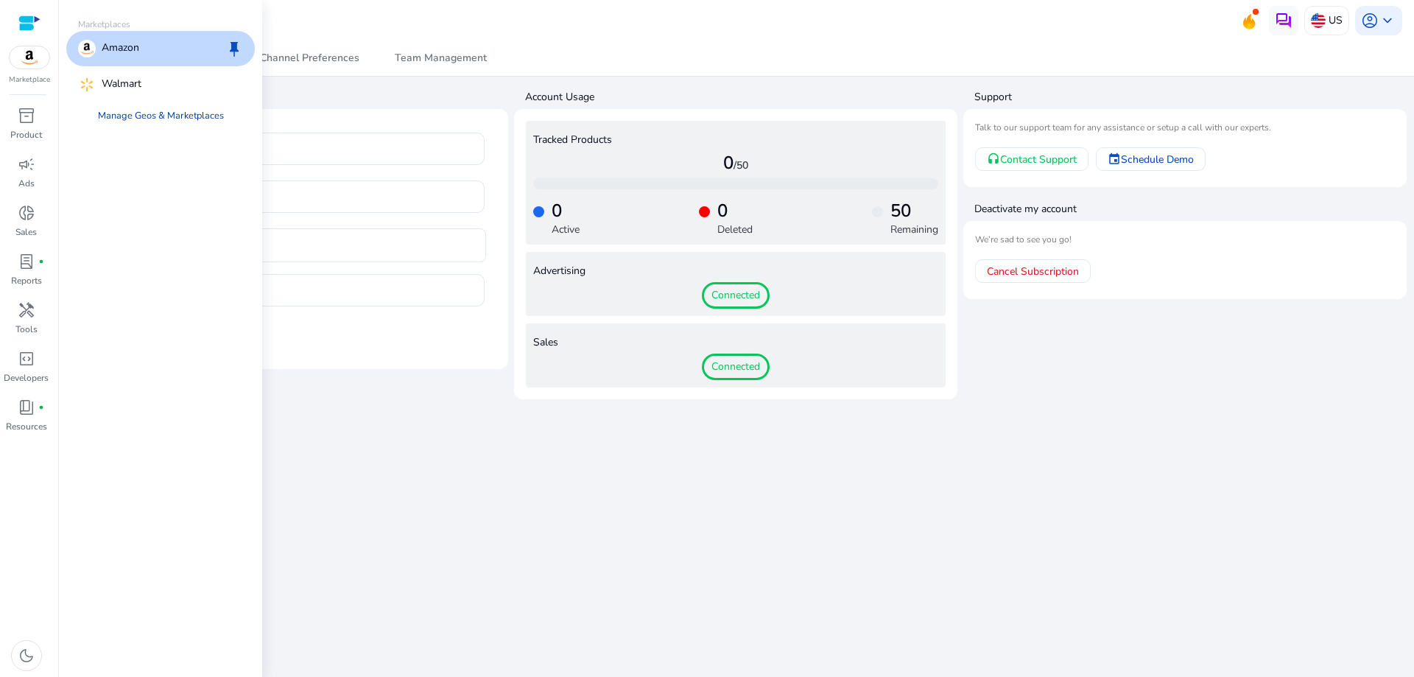
click at [139, 116] on link "Manage Geos & Marketplaces" at bounding box center [160, 115] width 149 height 27
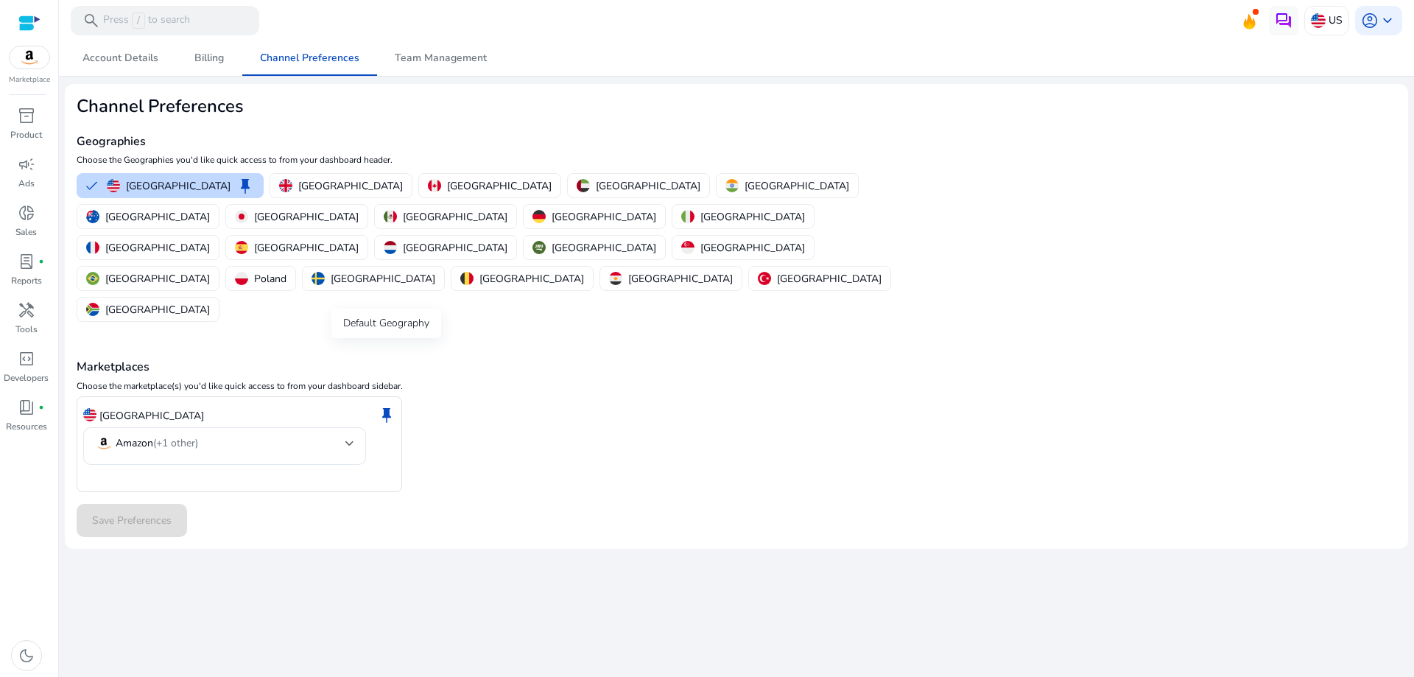
click at [391, 406] on span "keep" at bounding box center [387, 415] width 18 height 18
click at [549, 396] on div "United States keep Amazon (+1 other)" at bounding box center [737, 444] width 1320 height 96
click at [340, 434] on mat-select-trigger "Amazon (+1 other)" at bounding box center [220, 443] width 250 height 18
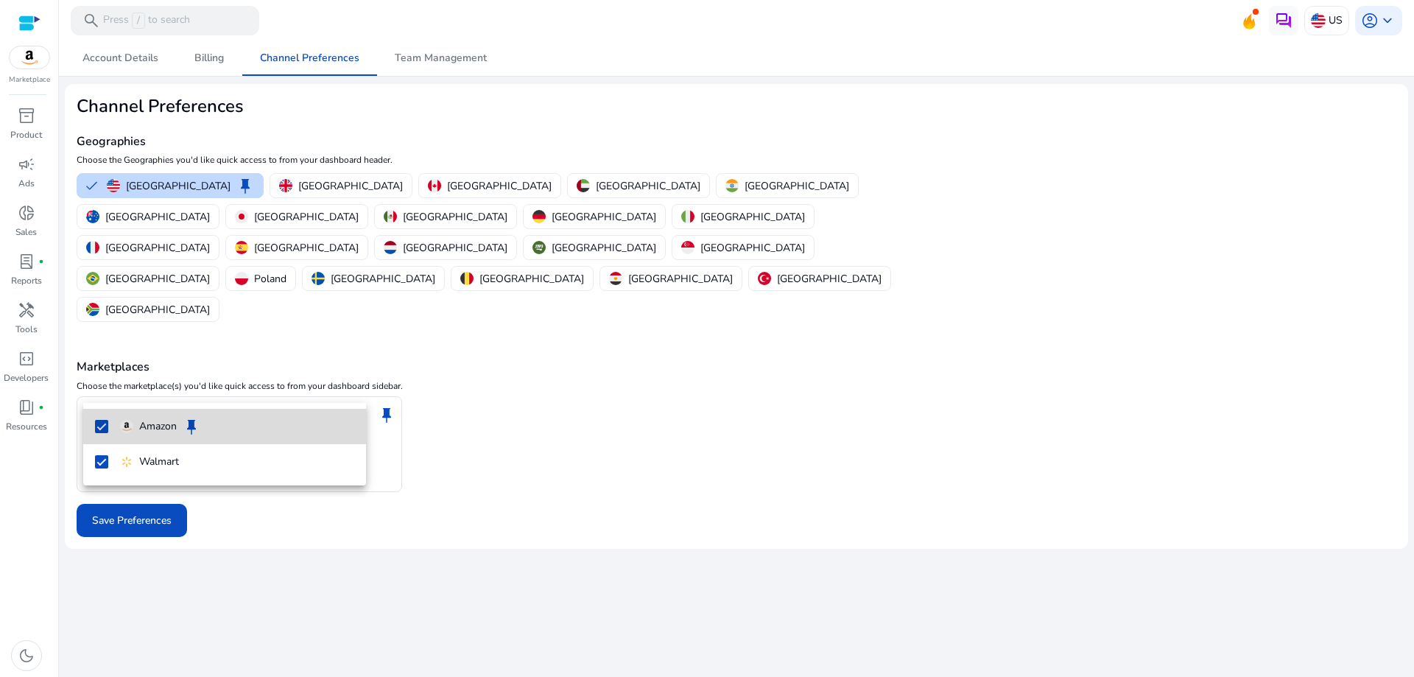
click at [100, 428] on mat-pseudo-checkbox at bounding box center [101, 426] width 13 height 13
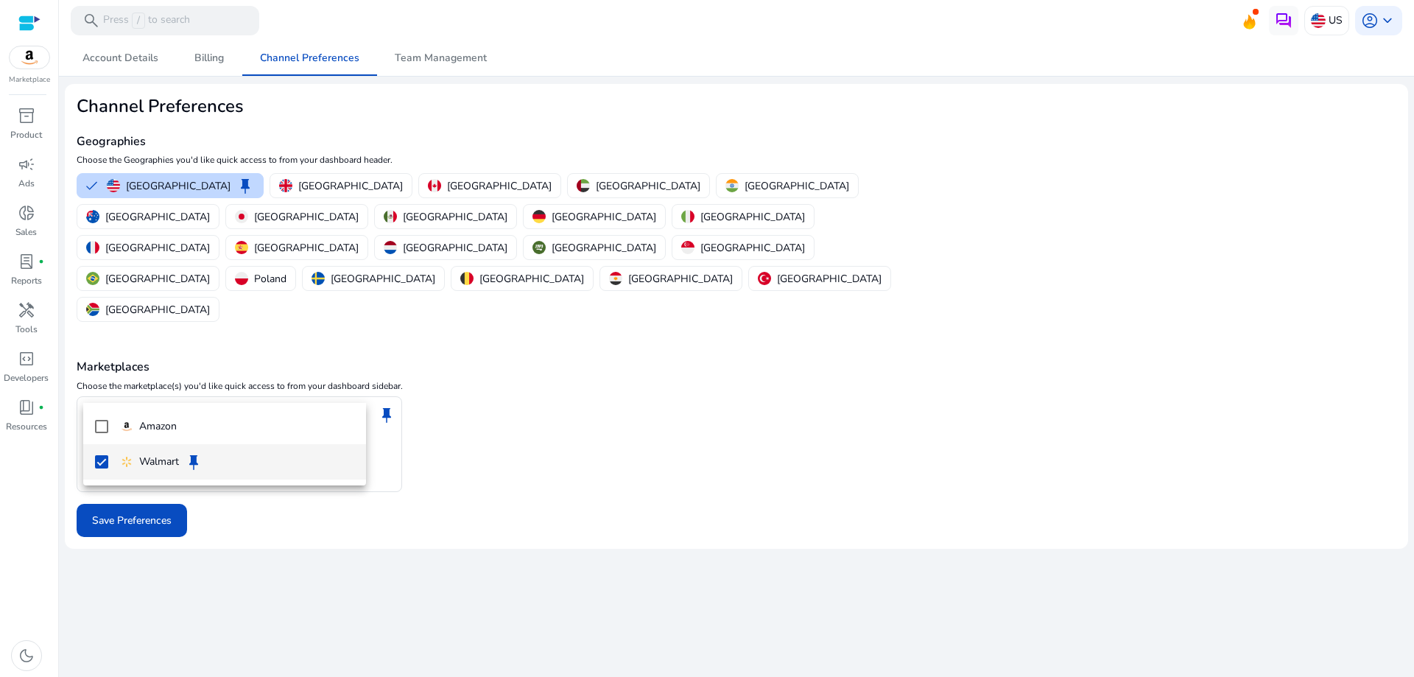
click at [97, 461] on mat-pseudo-checkbox at bounding box center [101, 461] width 13 height 13
click at [594, 413] on div at bounding box center [707, 338] width 1414 height 677
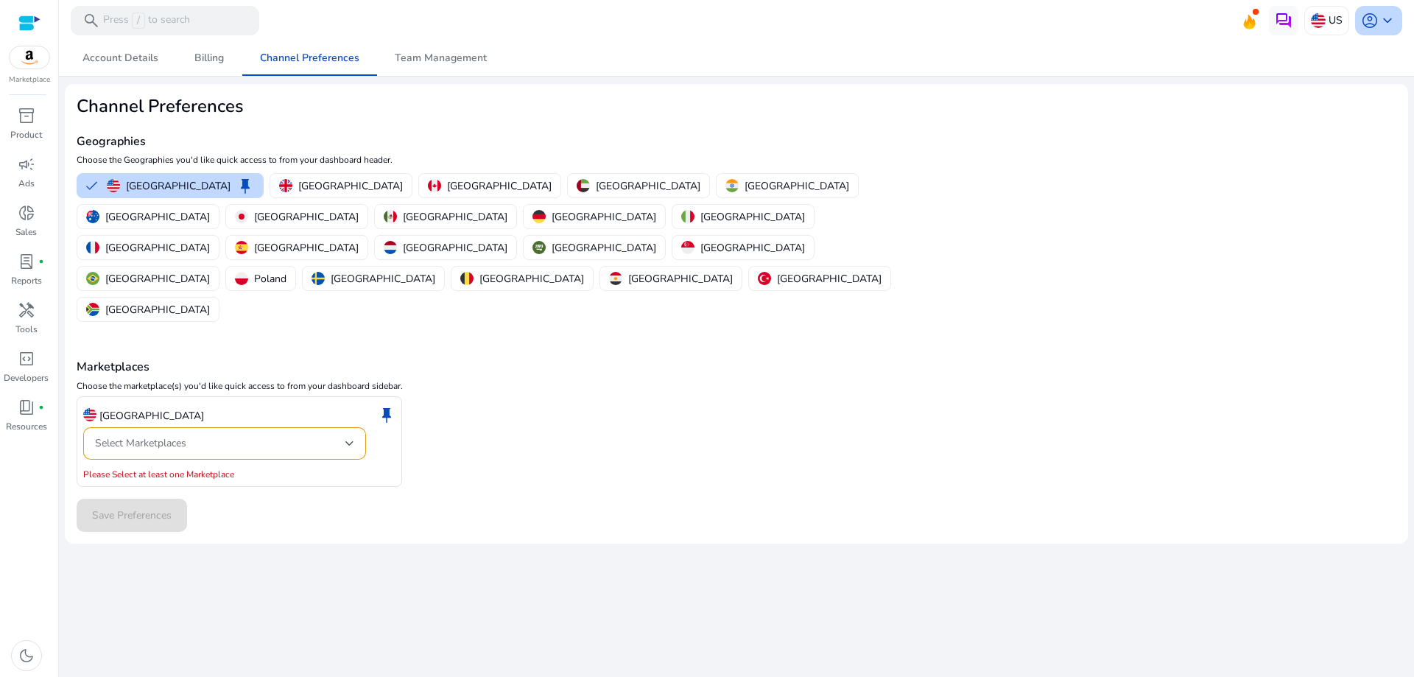
click at [1385, 27] on span "keyboard_arrow_down" at bounding box center [1388, 21] width 18 height 18
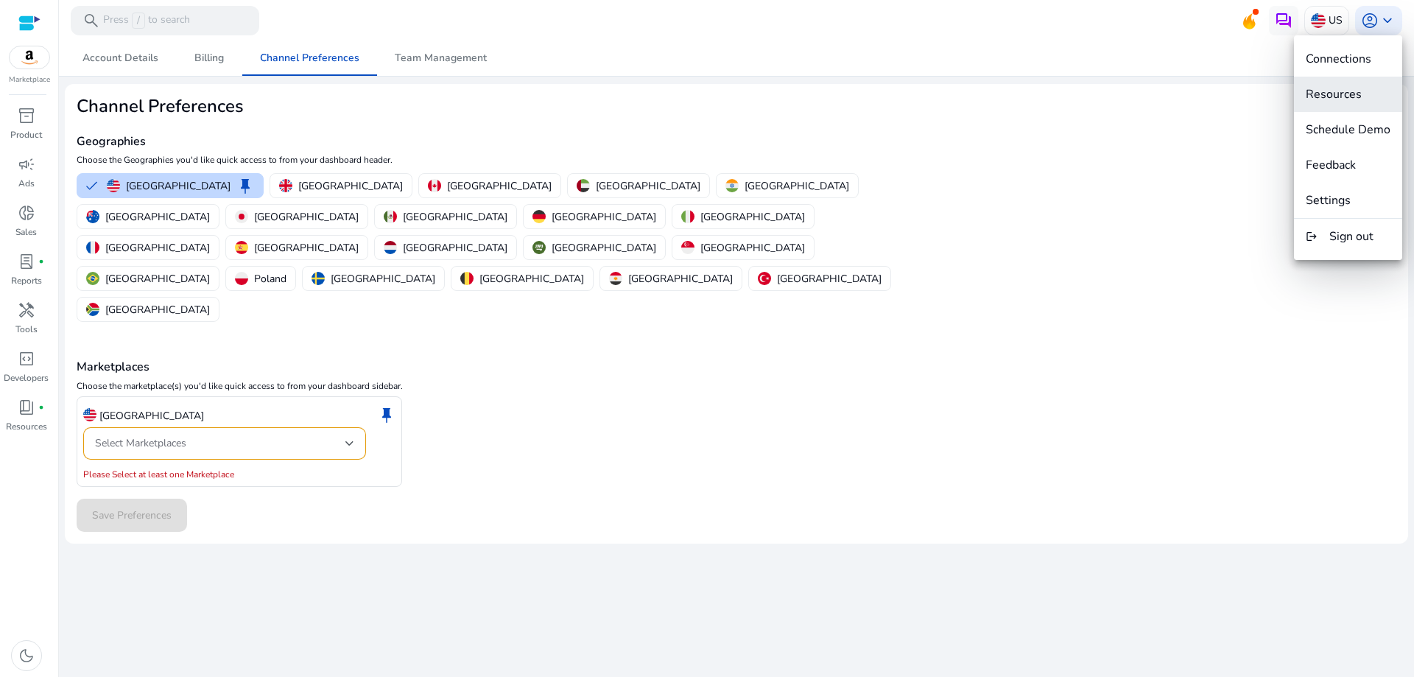
click at [1353, 88] on span "Resources" at bounding box center [1334, 94] width 56 height 16
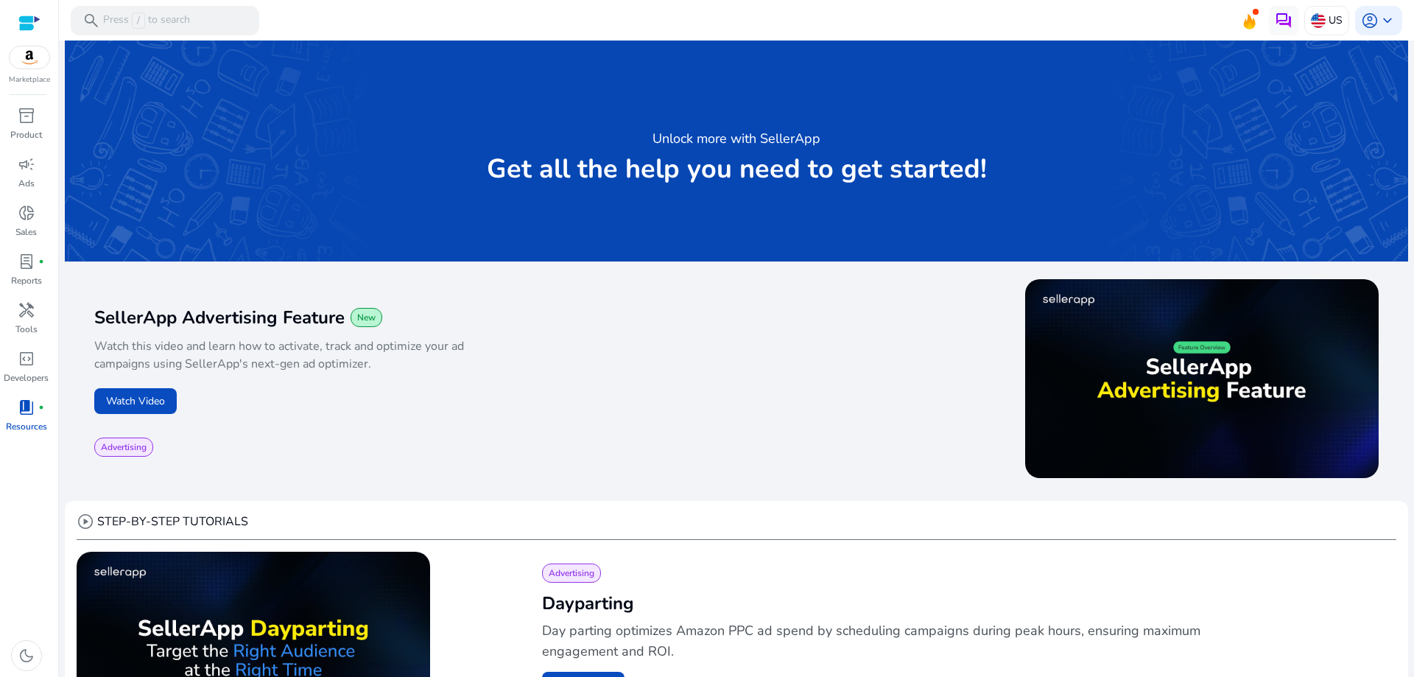
click at [29, 27] on div at bounding box center [29, 23] width 22 height 17
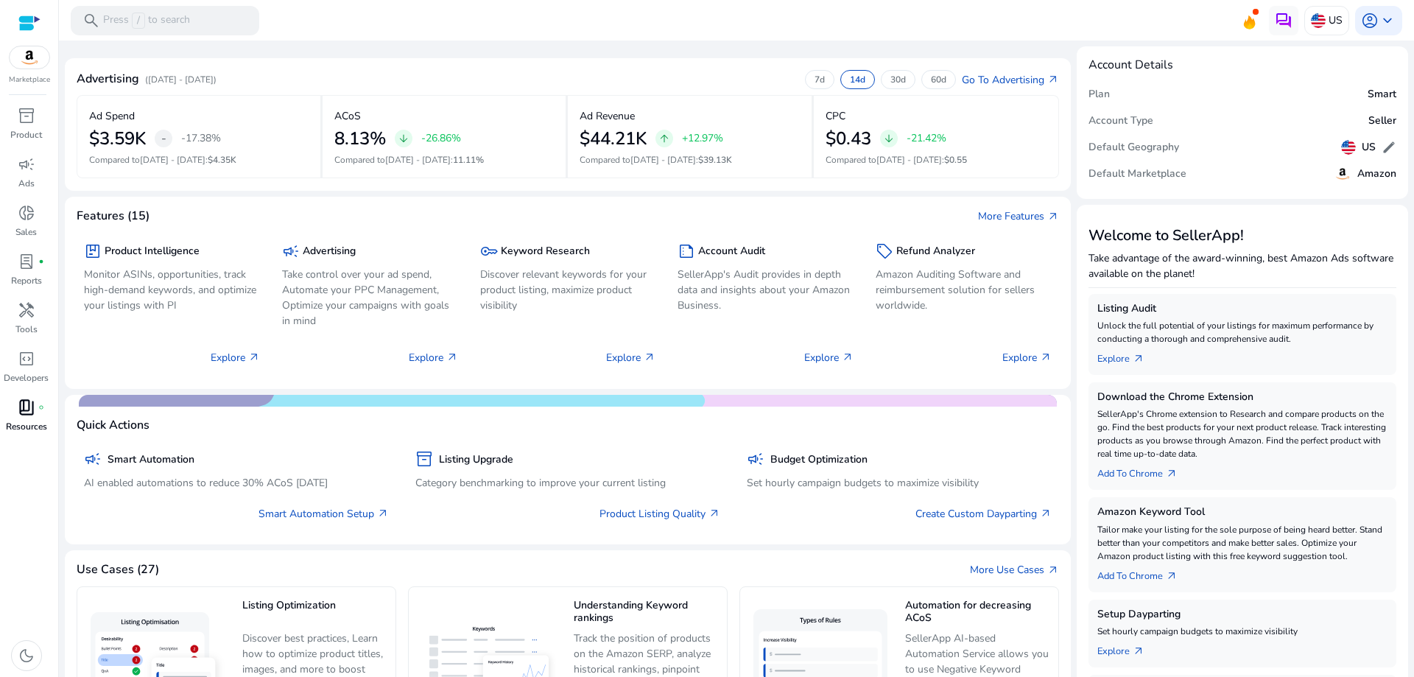
click at [20, 416] on span "book_4" at bounding box center [27, 407] width 18 height 18
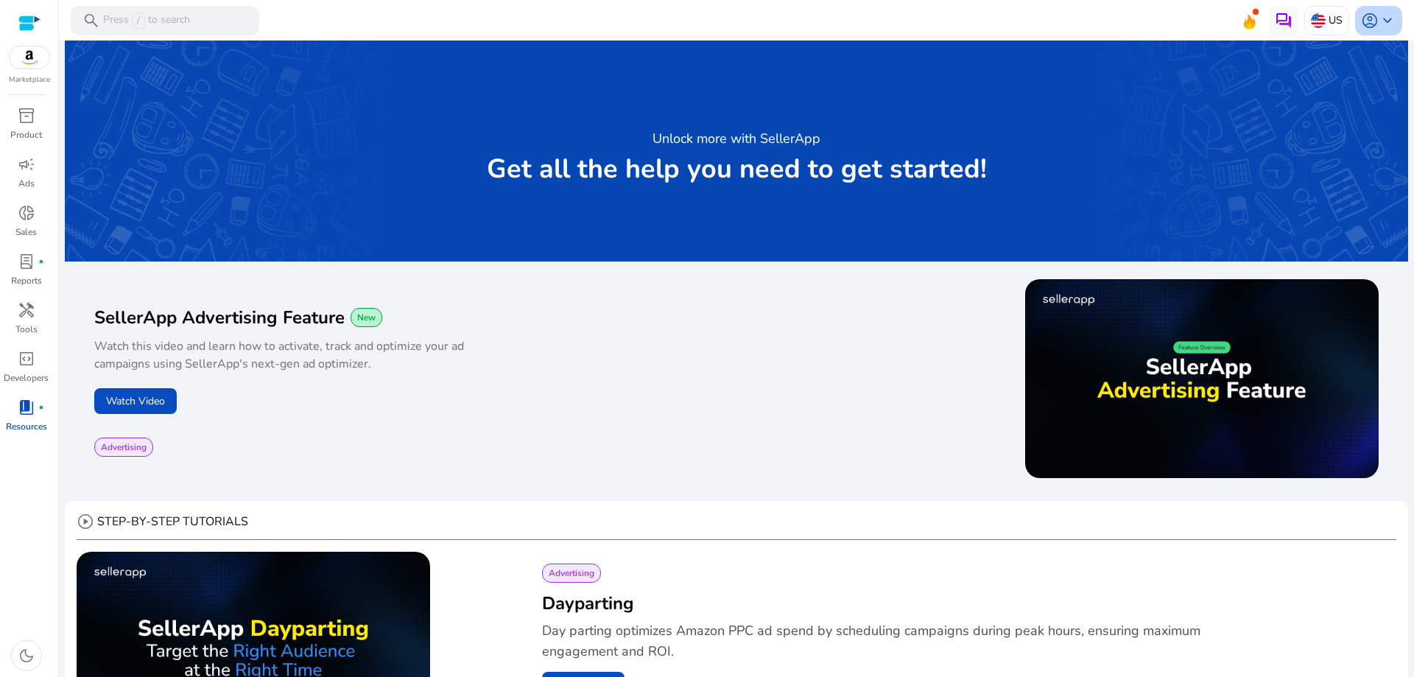
click at [1365, 24] on span "account_circle" at bounding box center [1370, 21] width 18 height 18
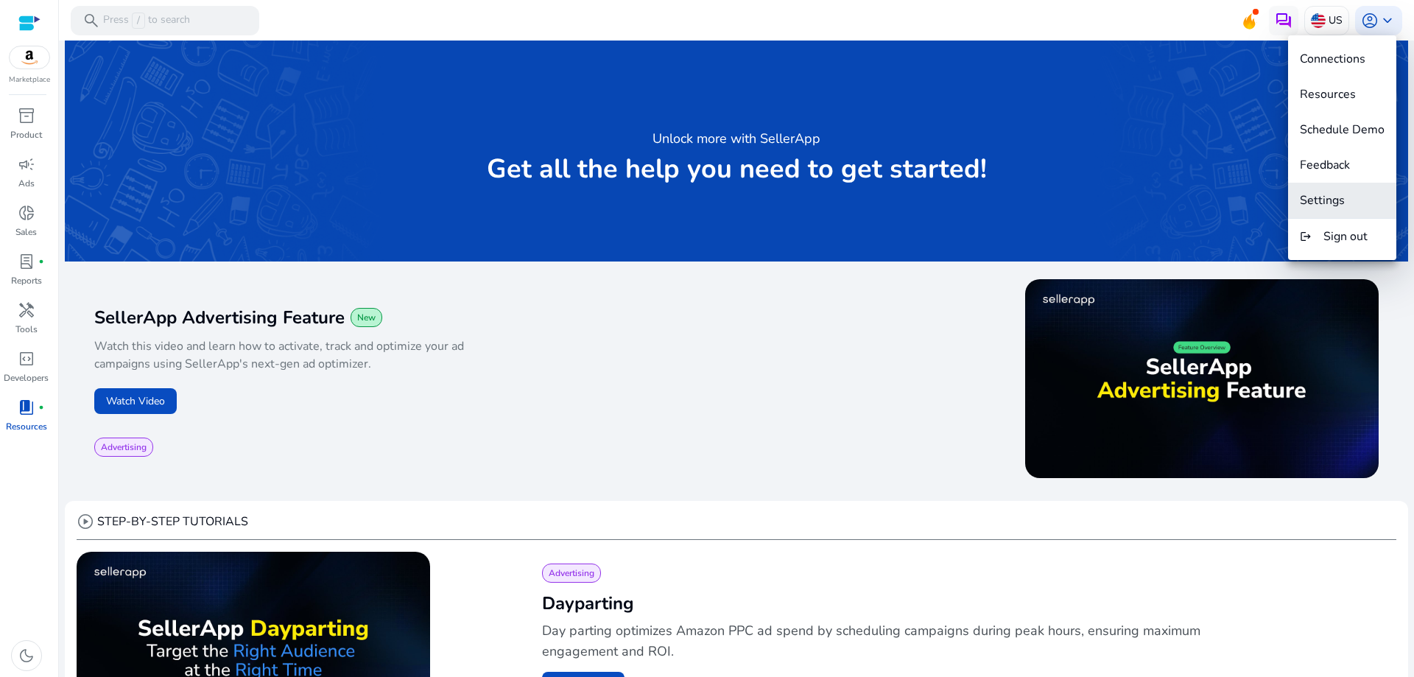
click at [1334, 197] on span "Settings" at bounding box center [1322, 200] width 45 height 16
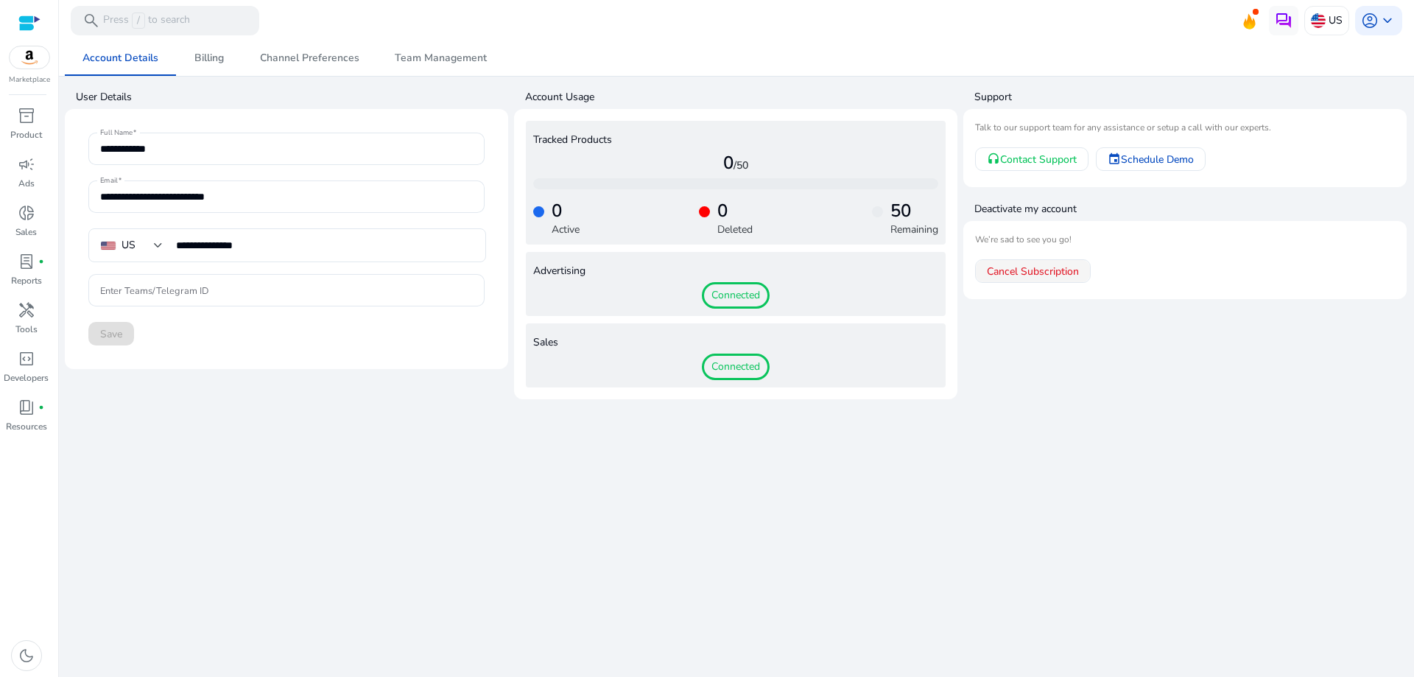
click at [1011, 272] on span "Cancel Subscription" at bounding box center [1033, 271] width 92 height 15
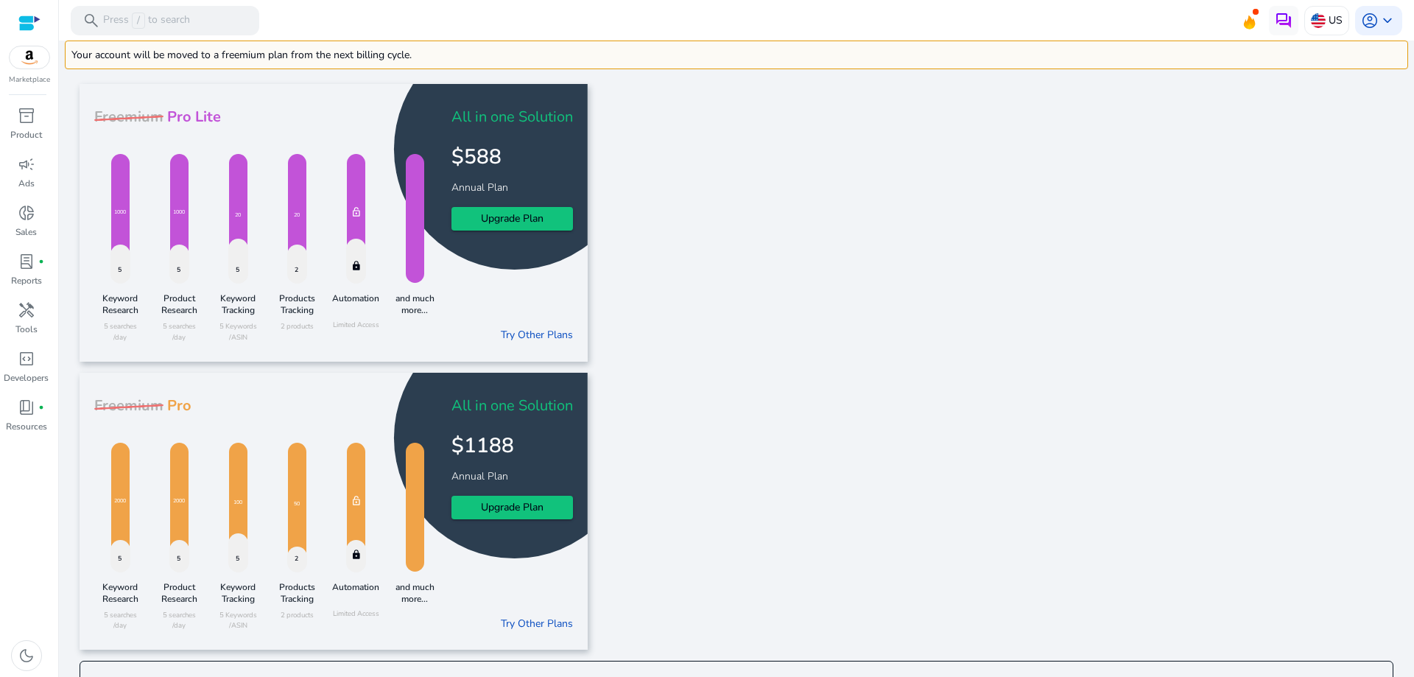
scroll to position [168, 0]
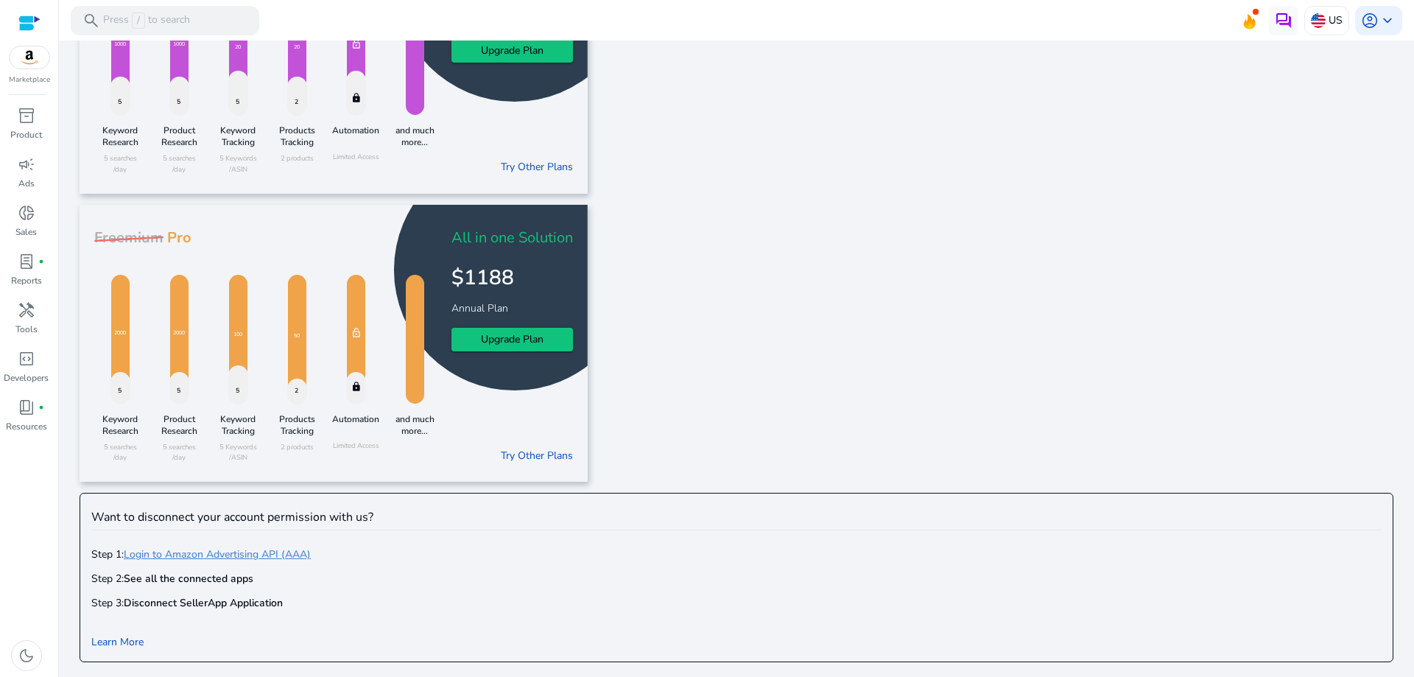
click at [264, 554] on link "Login to Amazon Advertising API (AAA)" at bounding box center [217, 554] width 187 height 14
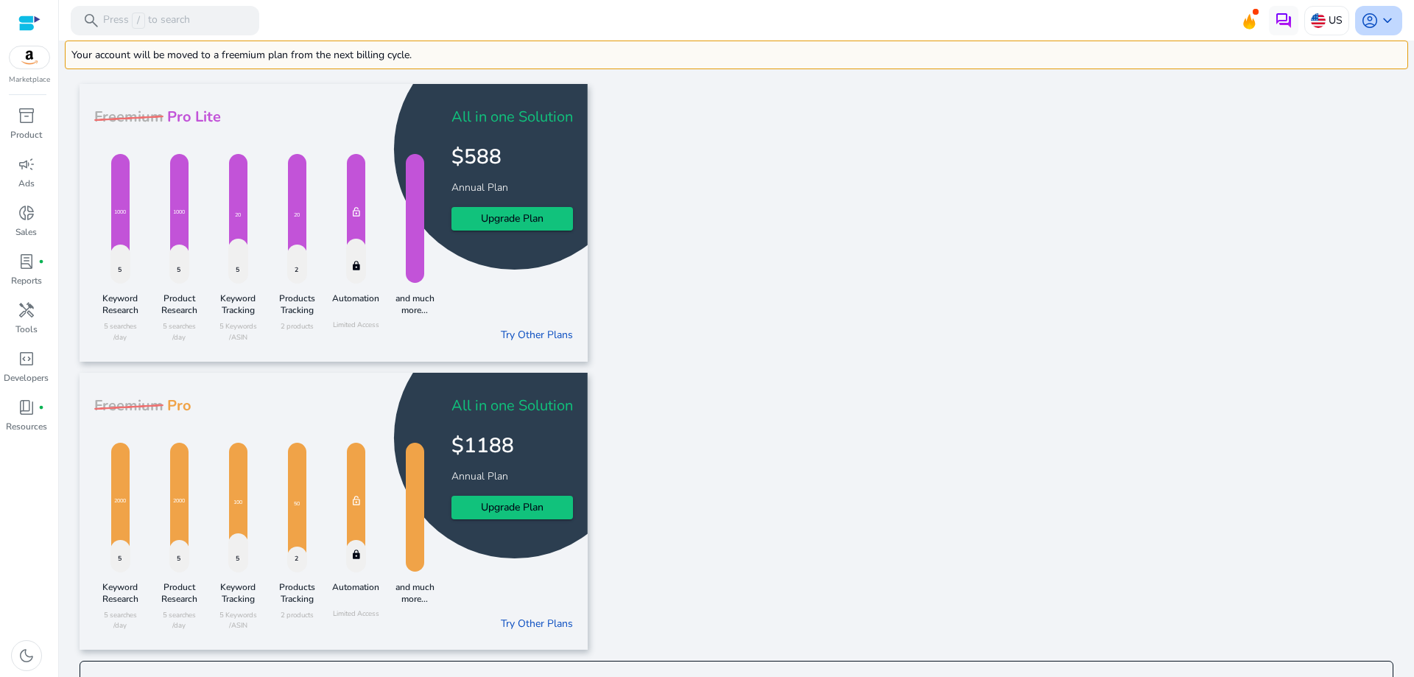
click at [1361, 16] on span "account_circle" at bounding box center [1370, 21] width 18 height 18
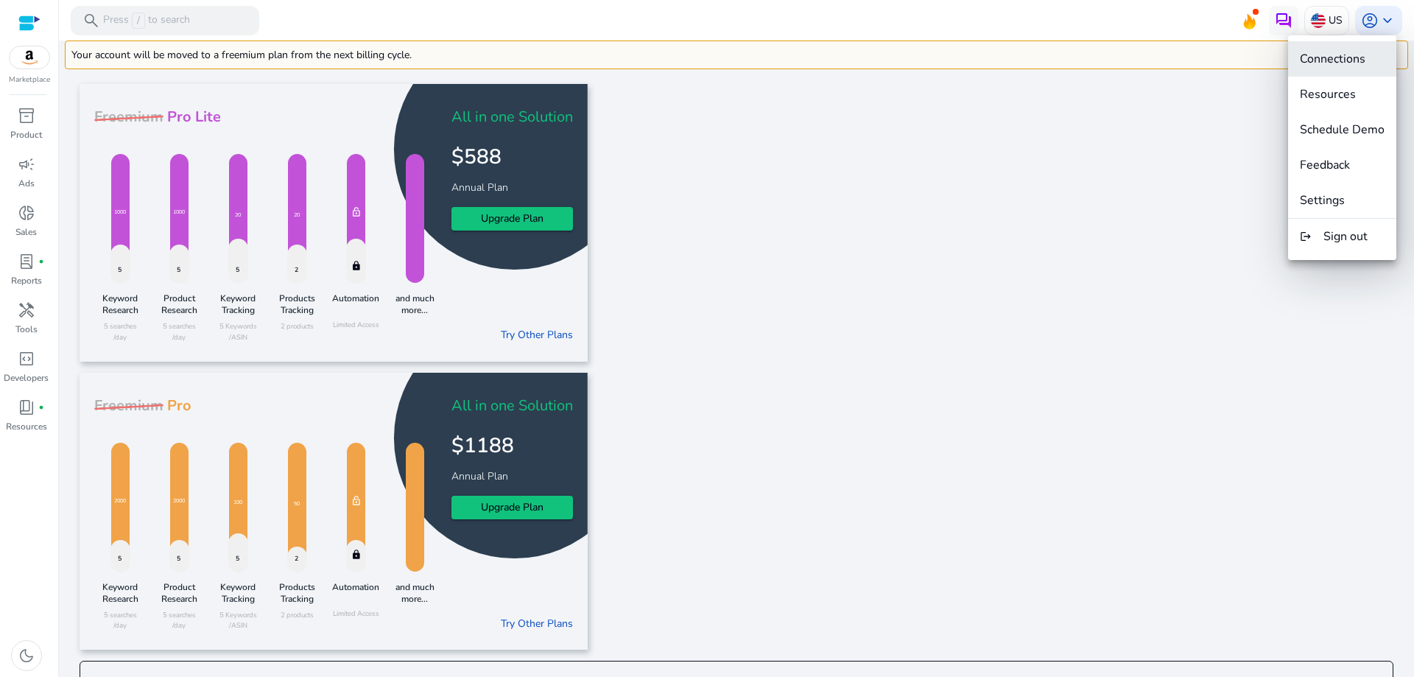
click at [1348, 52] on span "Connections" at bounding box center [1333, 59] width 66 height 16
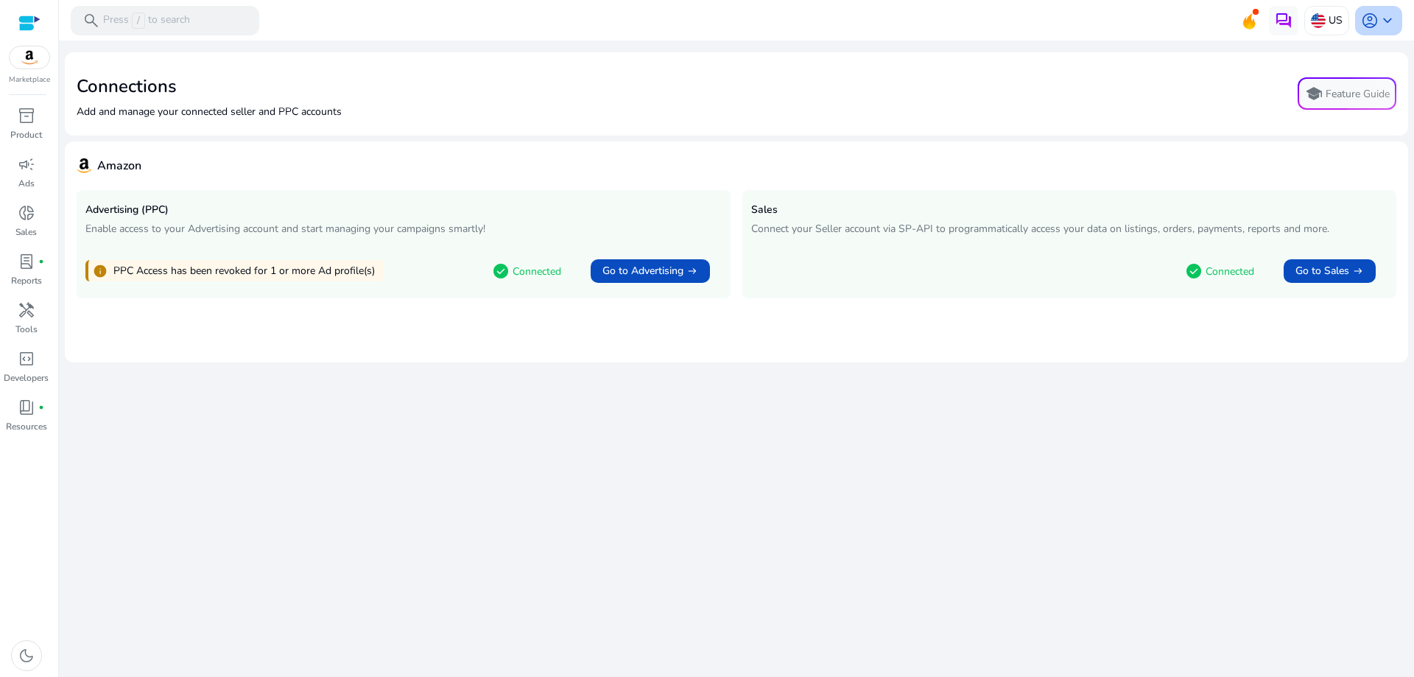
click at [1373, 26] on span "account_circle" at bounding box center [1370, 21] width 18 height 18
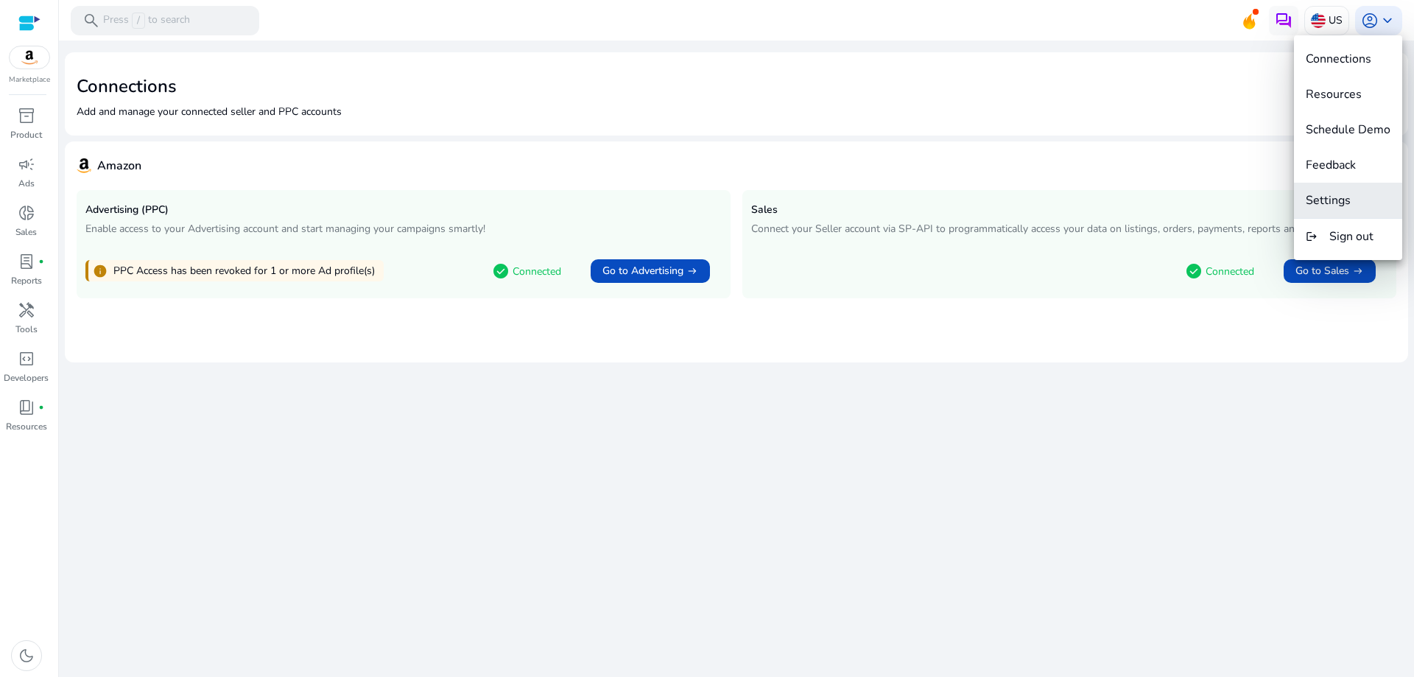
click at [1331, 197] on span "Settings" at bounding box center [1328, 200] width 45 height 16
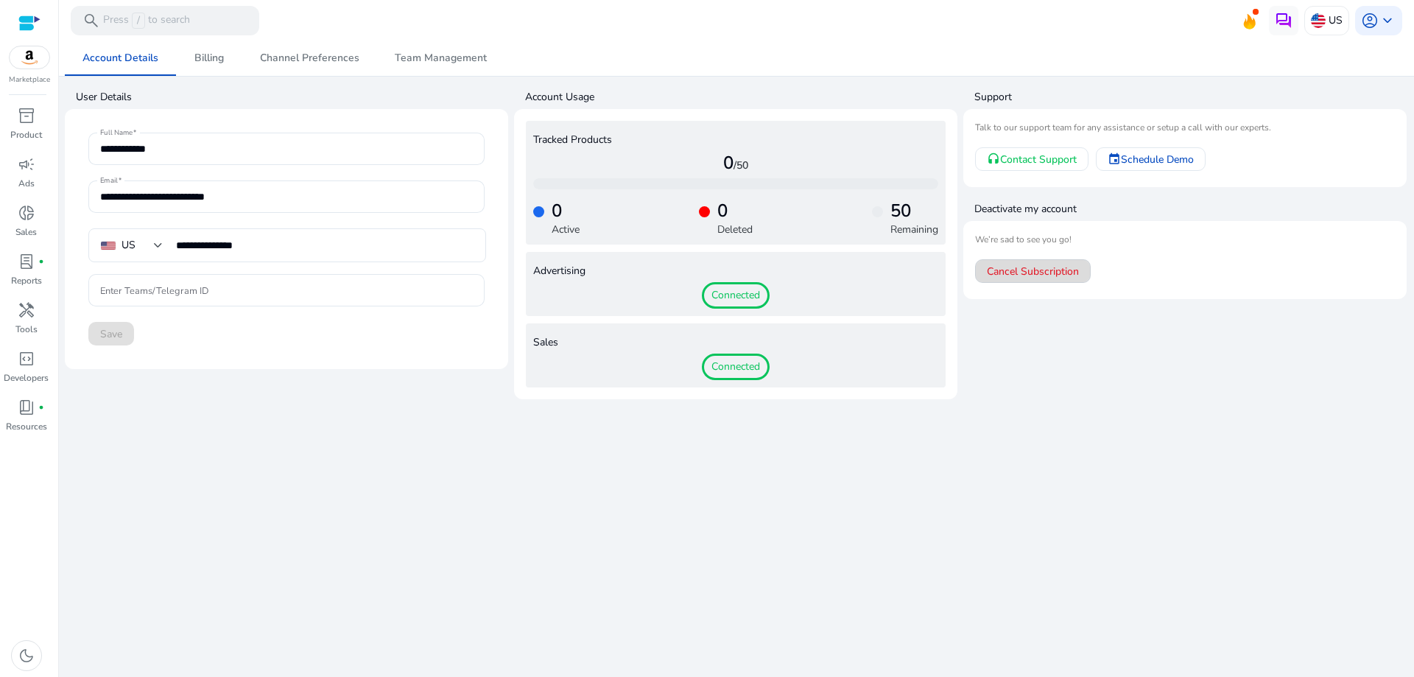
click at [1036, 280] on span at bounding box center [1033, 270] width 114 height 35
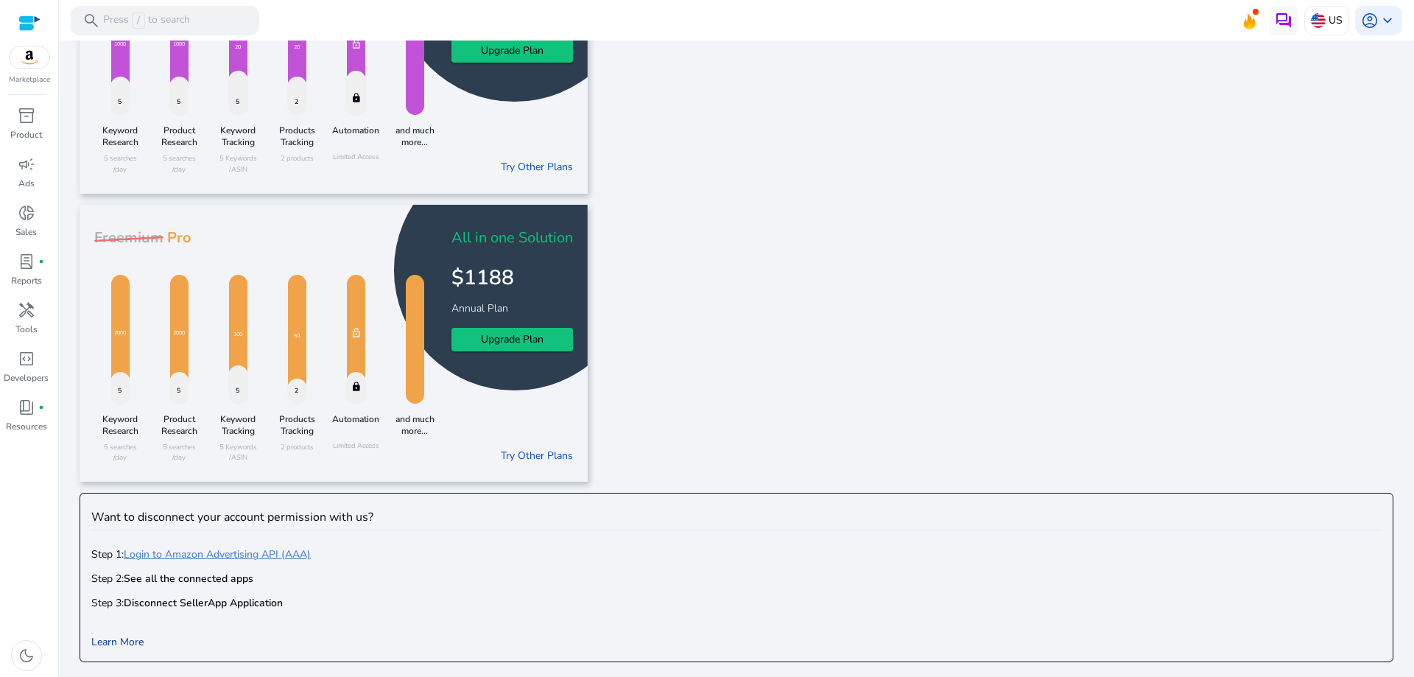
click at [120, 638] on link "Learn More" at bounding box center [117, 642] width 52 height 14
